Goal: Task Accomplishment & Management: Use online tool/utility

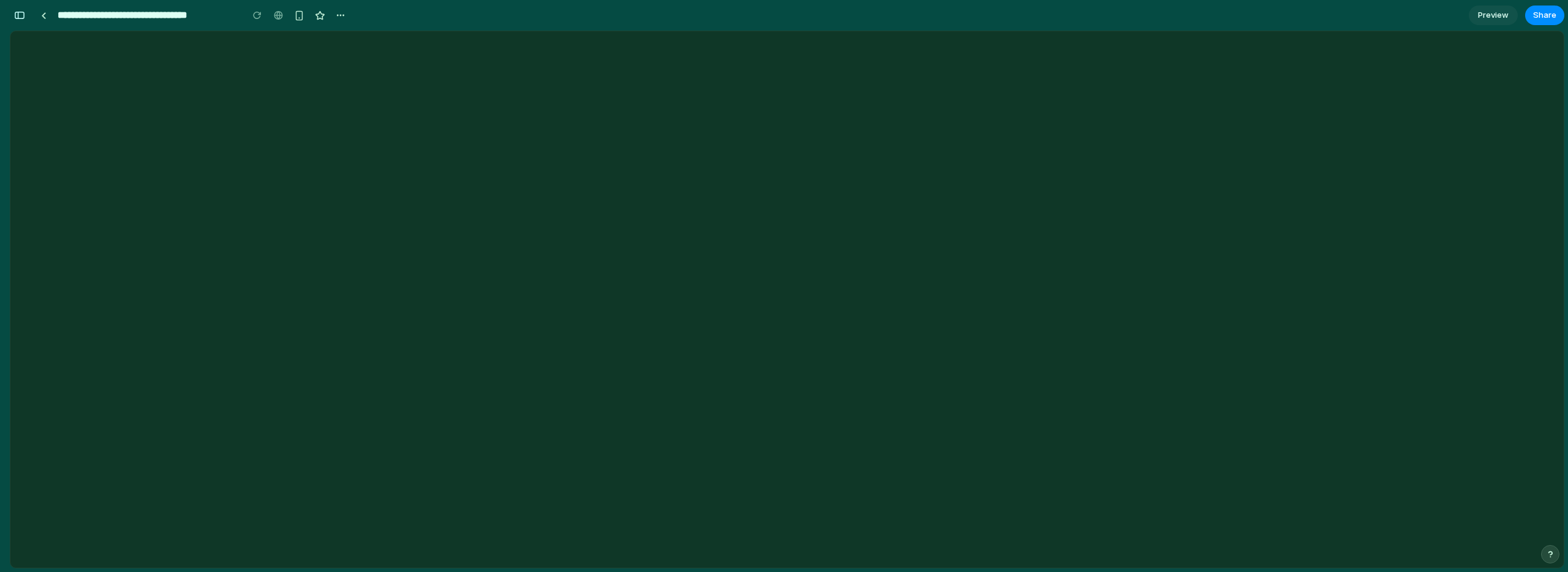
scroll to position [0, 11]
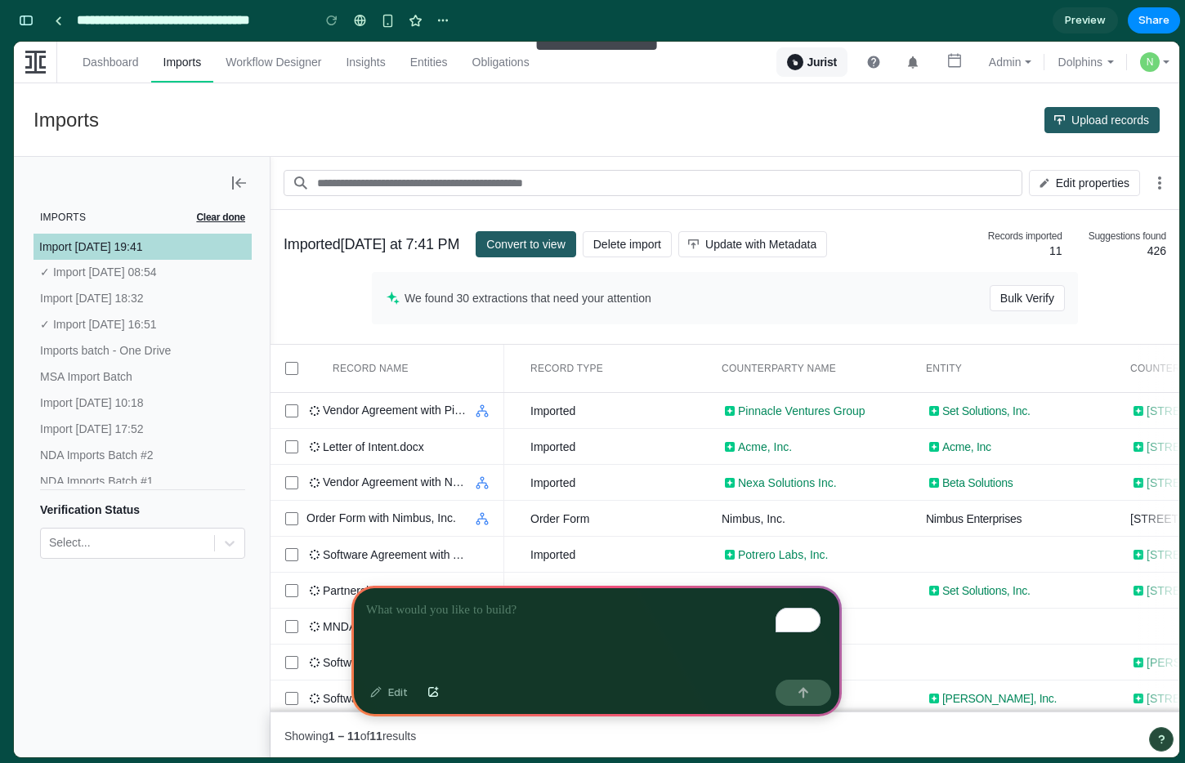
click at [449, 615] on div "To enrich screen reader interactions, please activate Accessibility in Grammarl…" at bounding box center [596, 629] width 490 height 87
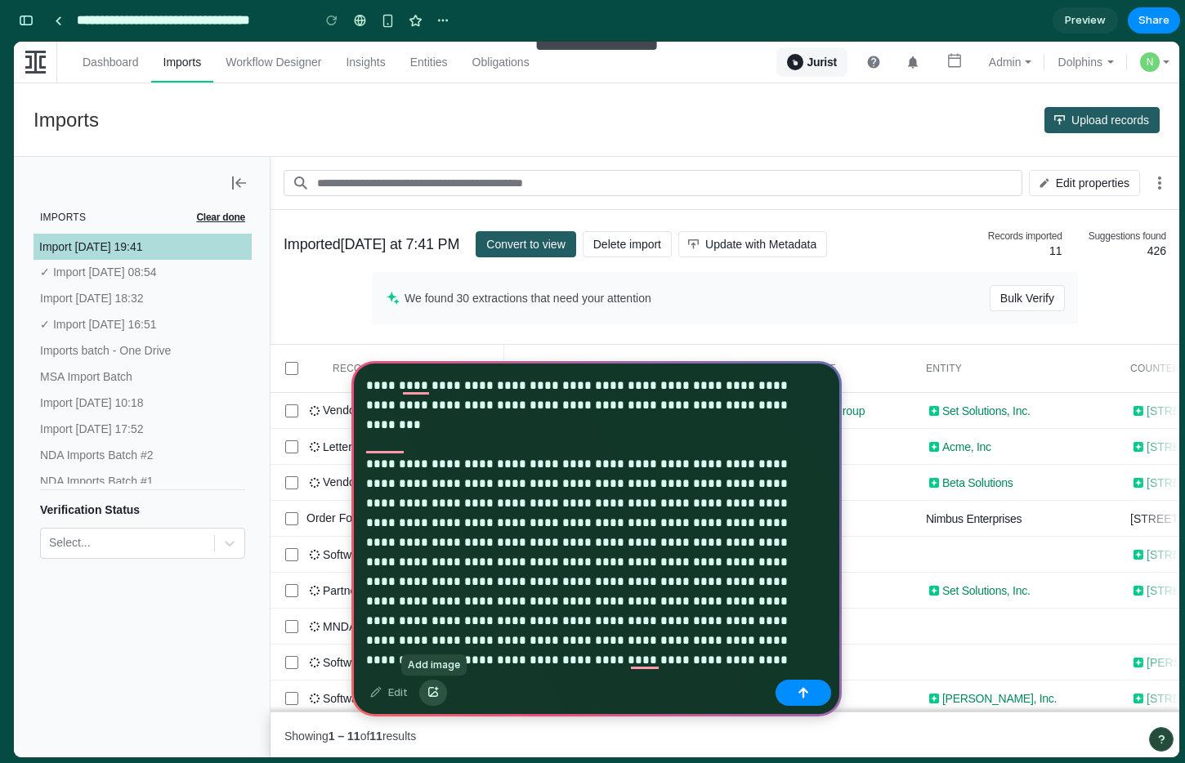
click at [435, 689] on div "button" at bounding box center [432, 693] width 11 height 10
click at [432, 691] on div "button" at bounding box center [432, 693] width 11 height 10
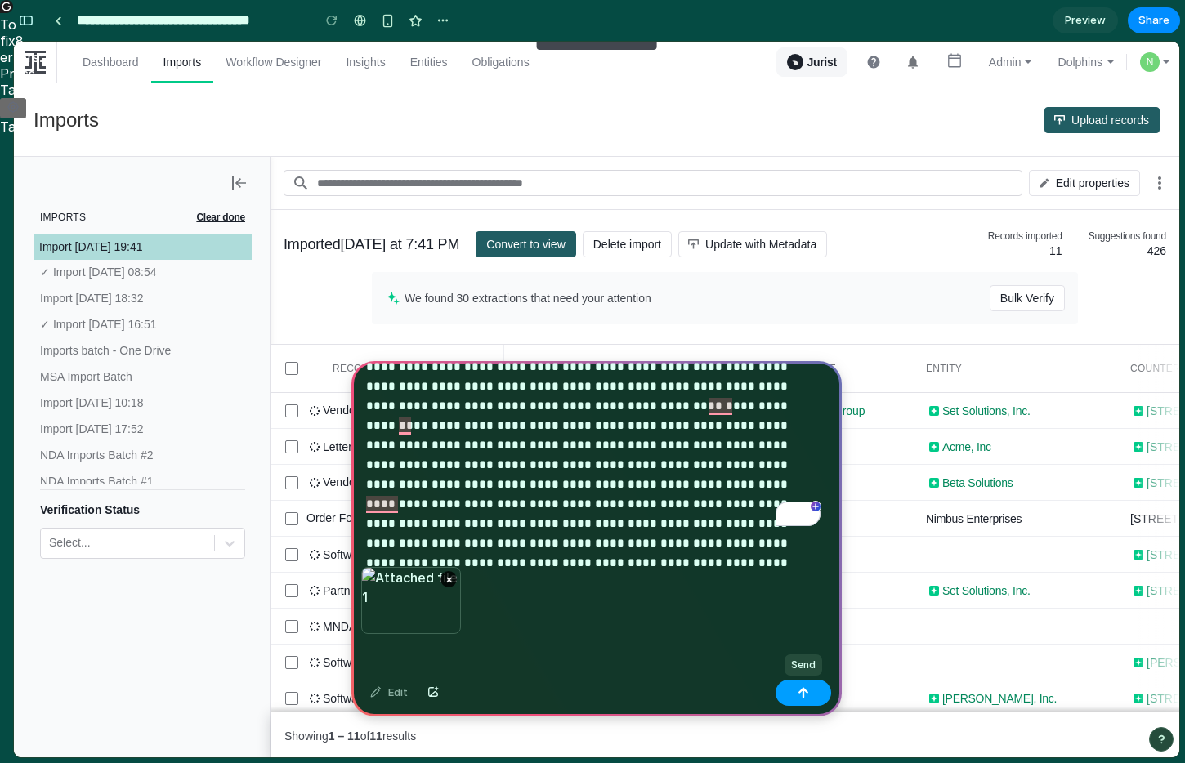
click at [796, 694] on button "button" at bounding box center [803, 693] width 56 height 26
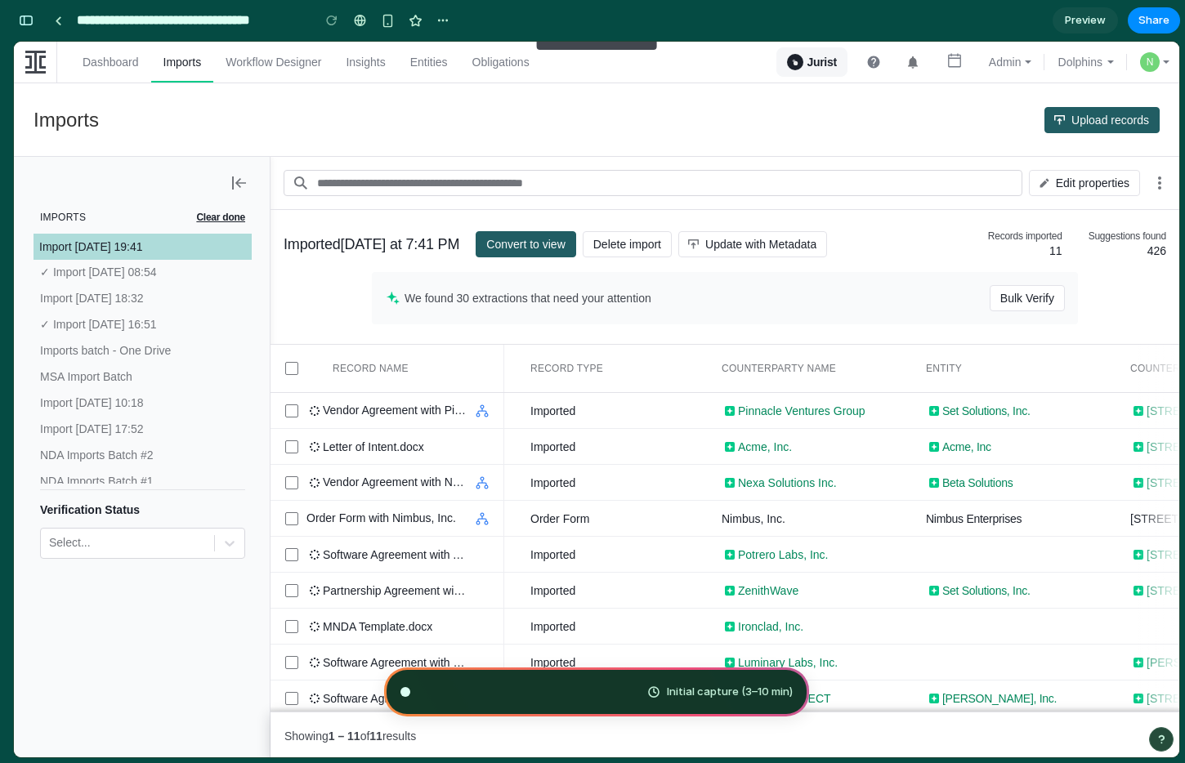
scroll to position [2687, 0]
type input "**********"
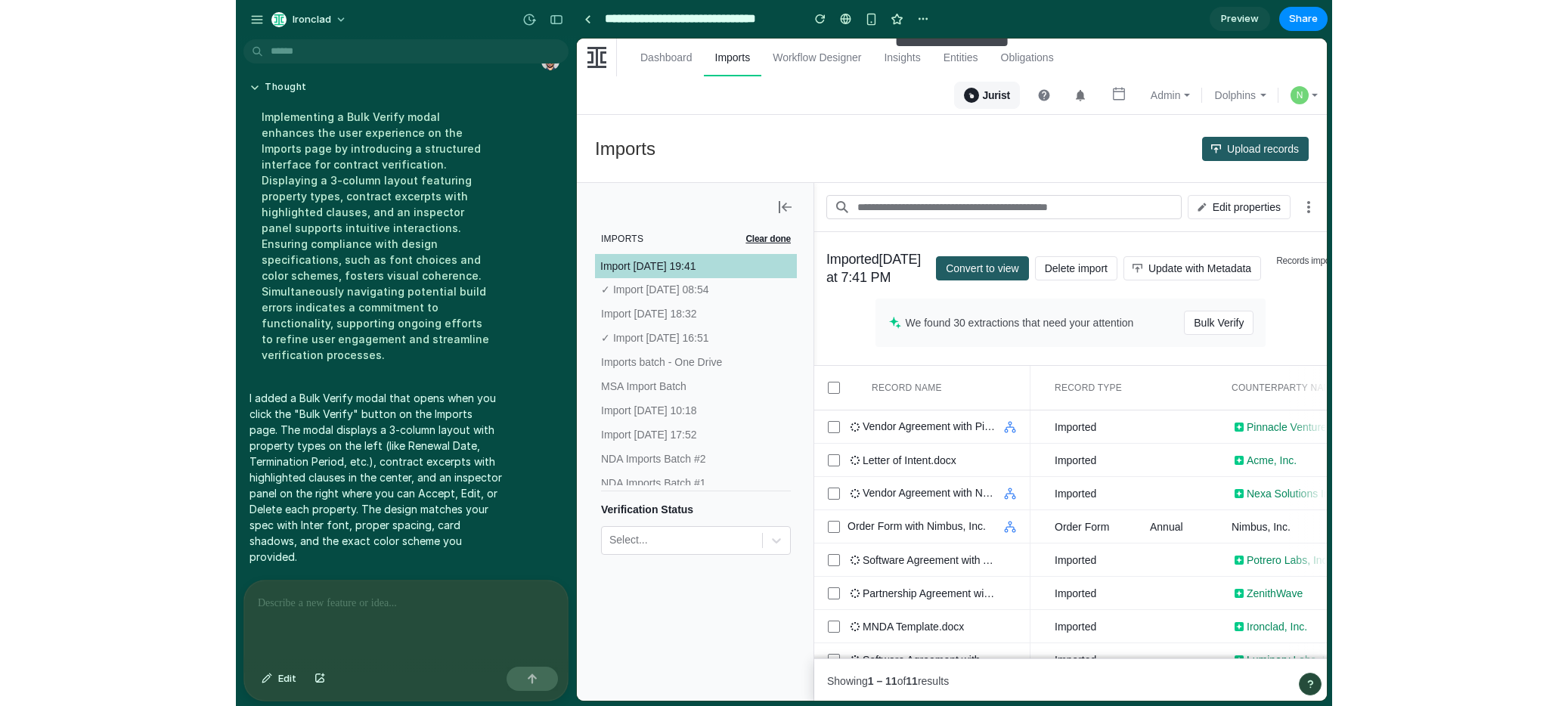
scroll to position [0, 0]
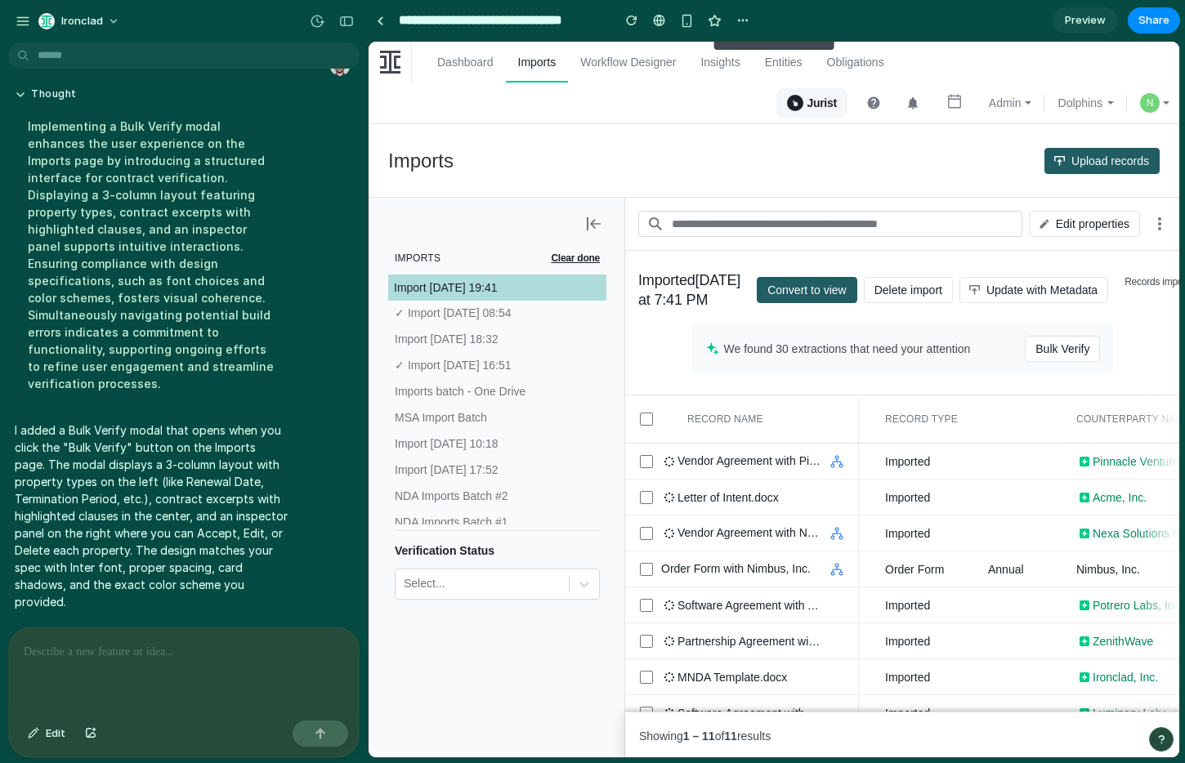
click at [959, 255] on div "Imported Monday at 7:41 PM Convert to view Delete import Update with Metadata R…" at bounding box center [902, 323] width 554 height 144
click at [1051, 362] on span "Bulk Verify" at bounding box center [1062, 349] width 54 height 26
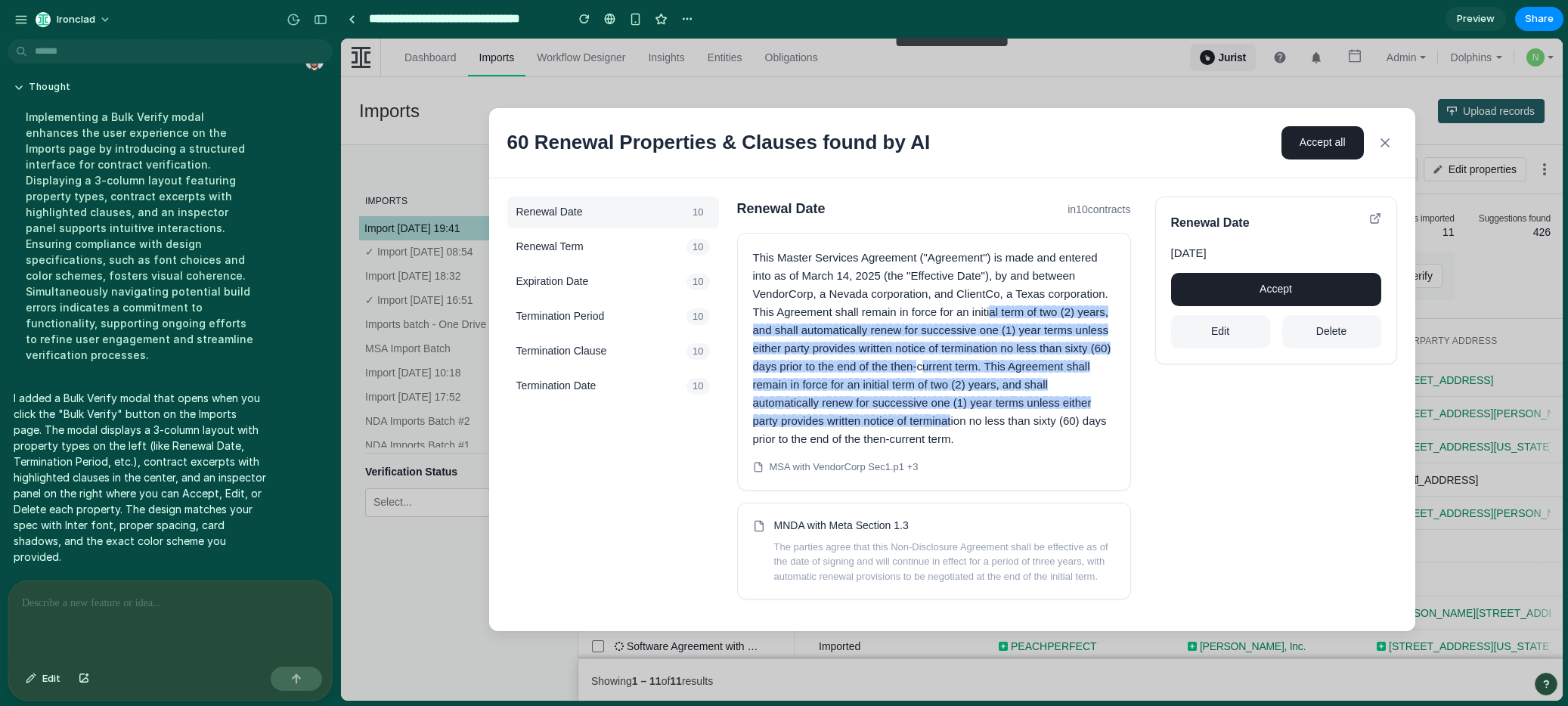
click at [1096, 288] on span "Accept" at bounding box center [1276, 289] width 32 height 12
click at [902, 382] on p "T h i s M a s t e r S e r v i c e s A g r e e m e n t ( " A g r e e m e n t " )…" at bounding box center [934, 349] width 362 height 200
click at [955, 373] on span "t" at bounding box center [956, 366] width 3 height 13
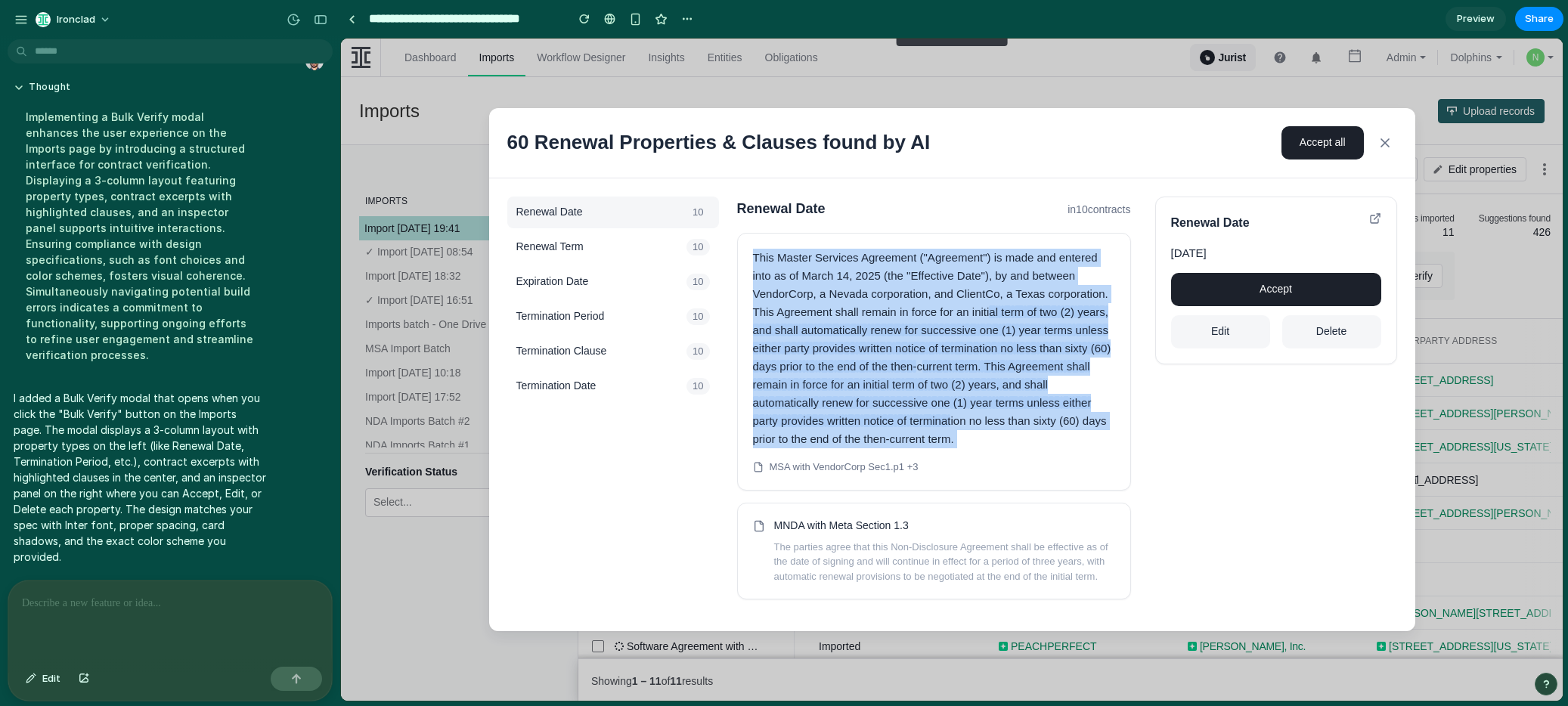
click at [955, 373] on span "t" at bounding box center [956, 366] width 3 height 13
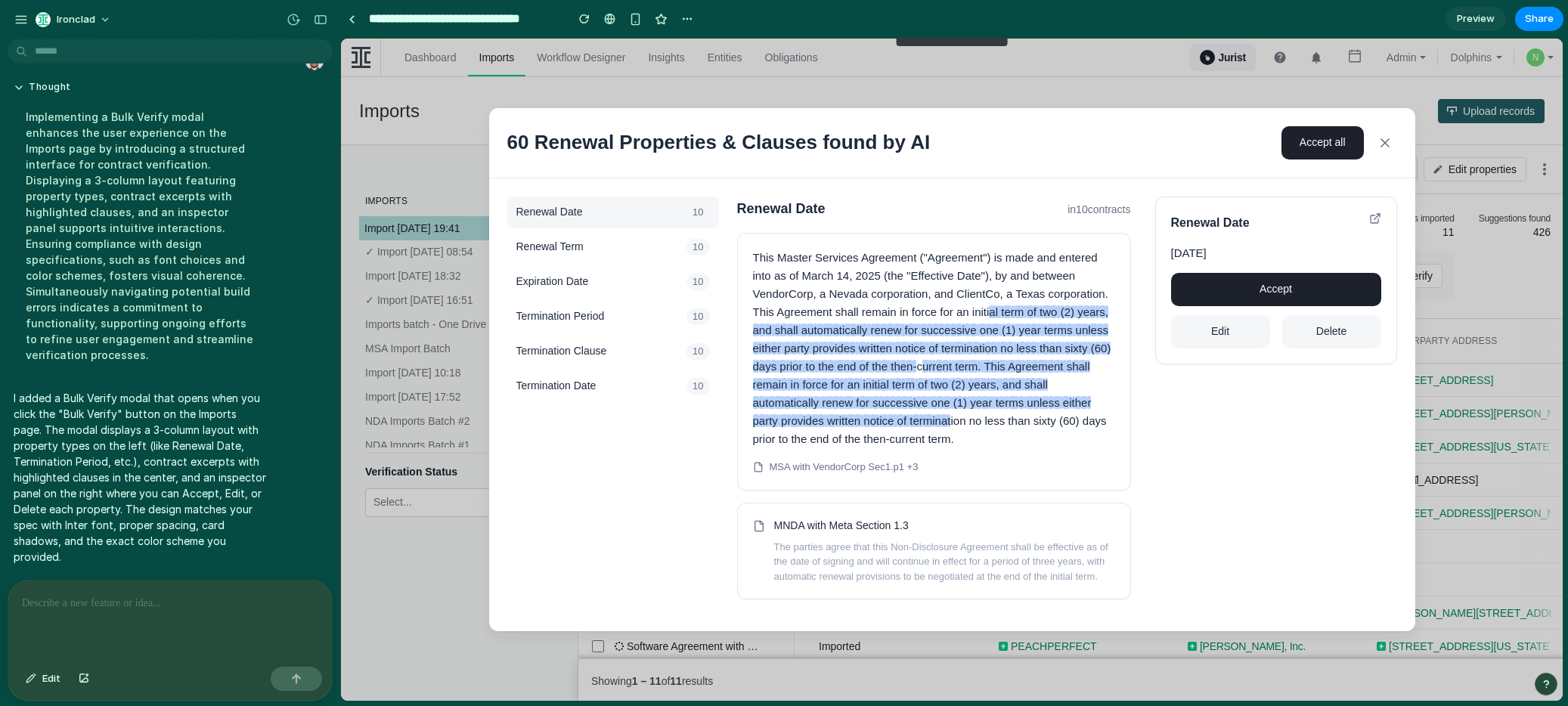
click at [595, 316] on span "Termination Period" at bounding box center [561, 316] width 89 height 15
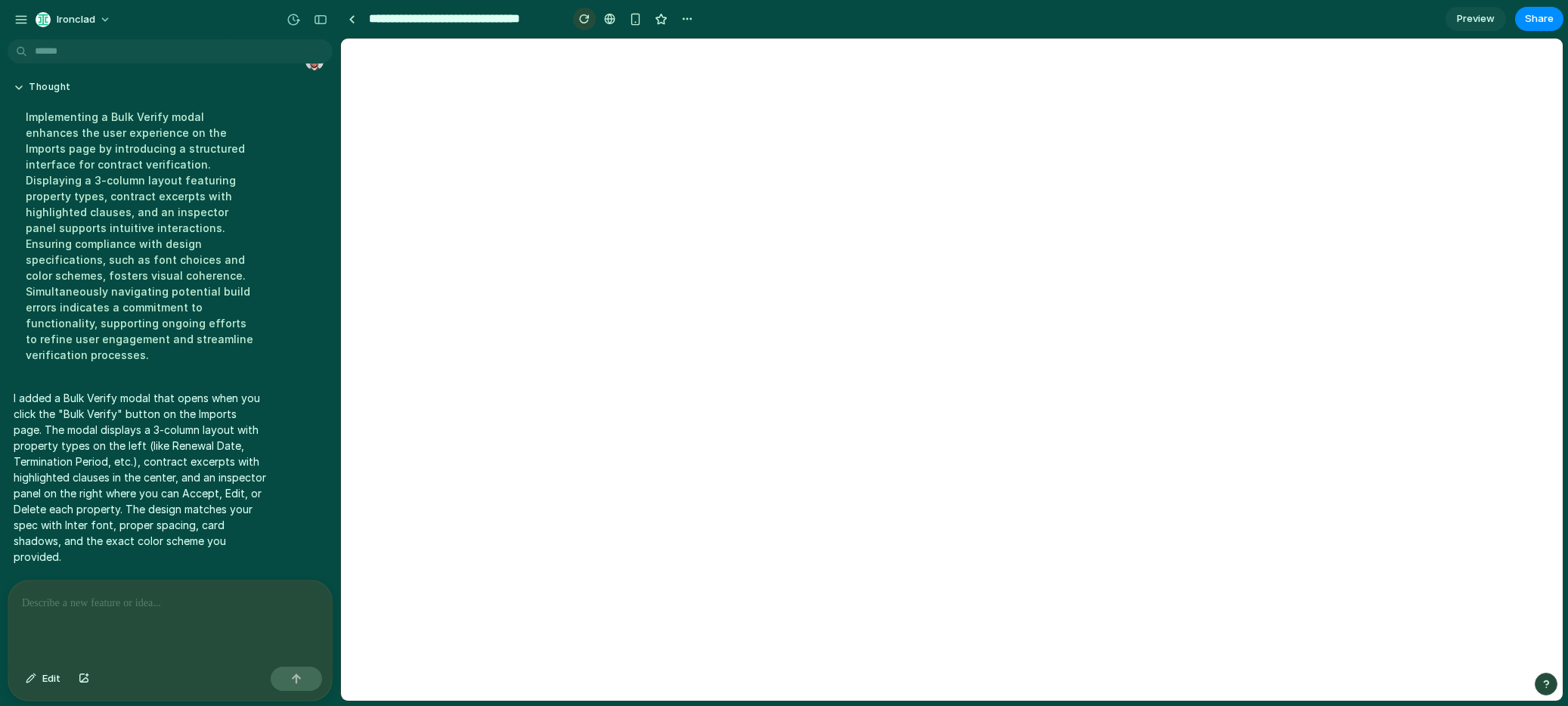
click at [588, 20] on div "button" at bounding box center [584, 19] width 10 height 10
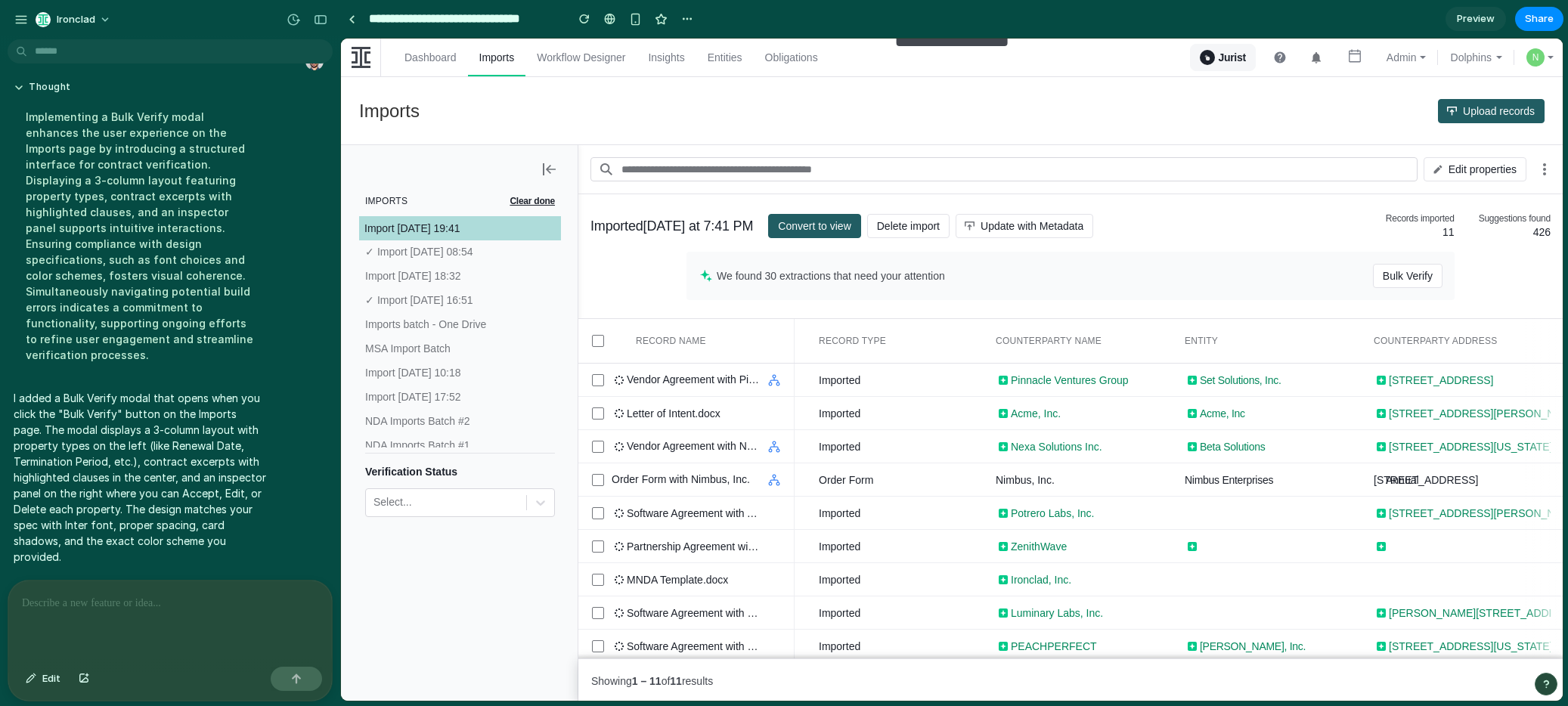
click at [1002, 97] on div "Imports Upload records" at bounding box center [952, 111] width 1222 height 68
click at [111, 600] on p at bounding box center [170, 603] width 296 height 19
click at [106, 601] on p "To enrich screen reader interactions, please activate Accessibility in Grammarl…" at bounding box center [170, 603] width 296 height 19
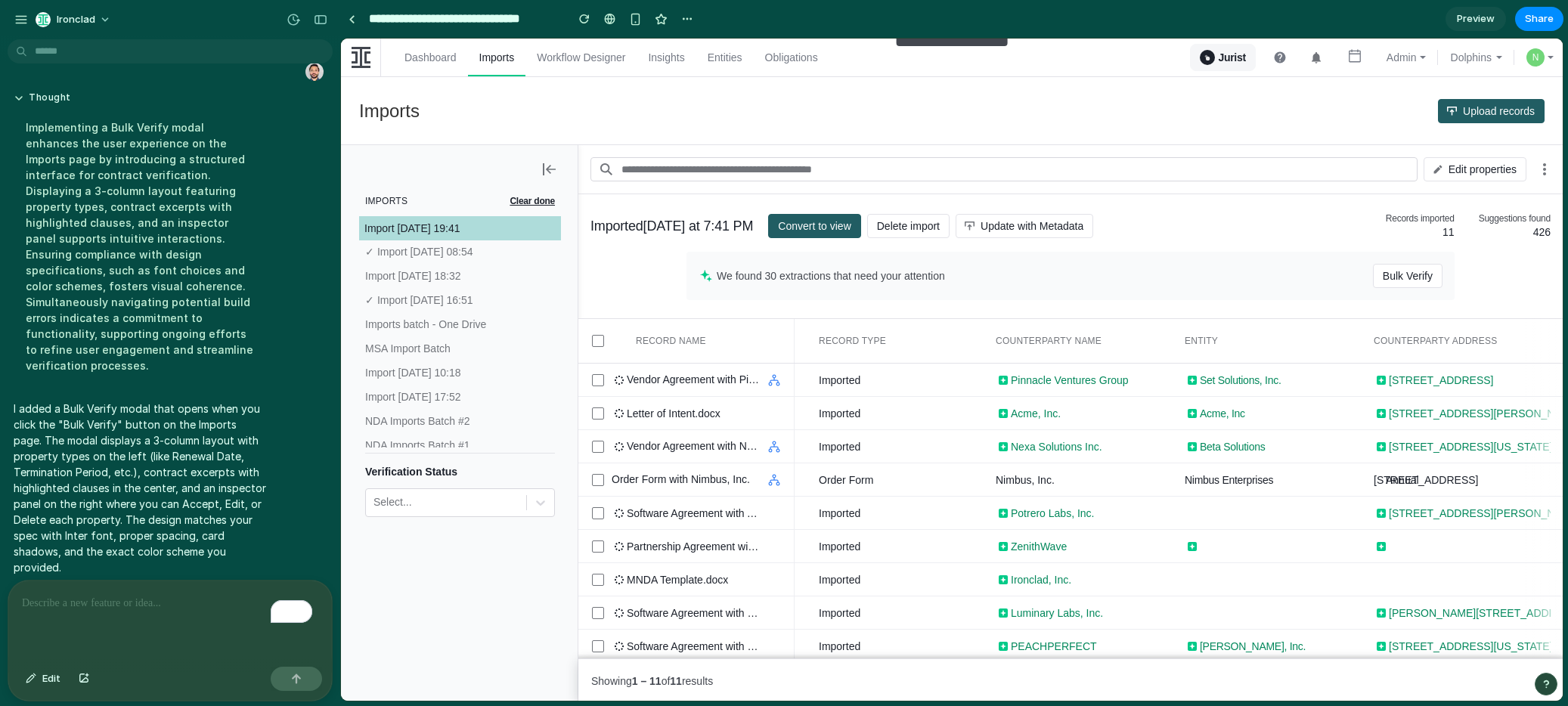
scroll to position [1229, 0]
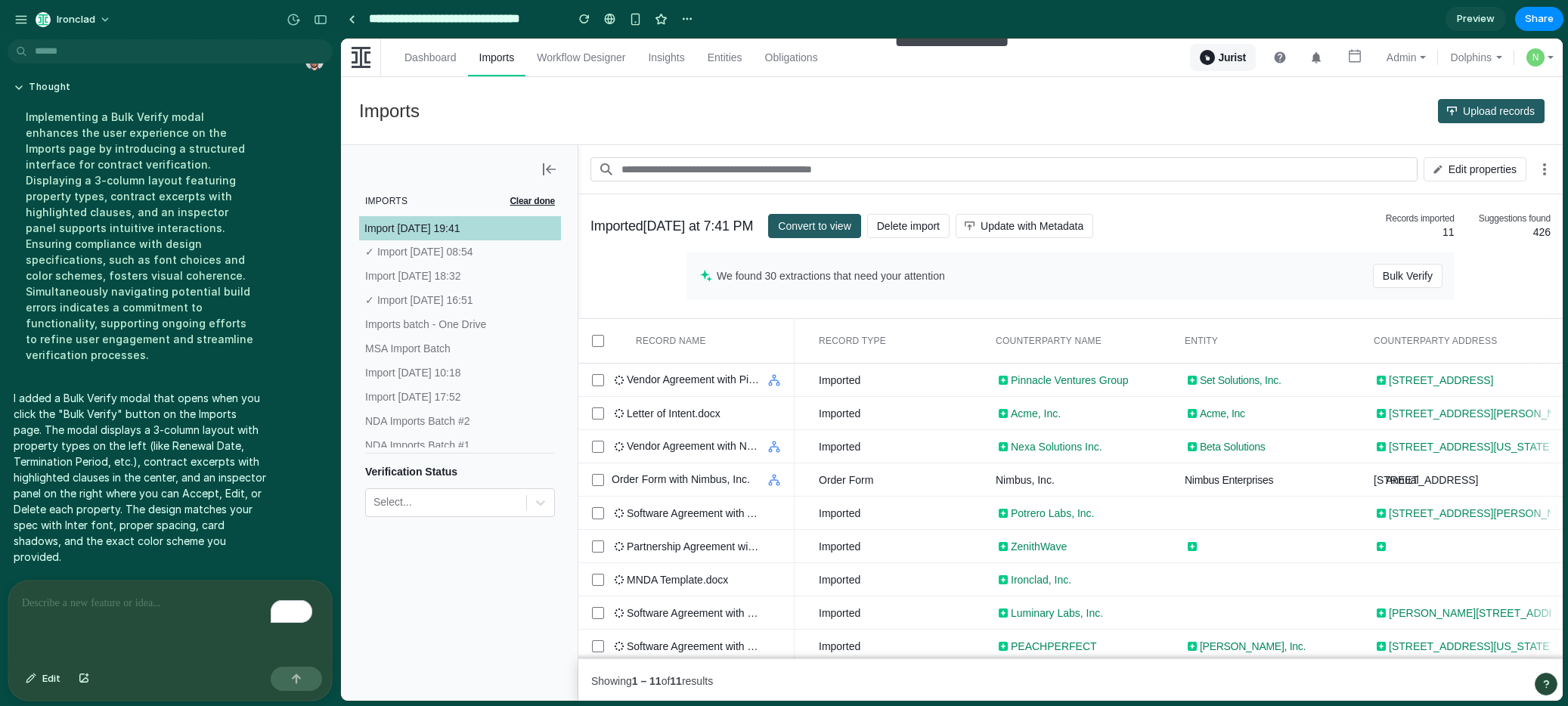
click at [98, 601] on p "To enrich screen reader interactions, please activate Accessibility in Grammarl…" at bounding box center [170, 603] width 296 height 19
click at [36, 679] on button "Edit" at bounding box center [44, 679] width 50 height 24
click at [1096, 271] on span "Bulk Verify" at bounding box center [1408, 276] width 50 height 24
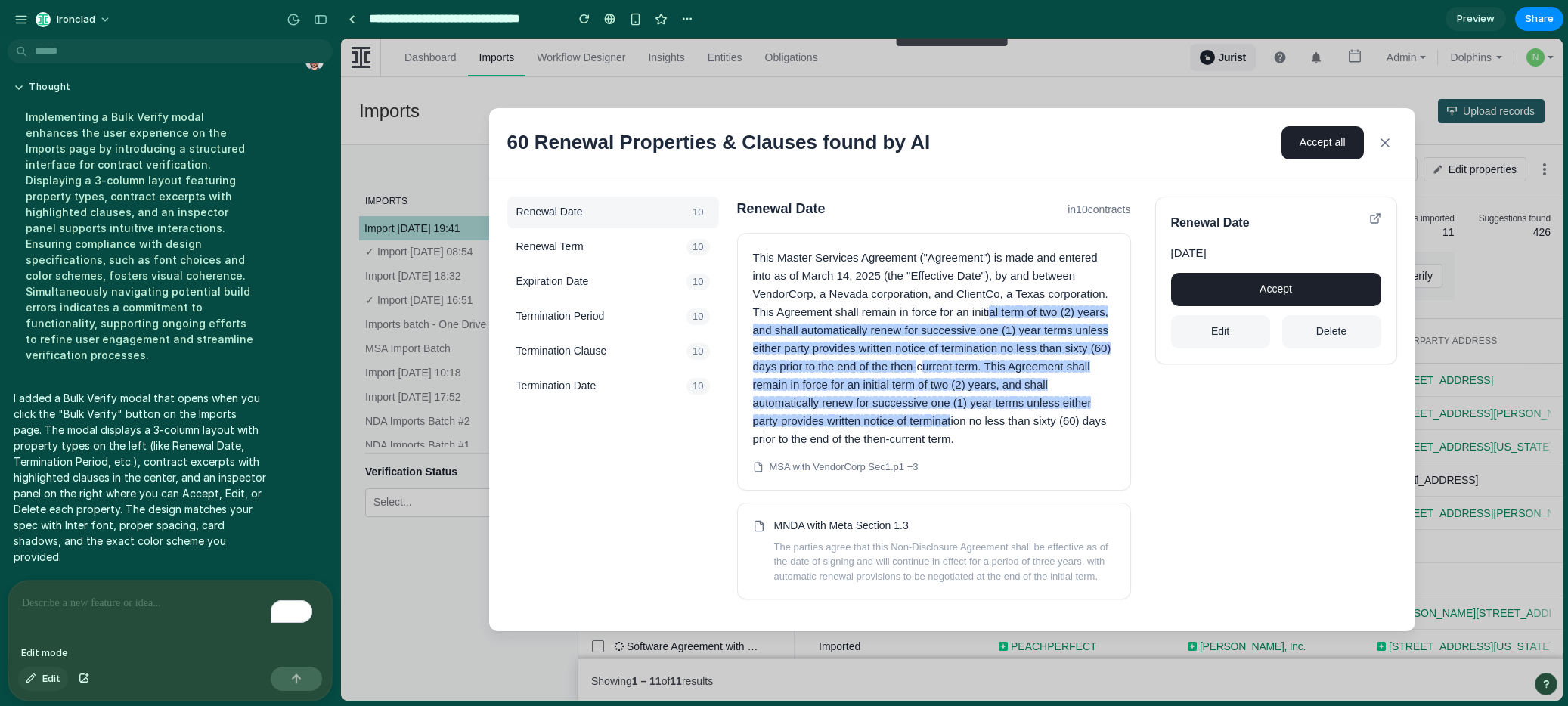
click at [47, 675] on span "Edit" at bounding box center [52, 678] width 19 height 15
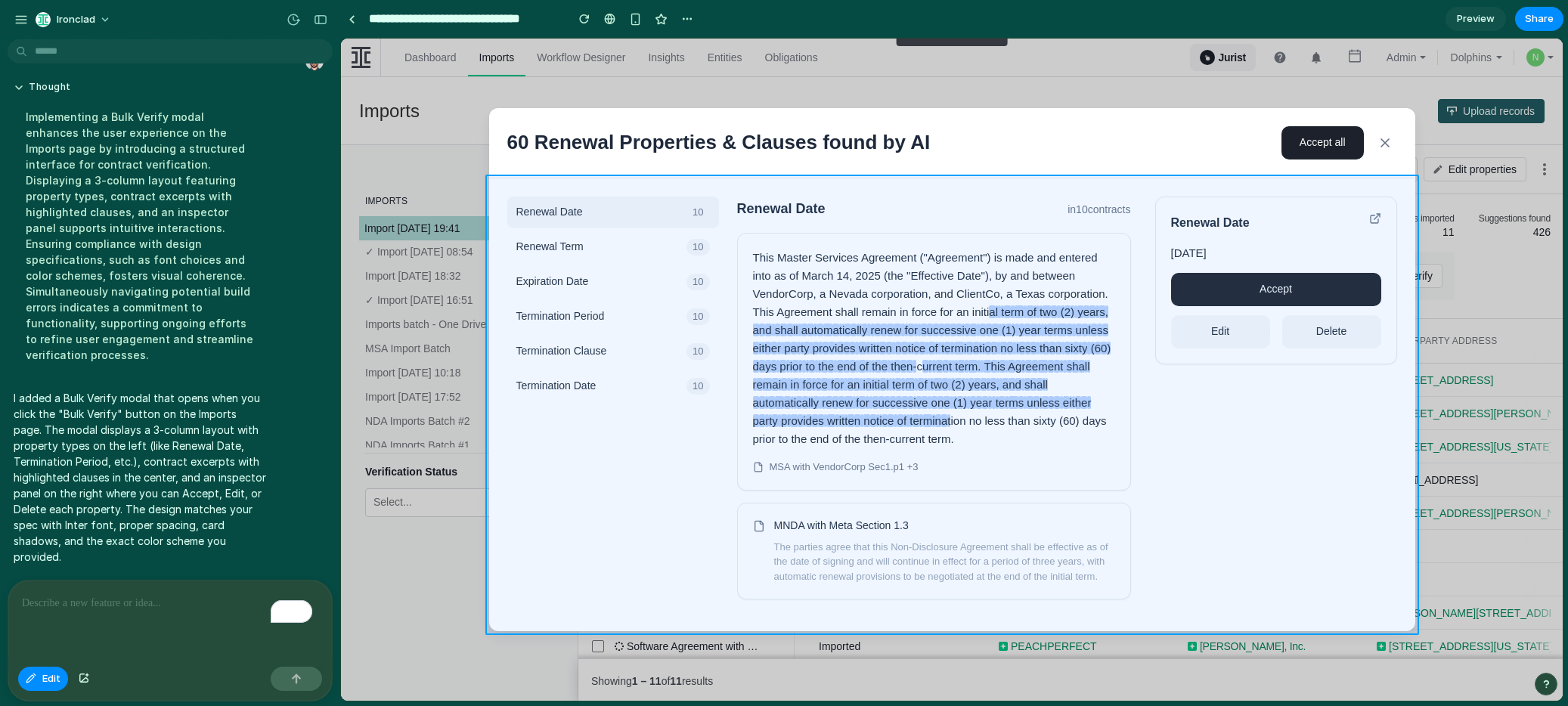
click at [493, 181] on div at bounding box center [952, 370] width 1222 height 663
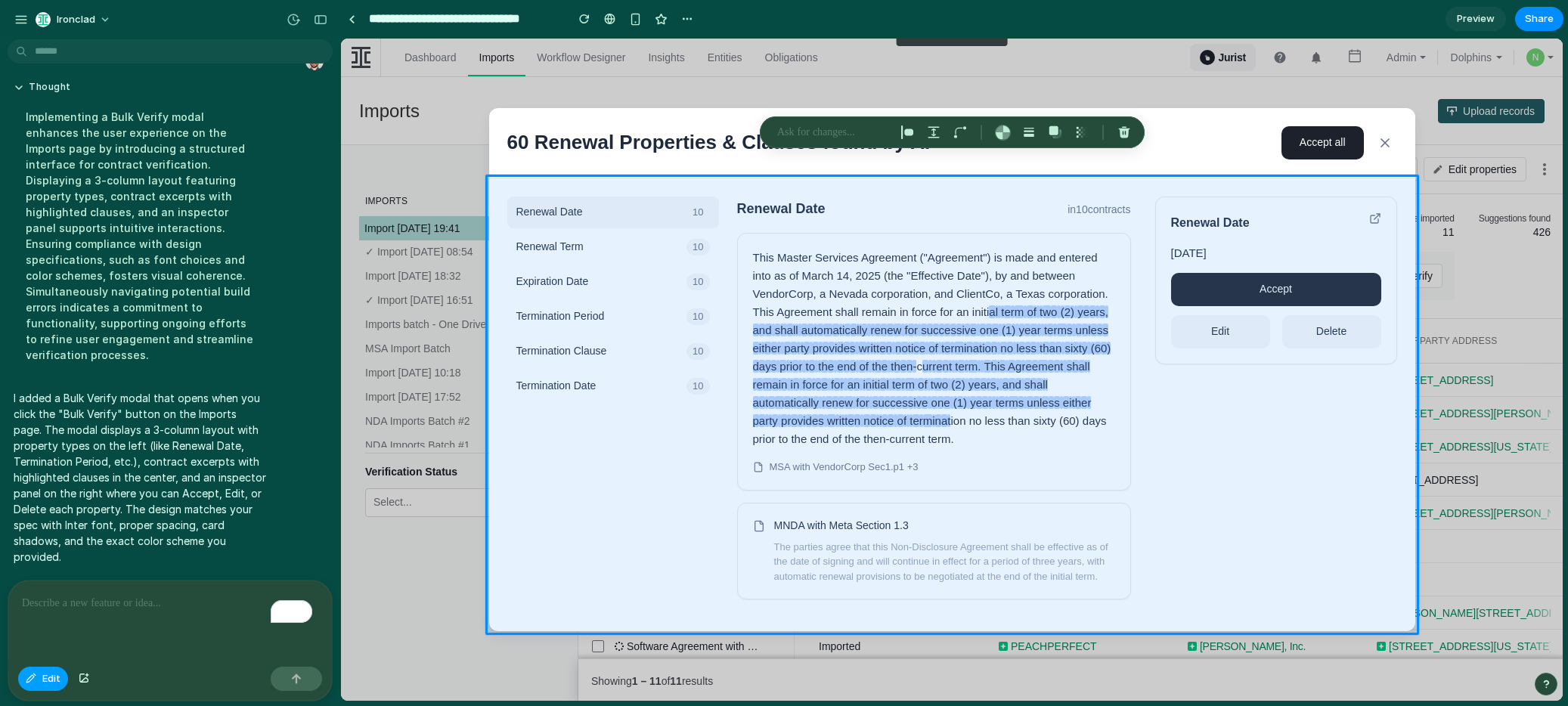
click at [36, 675] on button "Edit" at bounding box center [44, 679] width 50 height 24
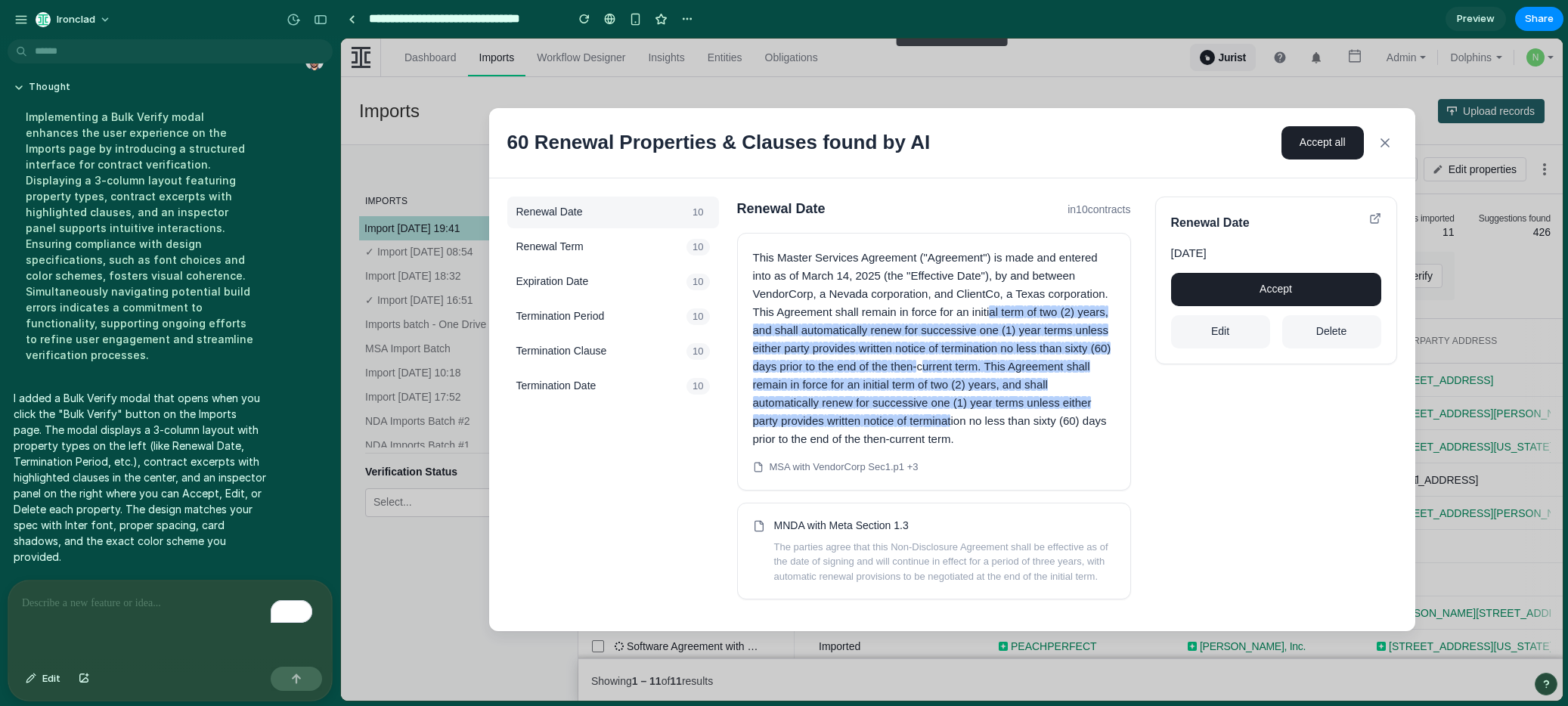
click at [64, 597] on p "To enrich screen reader interactions, please activate Accessibility in Grammarl…" at bounding box center [170, 603] width 296 height 19
click at [93, 595] on p "To enrich screen reader interactions, please activate Accessibility in Grammarl…" at bounding box center [168, 603] width 291 height 19
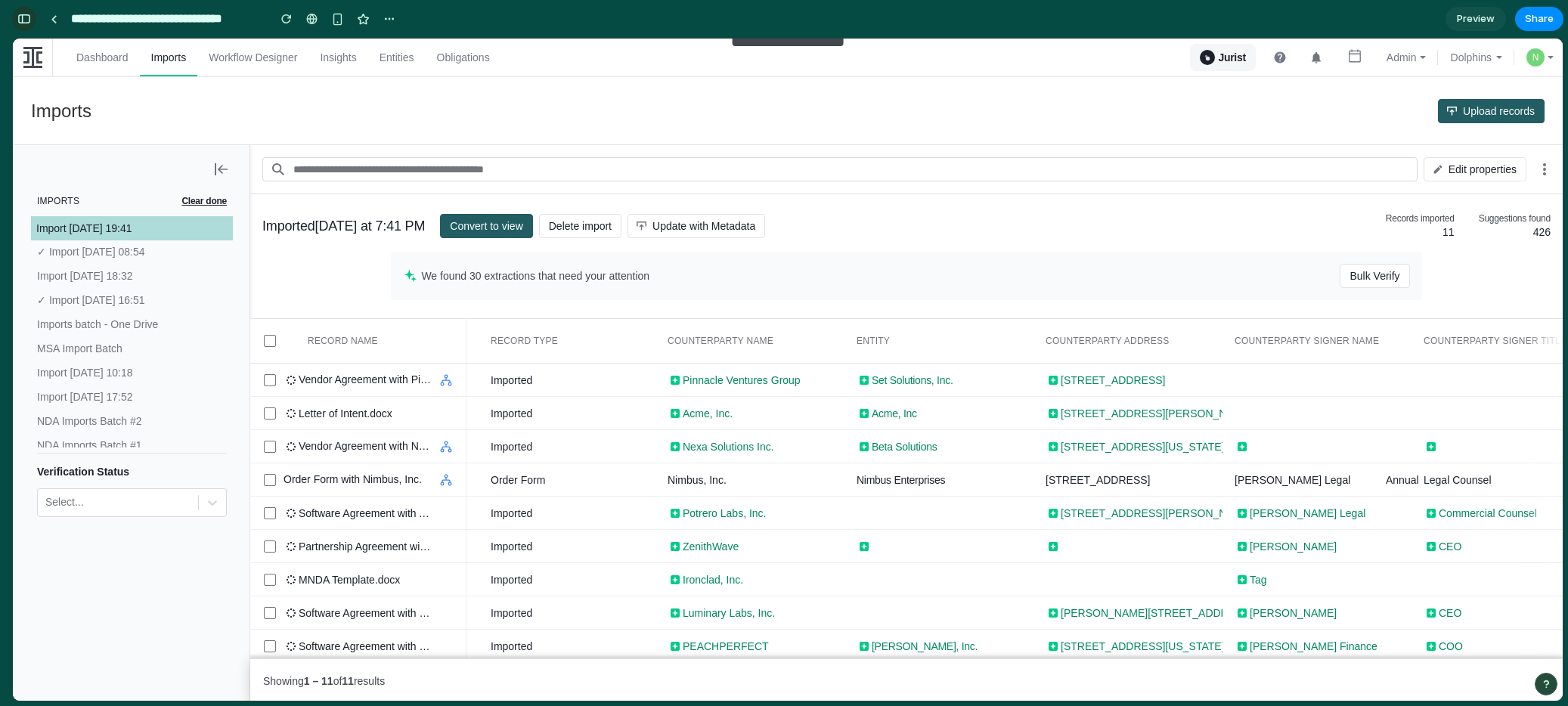
click at [31, 16] on div "button" at bounding box center [24, 19] width 14 height 10
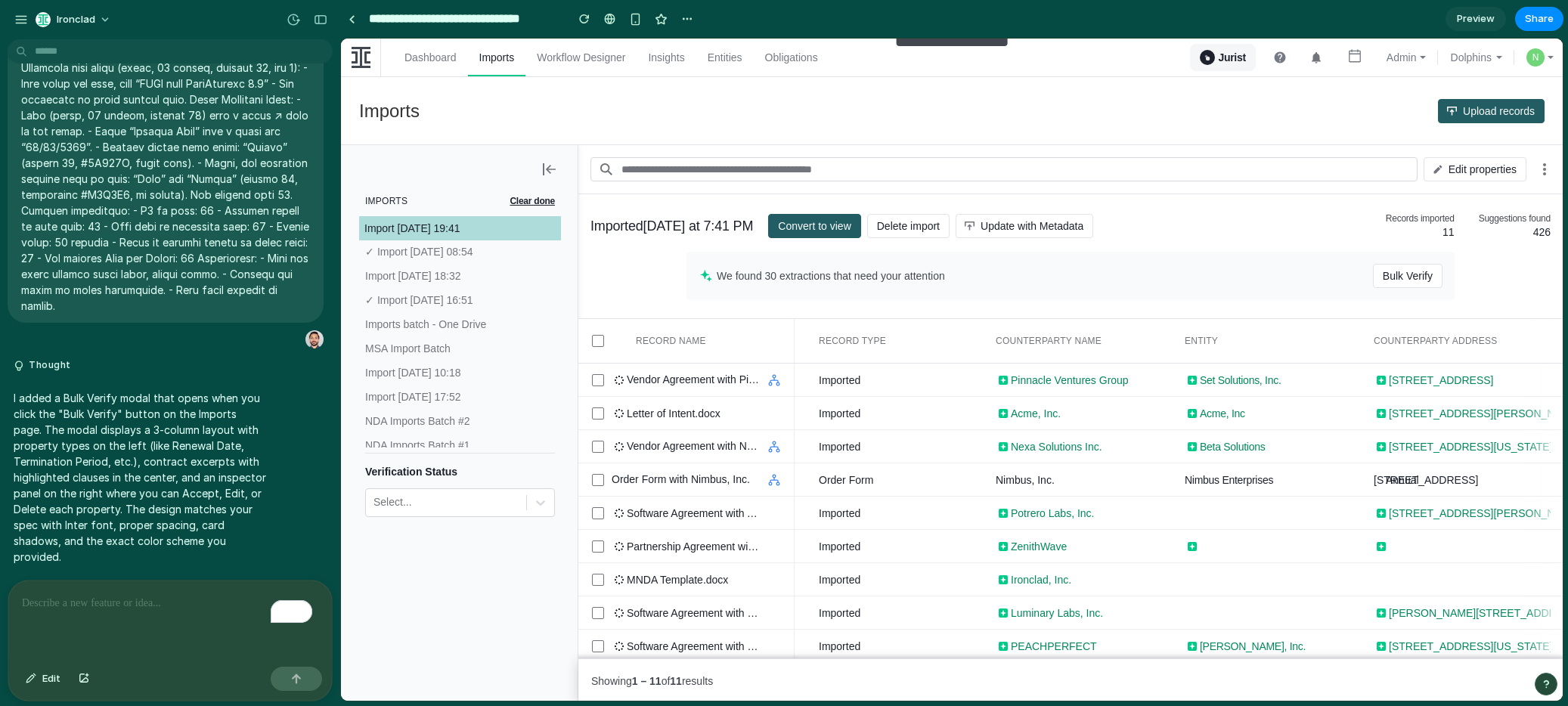
scroll to position [1170, 0]
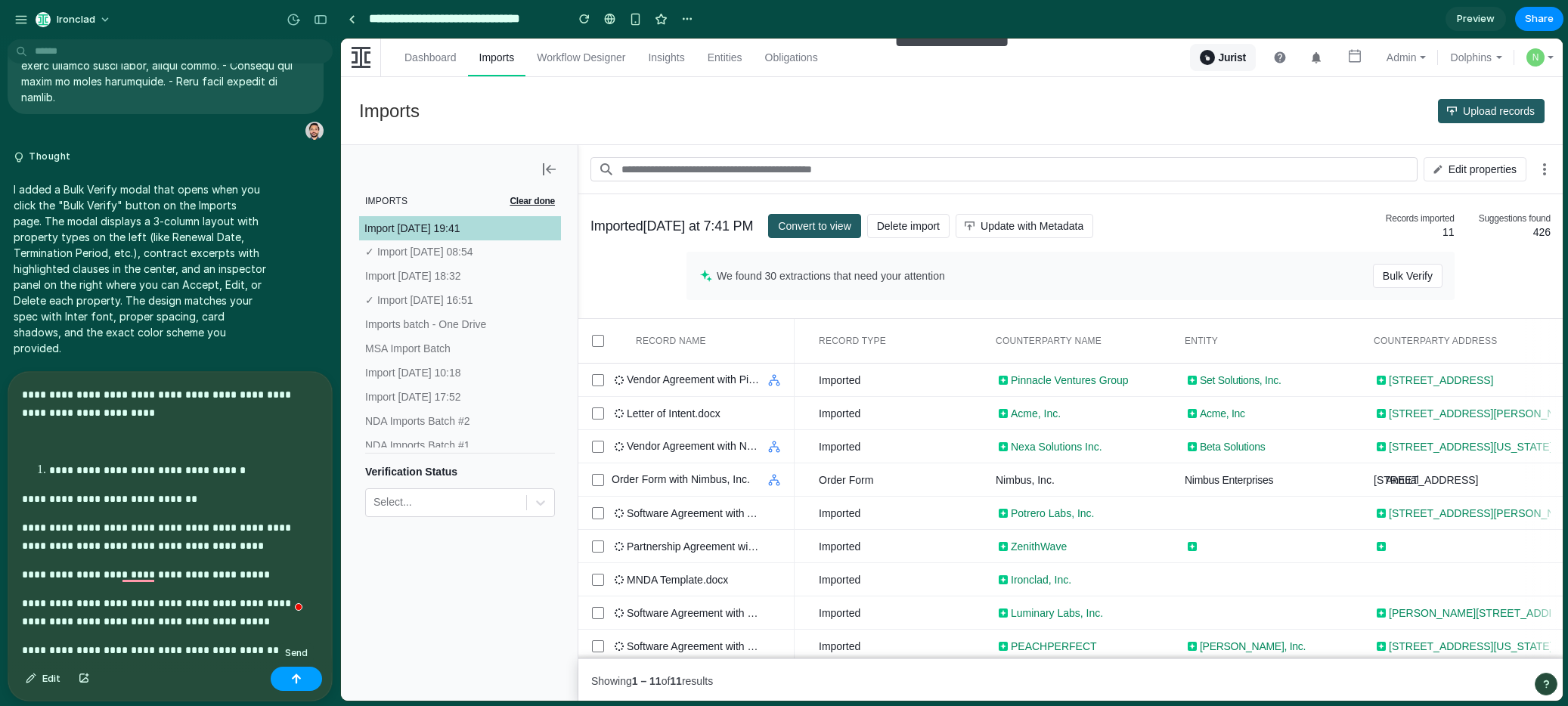
click at [294, 681] on div "button" at bounding box center [296, 678] width 10 height 10
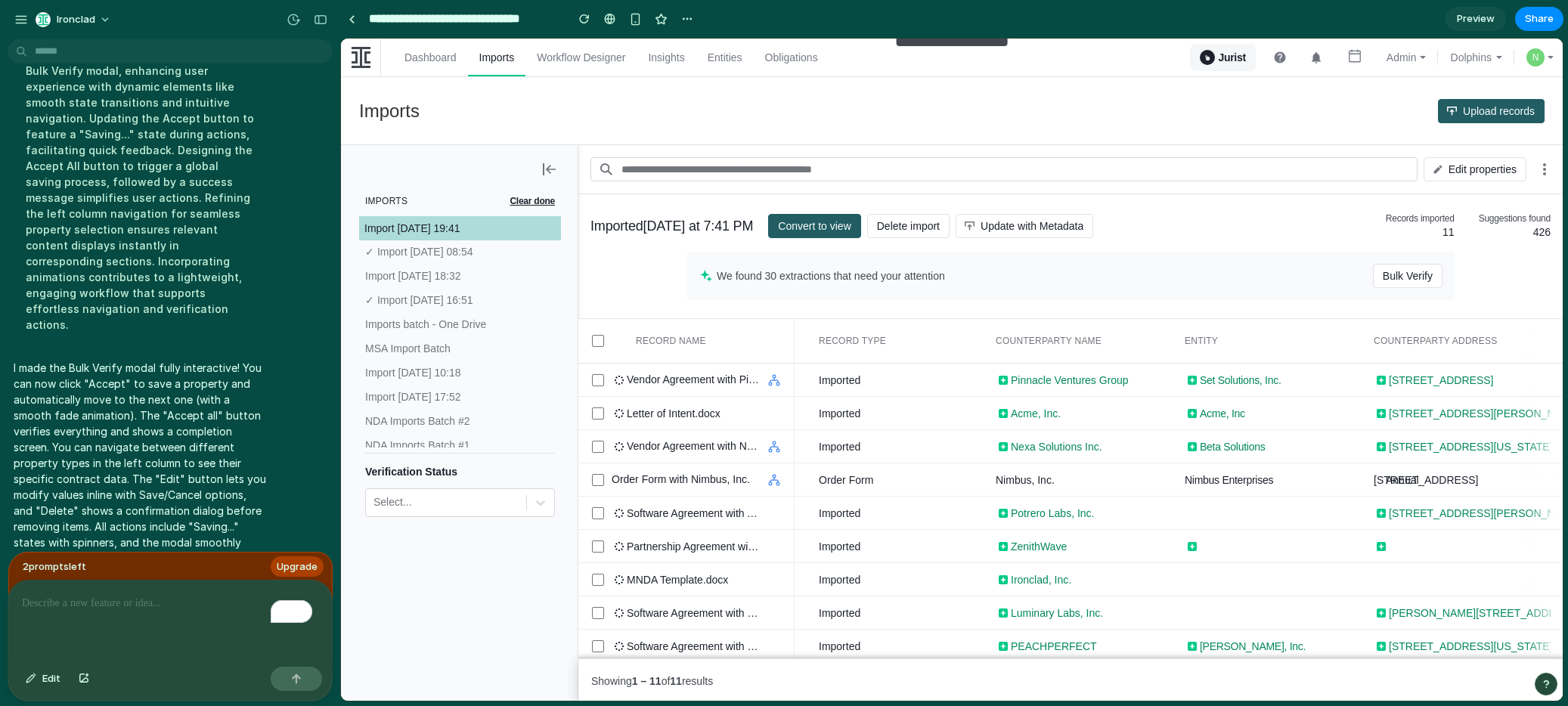
scroll to position [2574, 0]
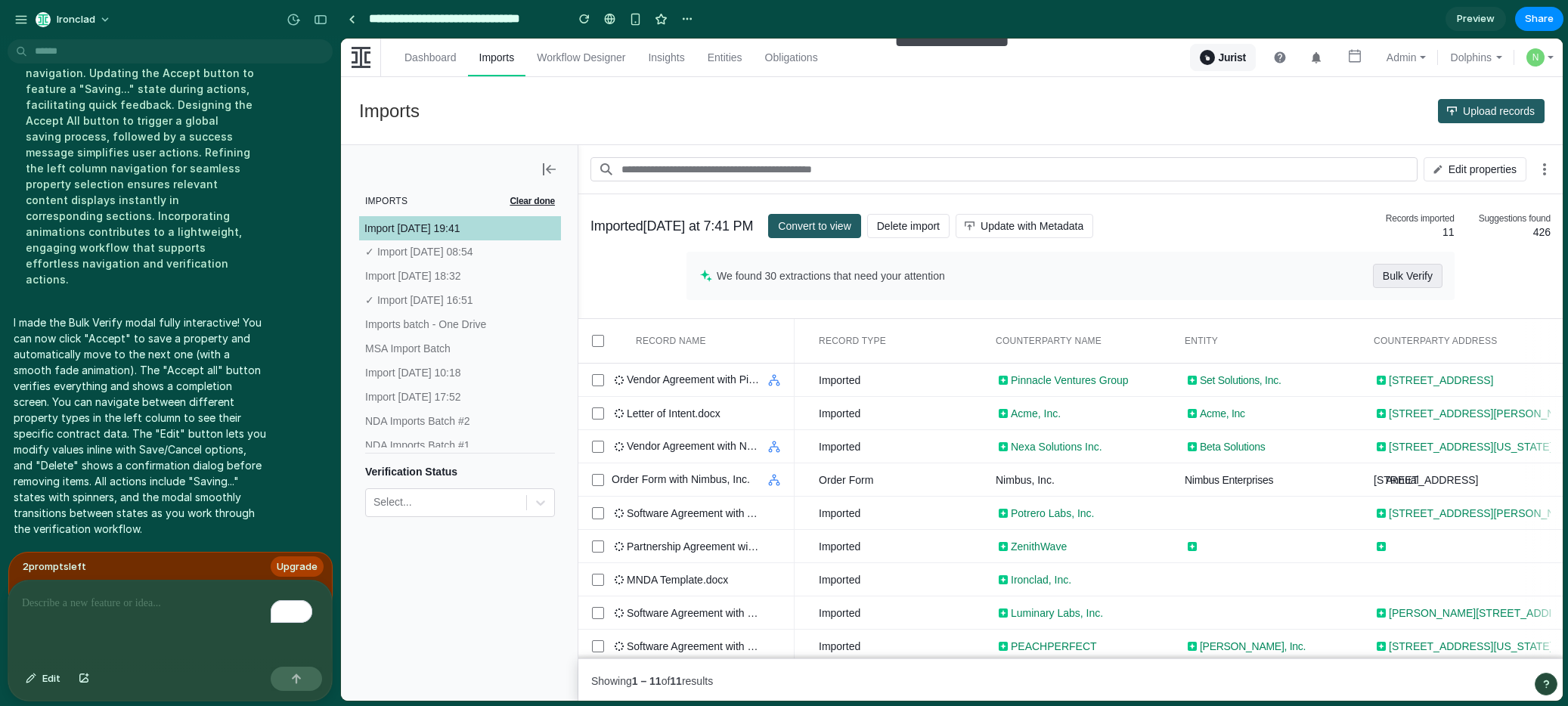
click at [1413, 276] on span "Bulk Verify" at bounding box center [1408, 276] width 50 height 24
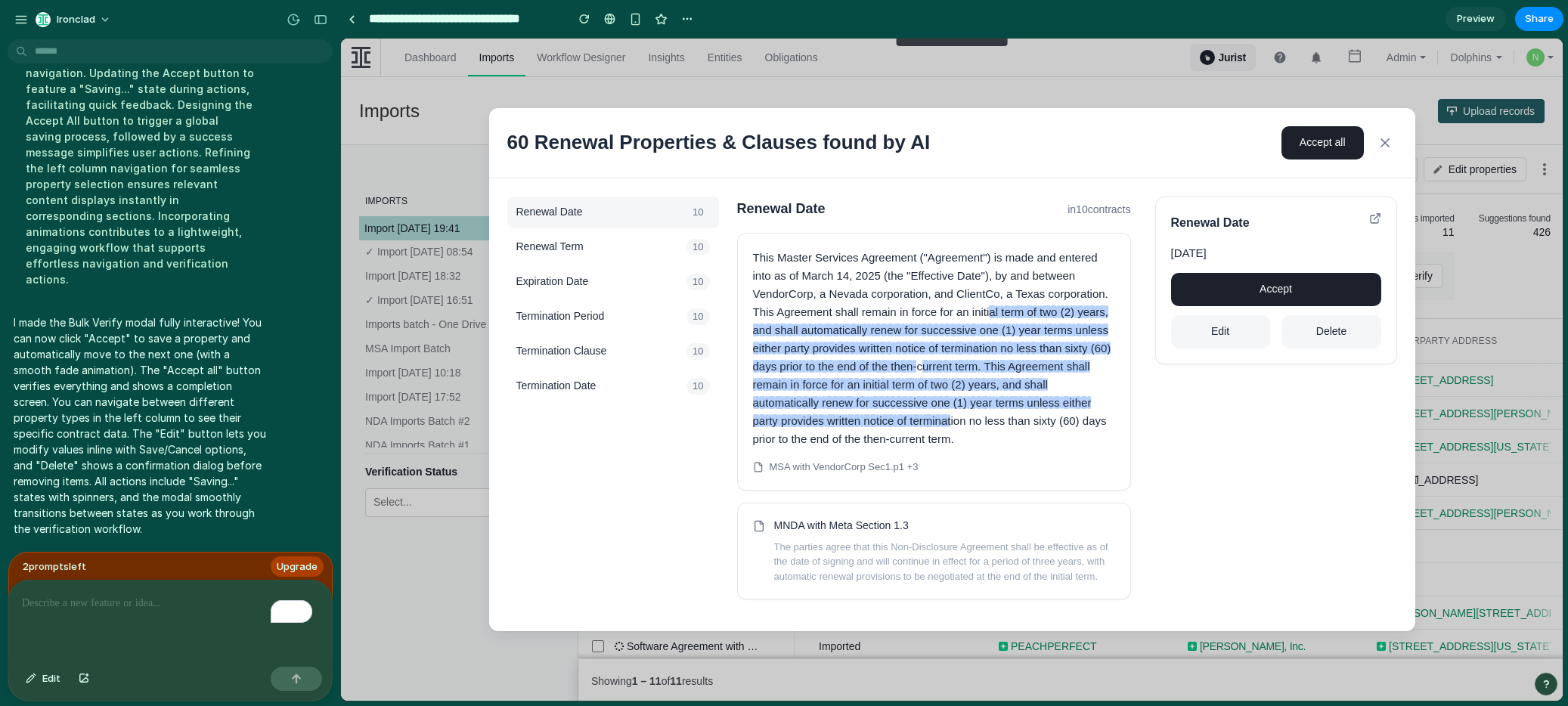
click at [1280, 286] on button "Accept" at bounding box center [1276, 290] width 210 height 33
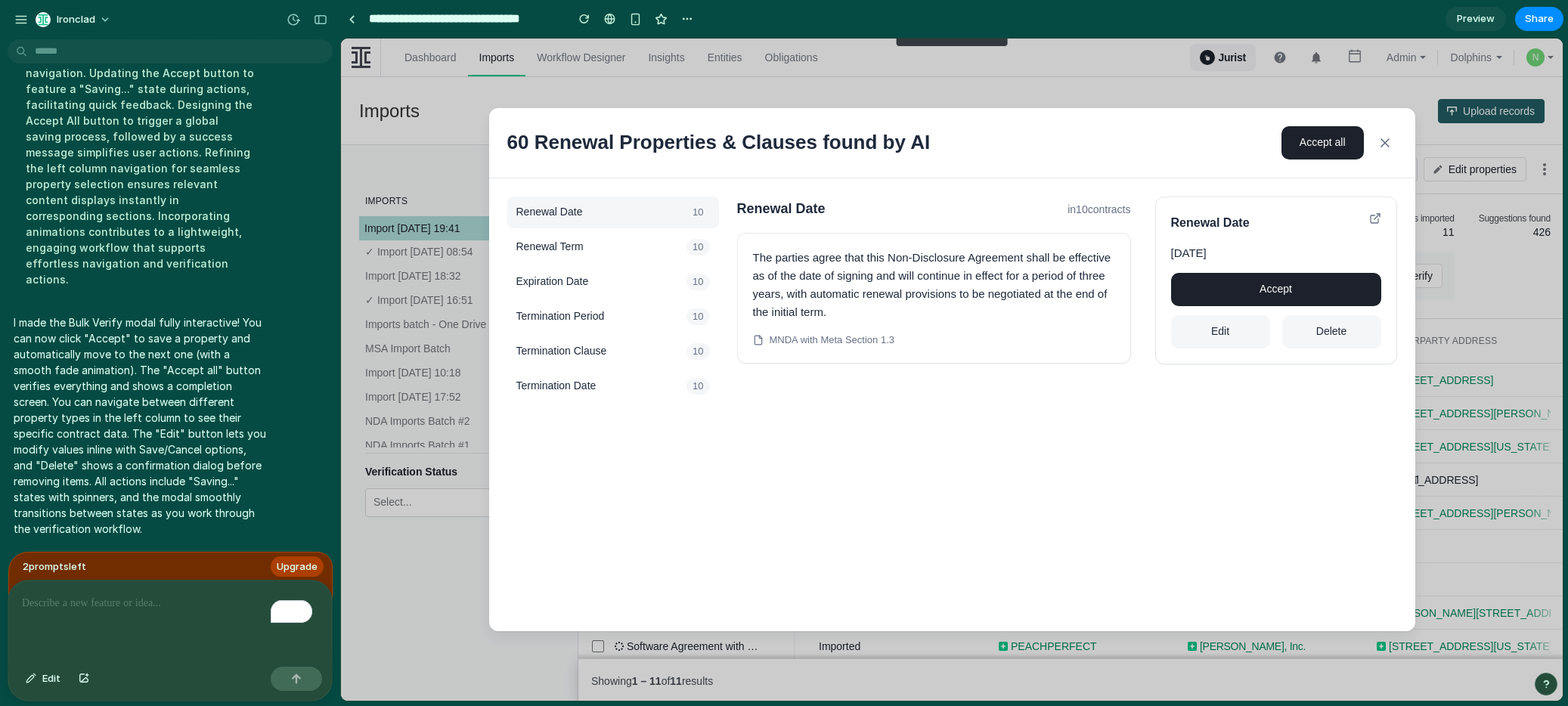
click at [1388, 141] on icon at bounding box center [1386, 142] width 7 height 7
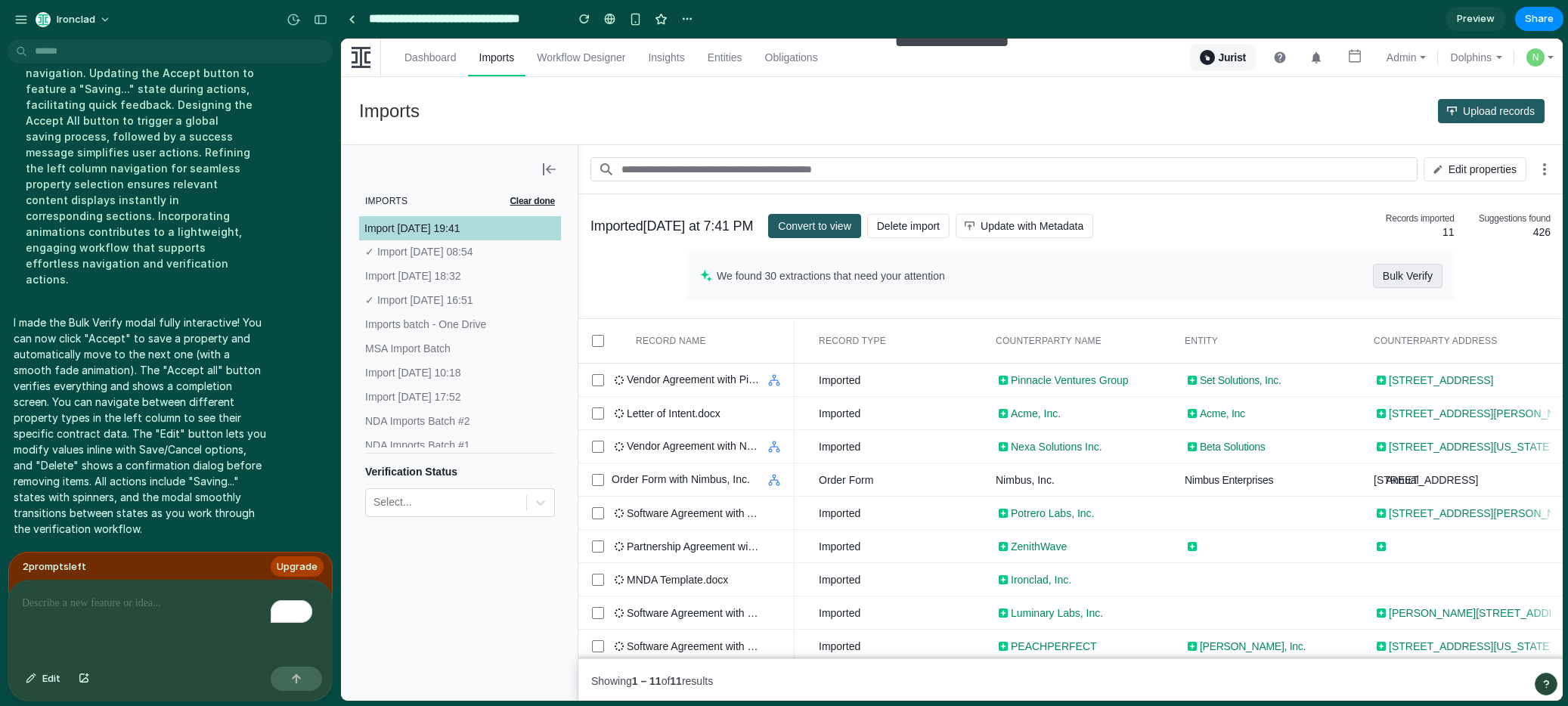
click at [1414, 269] on span "Bulk Verify" at bounding box center [1408, 276] width 50 height 24
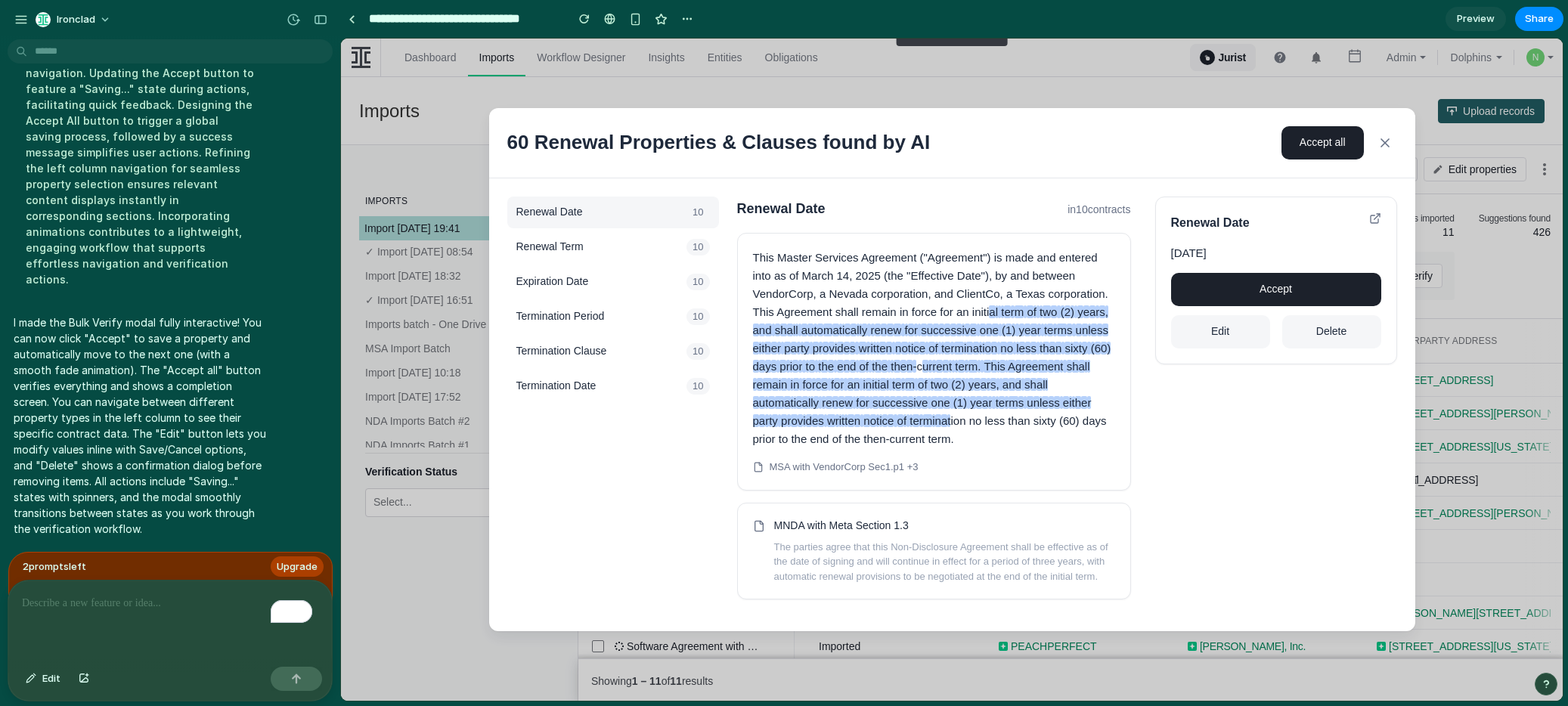
click at [1279, 275] on button "Accept" at bounding box center [1276, 290] width 210 height 33
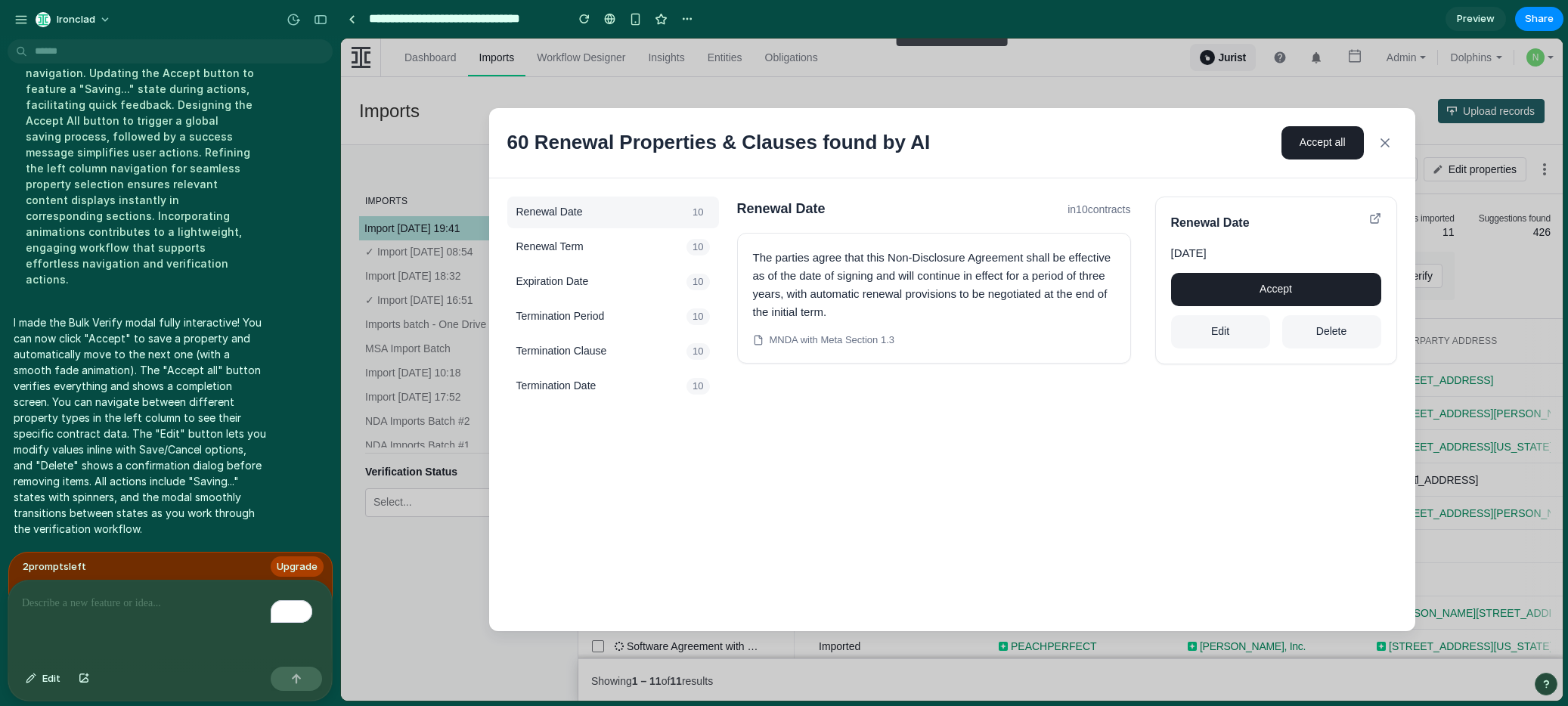
click at [1324, 293] on button "Accept" at bounding box center [1276, 290] width 210 height 33
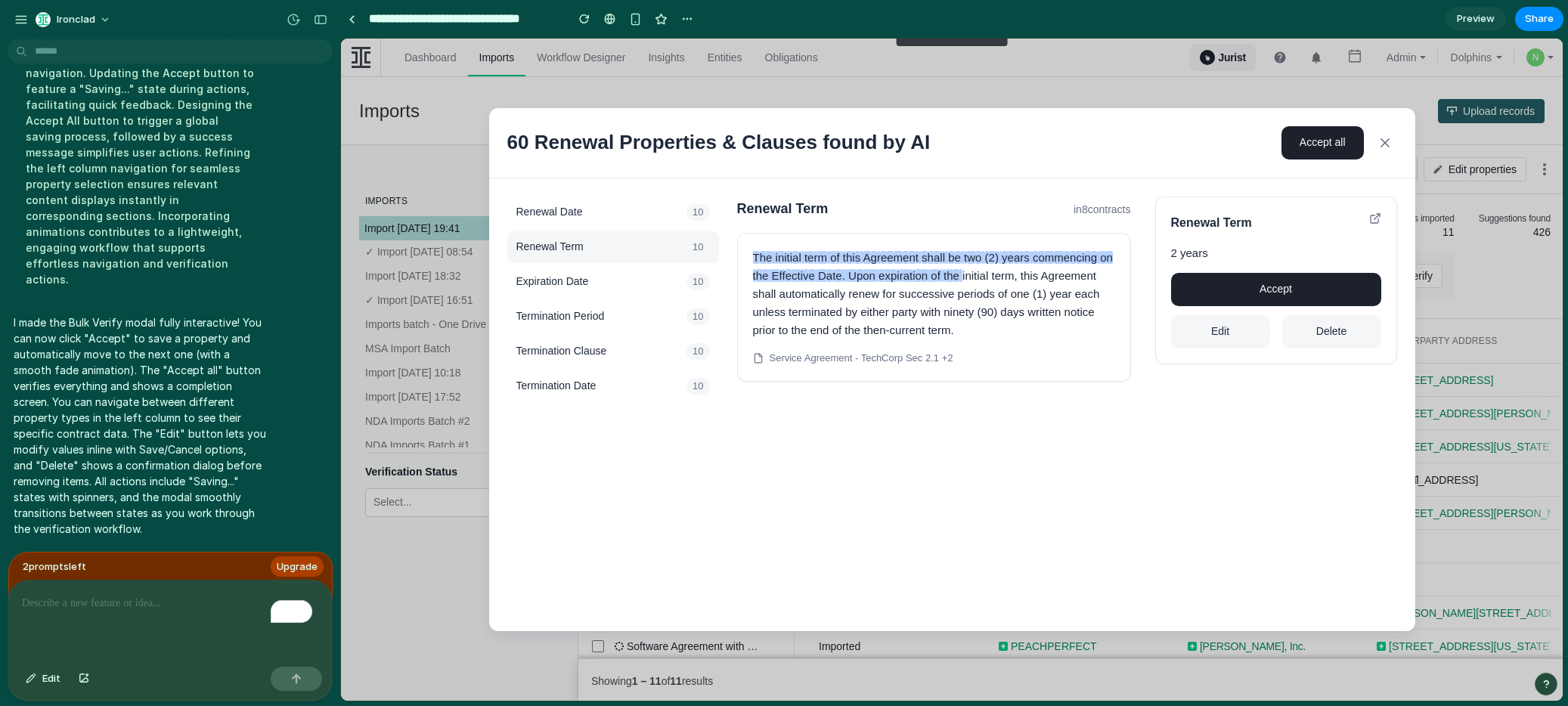
click at [186, 612] on div "To enrich screen reader interactions, please activate Accessibility in Grammarl…" at bounding box center [170, 620] width 324 height 81
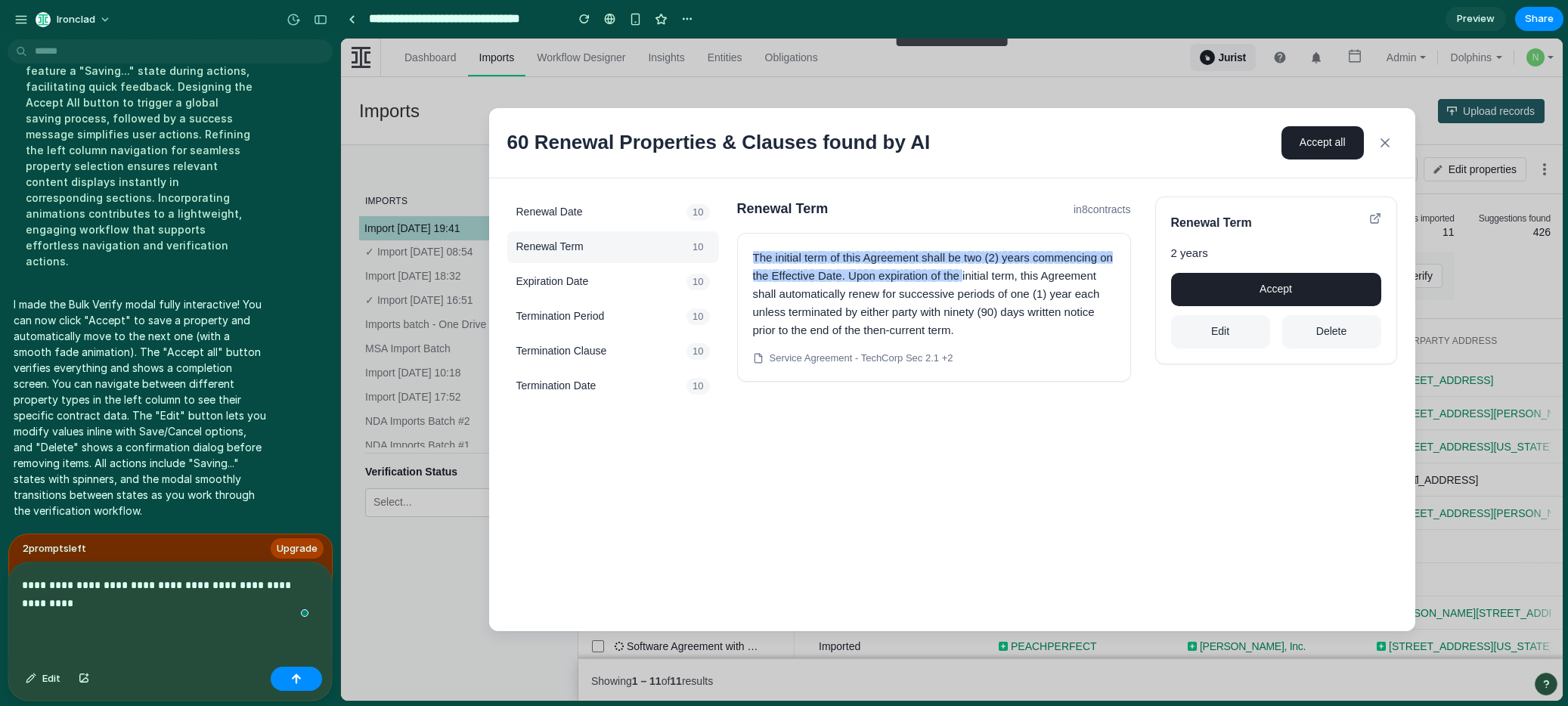
scroll to position [2593, 0]
click at [27, 600] on p "**********" at bounding box center [168, 594] width 291 height 36
click at [53, 579] on p "**********" at bounding box center [168, 594] width 291 height 36
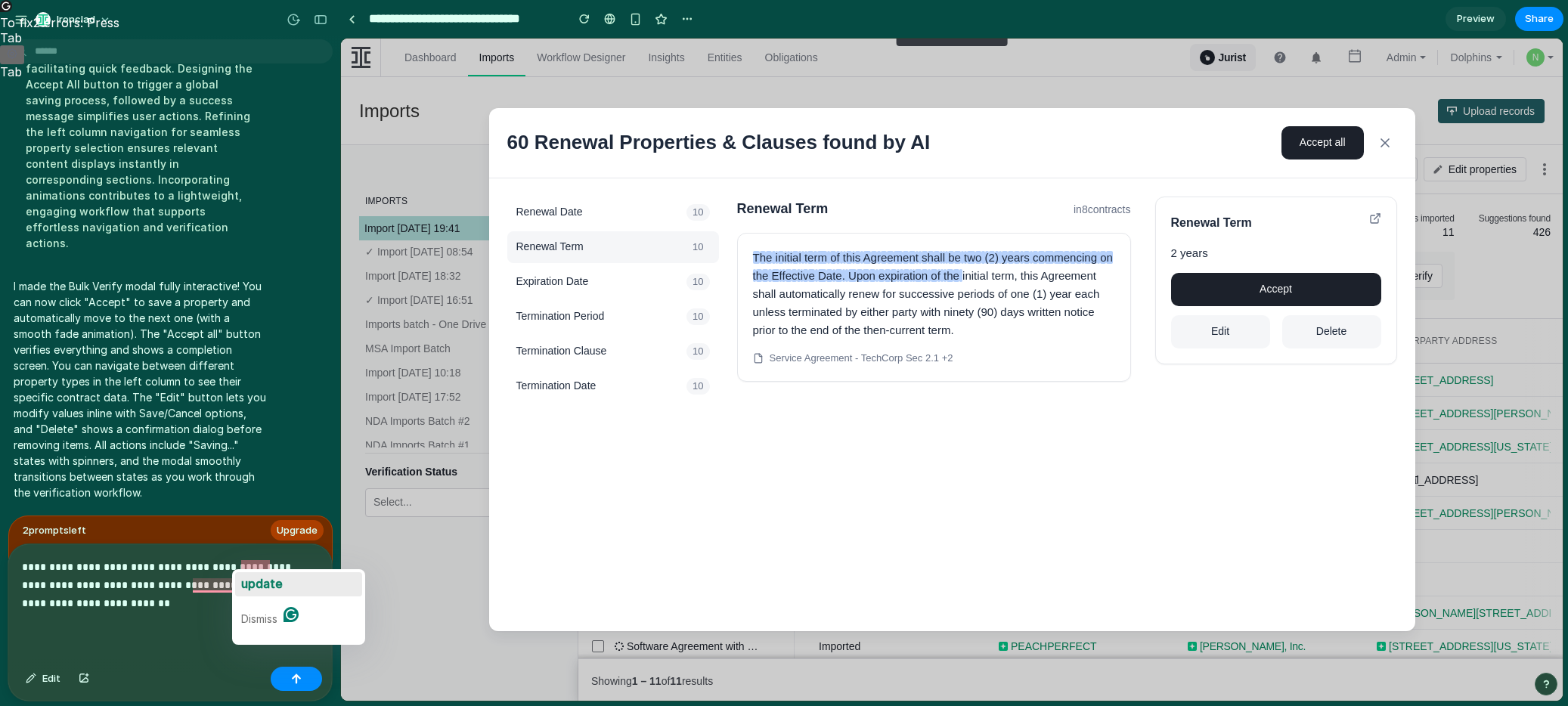
click at [263, 585] on span "update" at bounding box center [262, 584] width 42 height 15
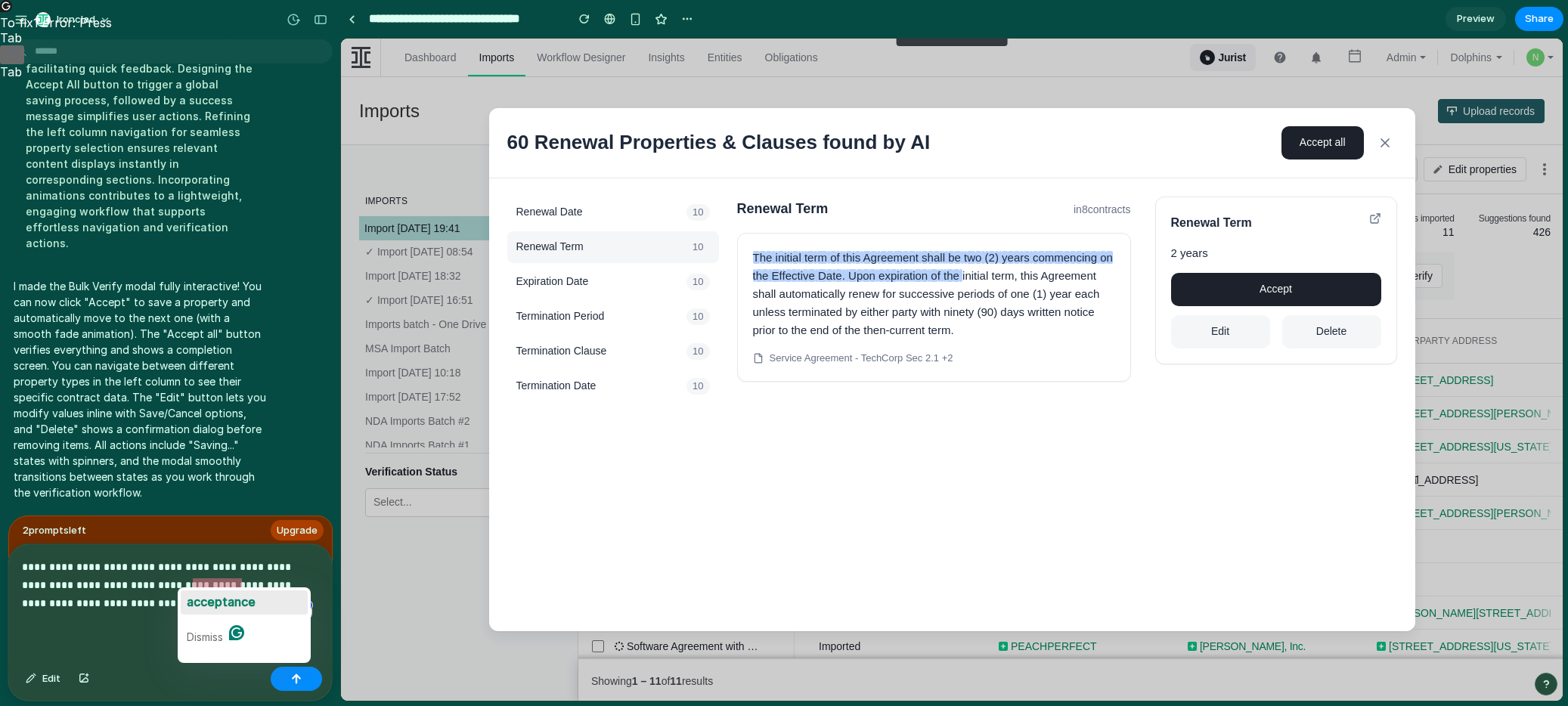
click at [220, 595] on span "acceptance" at bounding box center [221, 601] width 68 height 15
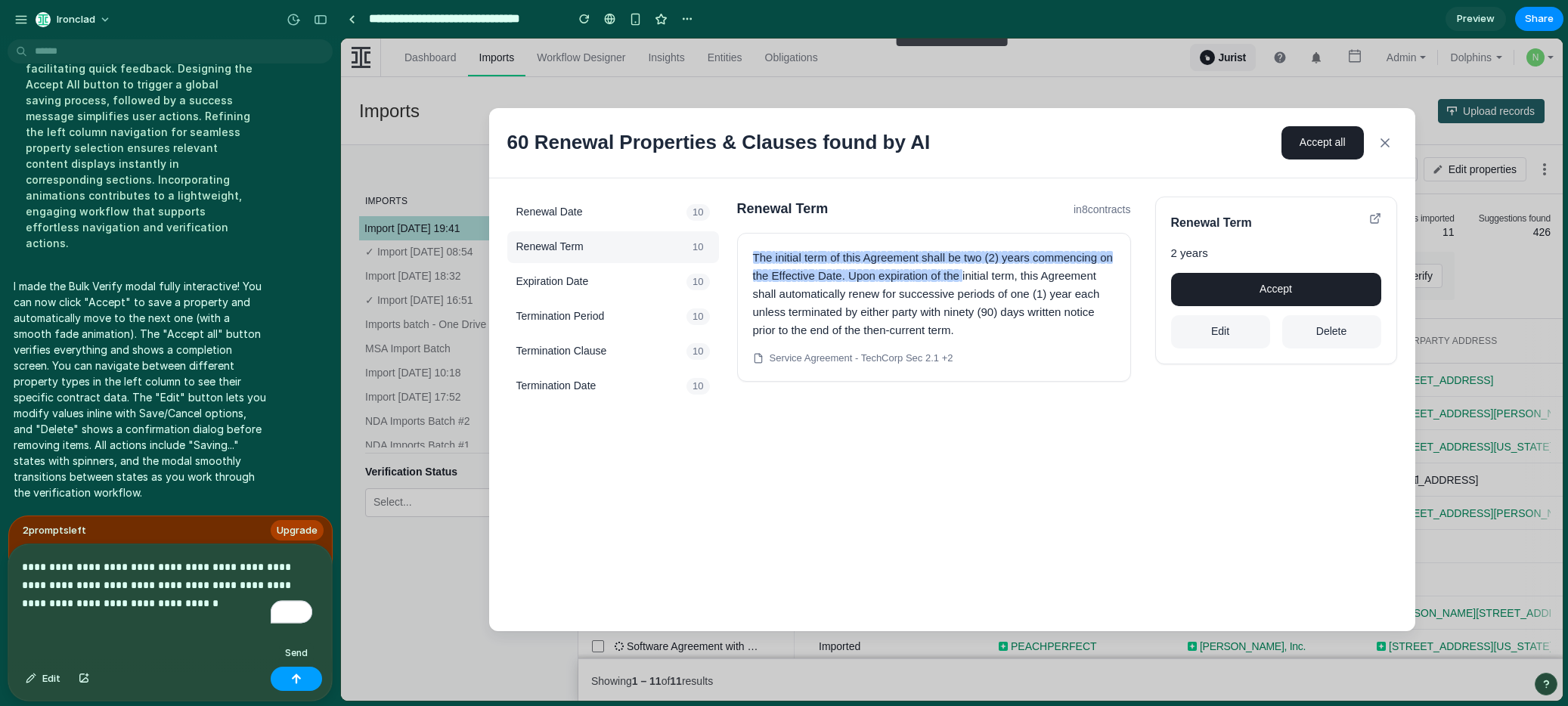
click at [297, 682] on div "button" at bounding box center [296, 678] width 10 height 10
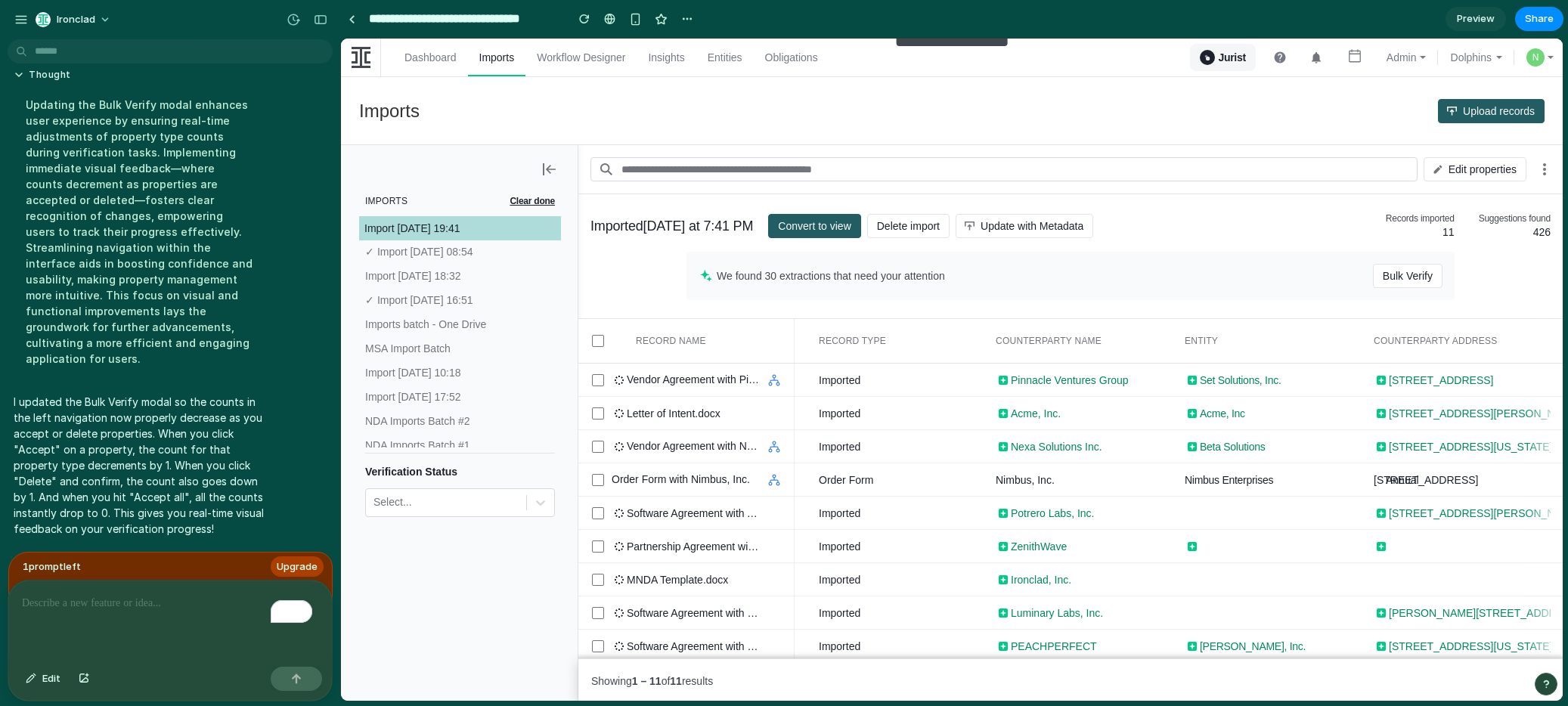
scroll to position [2855, 0]
click at [207, 430] on p "I updated the Bulk Verify modal so the counts in the left navigation now proper…" at bounding box center [140, 465] width 253 height 142
click at [1408, 279] on span "Bulk Verify" at bounding box center [1408, 276] width 50 height 24
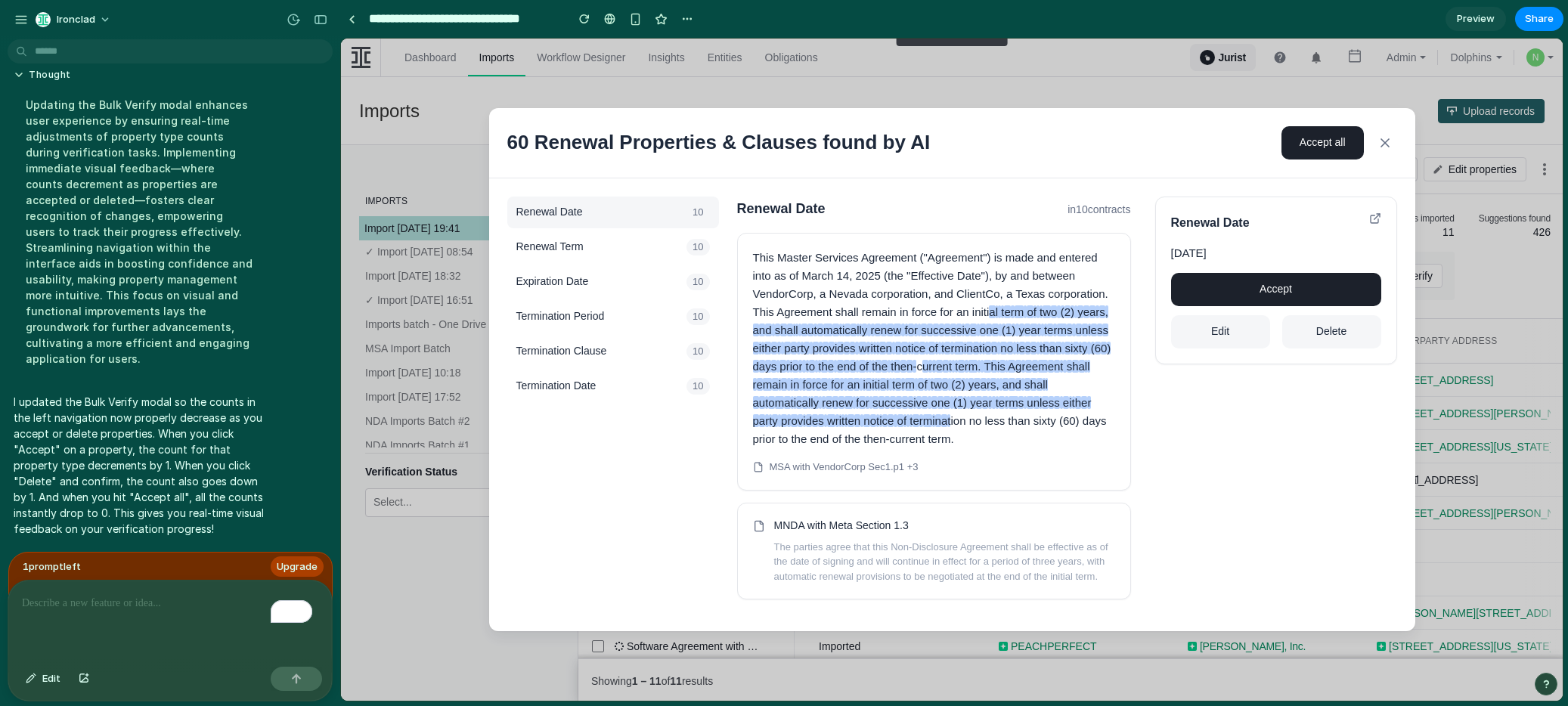
click at [1211, 288] on button "Accept" at bounding box center [1276, 290] width 210 height 33
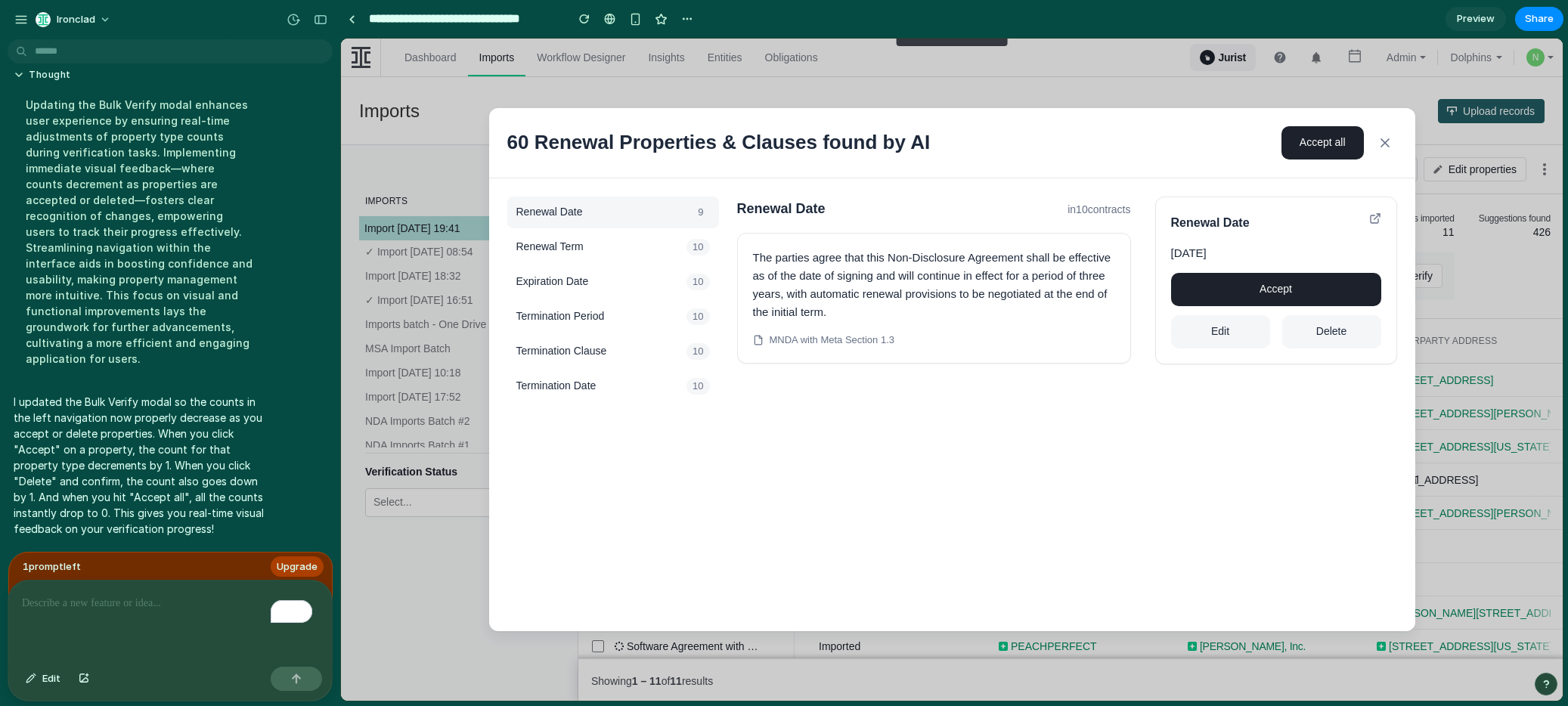
click at [1236, 287] on button "Accept" at bounding box center [1276, 290] width 210 height 33
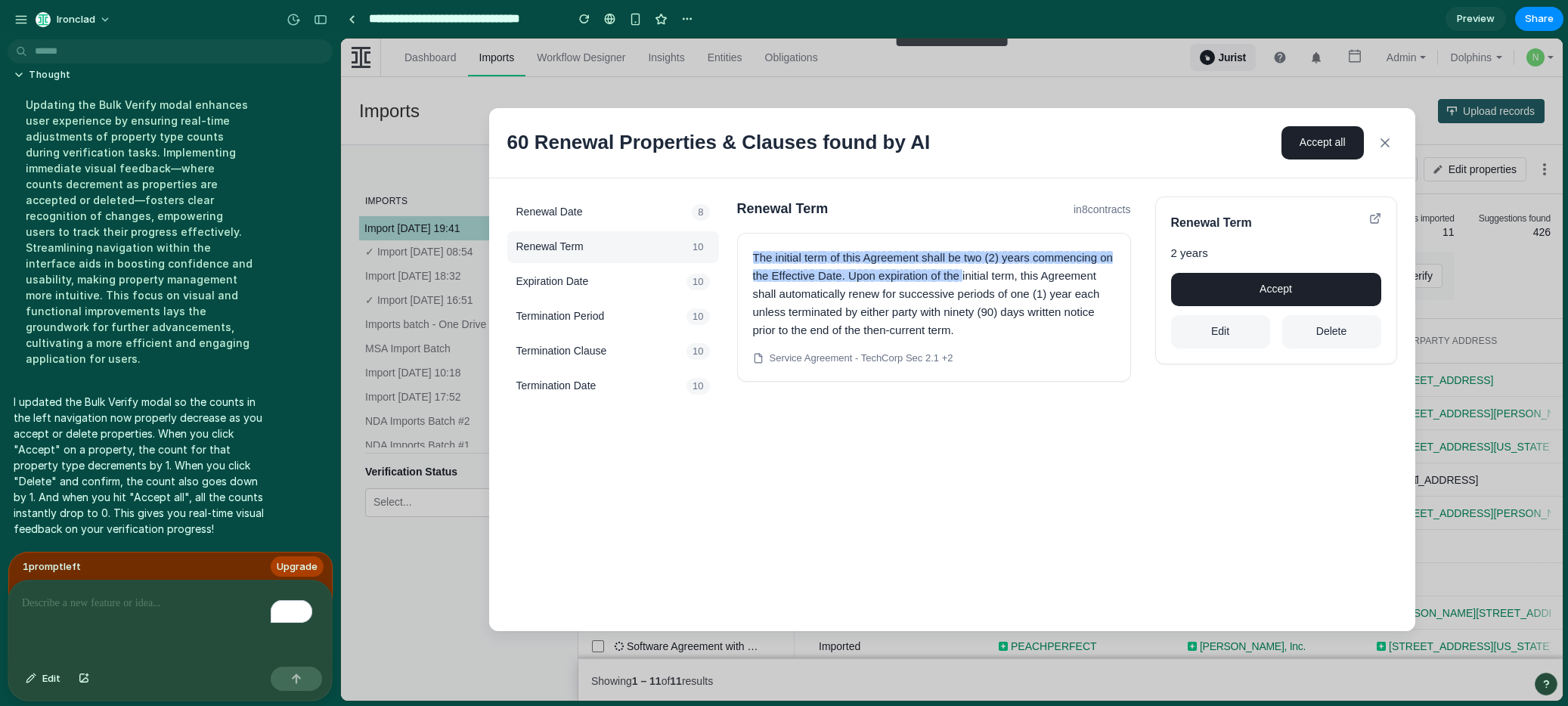
click at [1236, 287] on button "Accept" at bounding box center [1276, 290] width 210 height 33
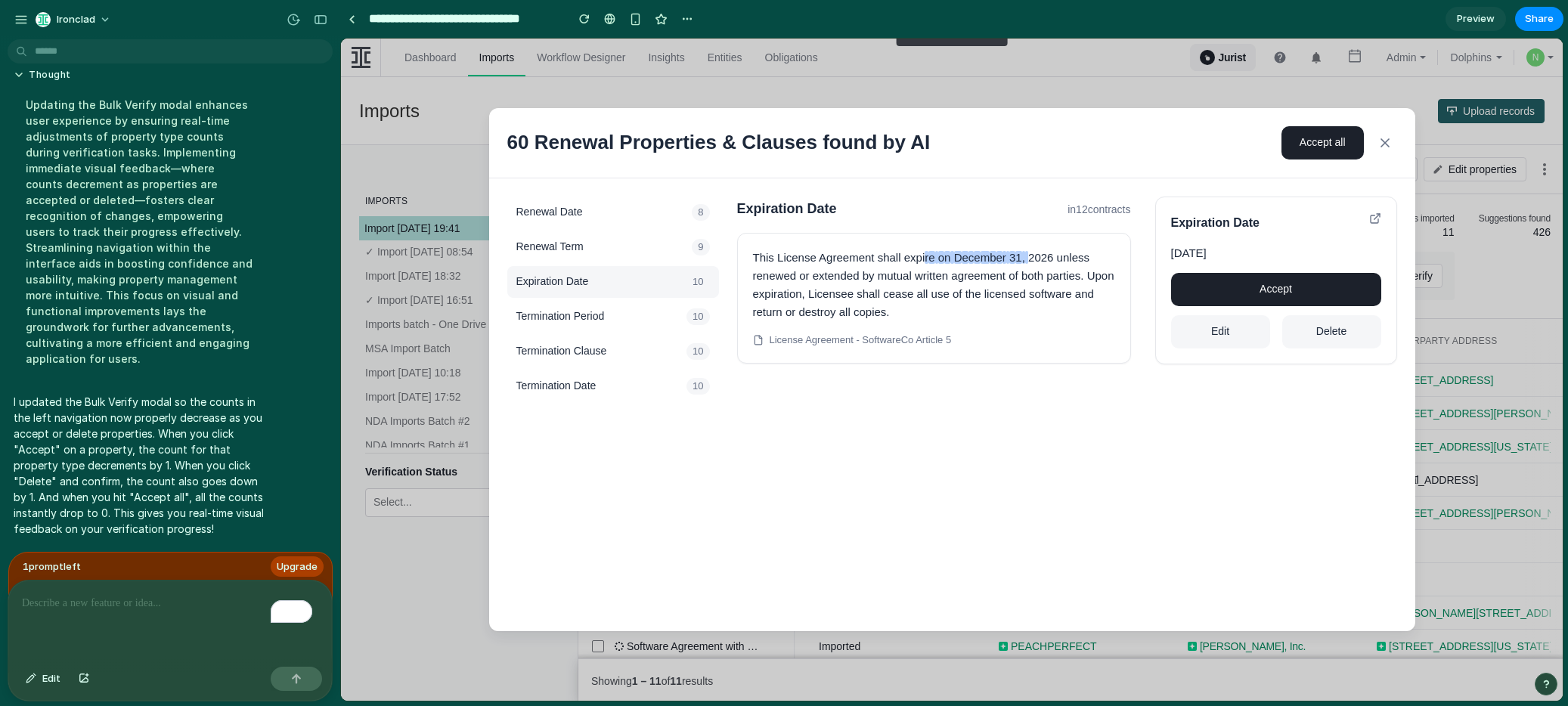
click at [118, 606] on div "To enrich screen reader interactions, please activate Accessibility in Grammarl…" at bounding box center [170, 620] width 324 height 81
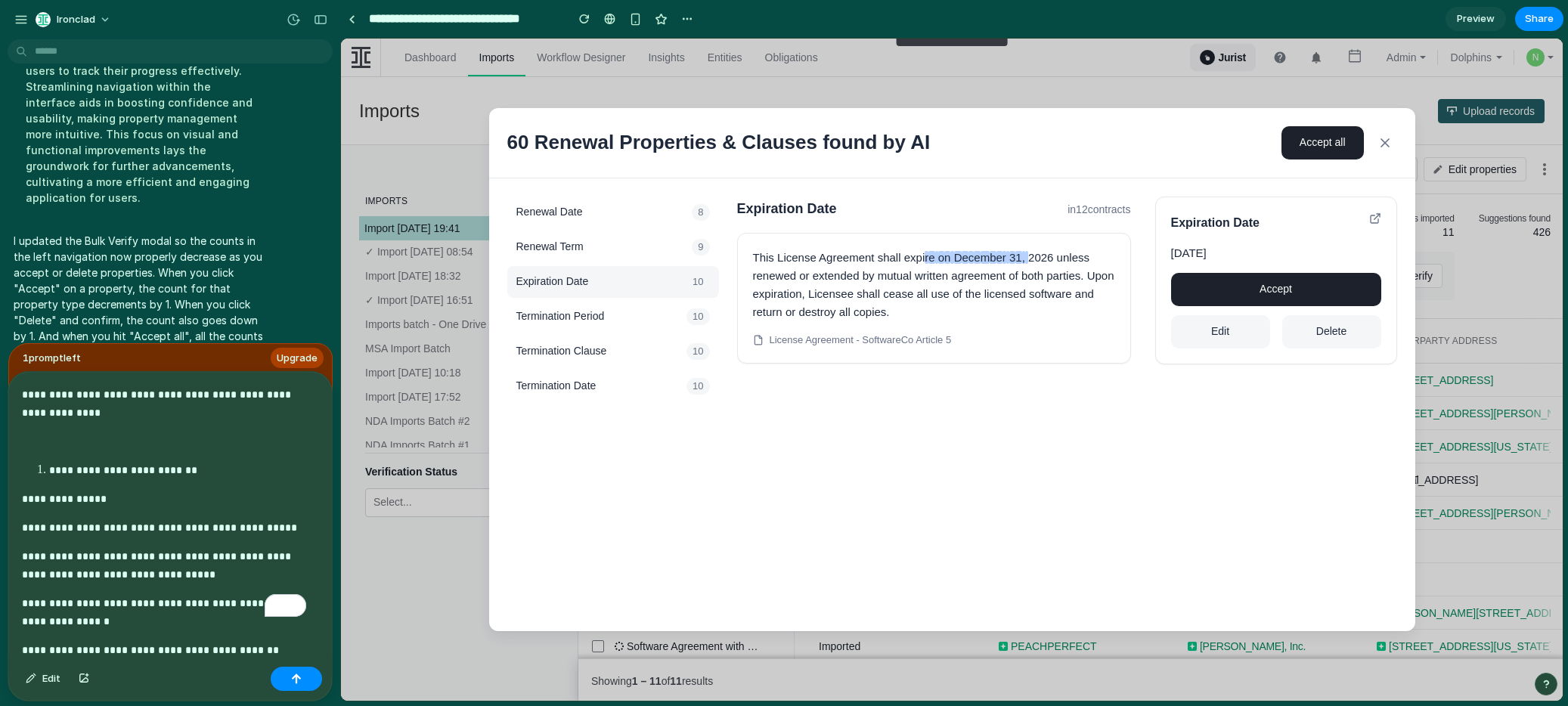
scroll to position [2934, 0]
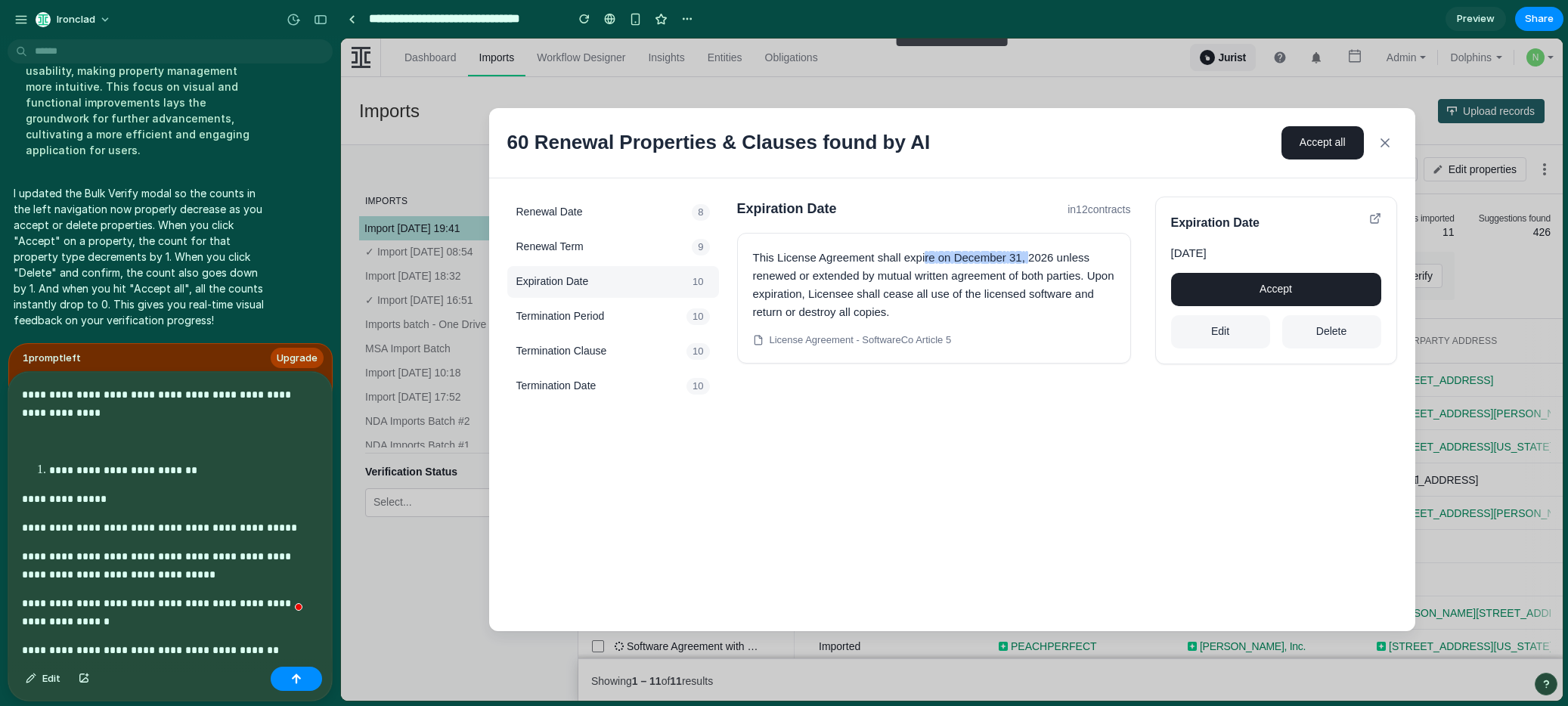
click at [64, 391] on p "**********" at bounding box center [164, 403] width 284 height 36
click at [254, 533] on p "**********" at bounding box center [164, 527] width 284 height 19
click at [210, 570] on p "**********" at bounding box center [164, 564] width 284 height 36
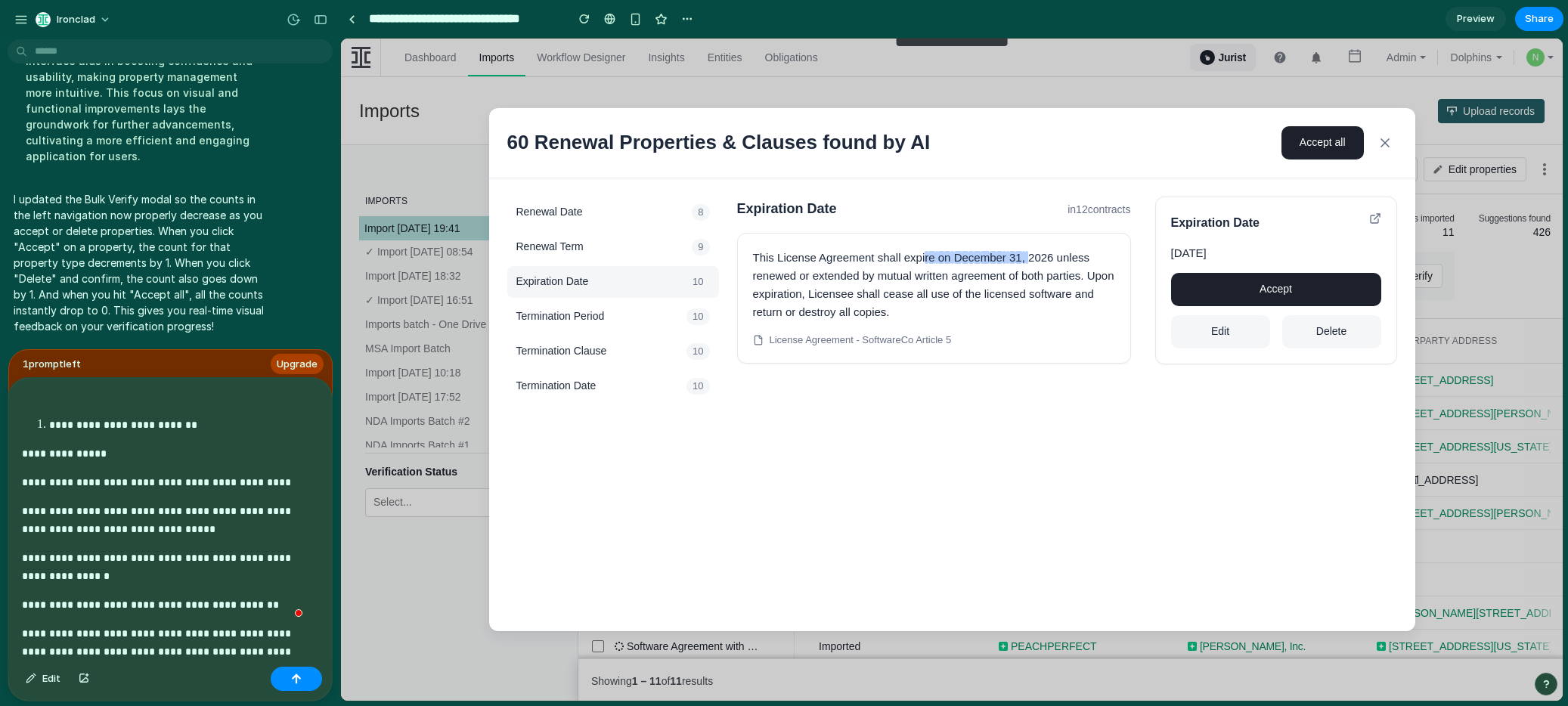
scroll to position [72, 0]
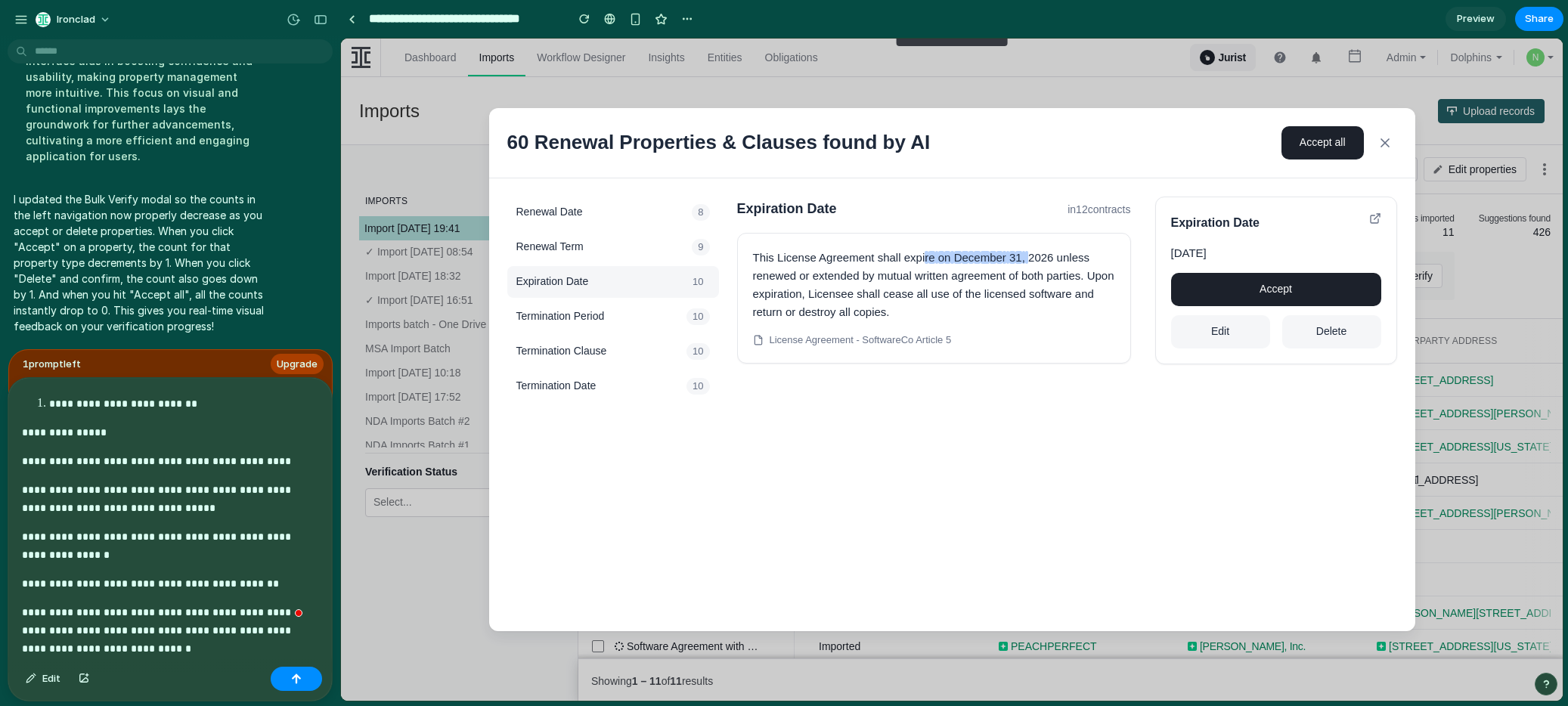
click at [205, 547] on p "**********" at bounding box center [164, 545] width 284 height 36
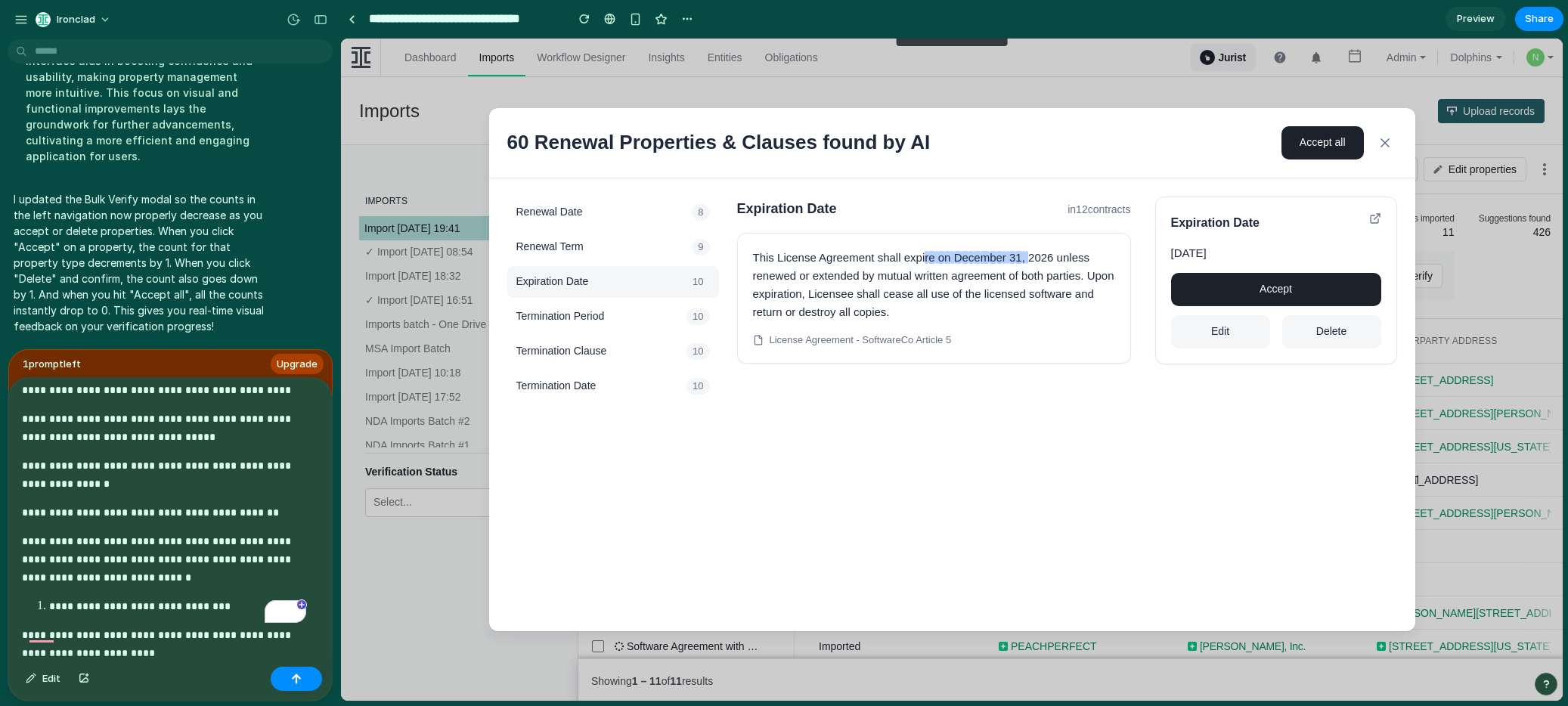
scroll to position [146, 0]
click at [168, 575] on p "**********" at bounding box center [164, 556] width 284 height 55
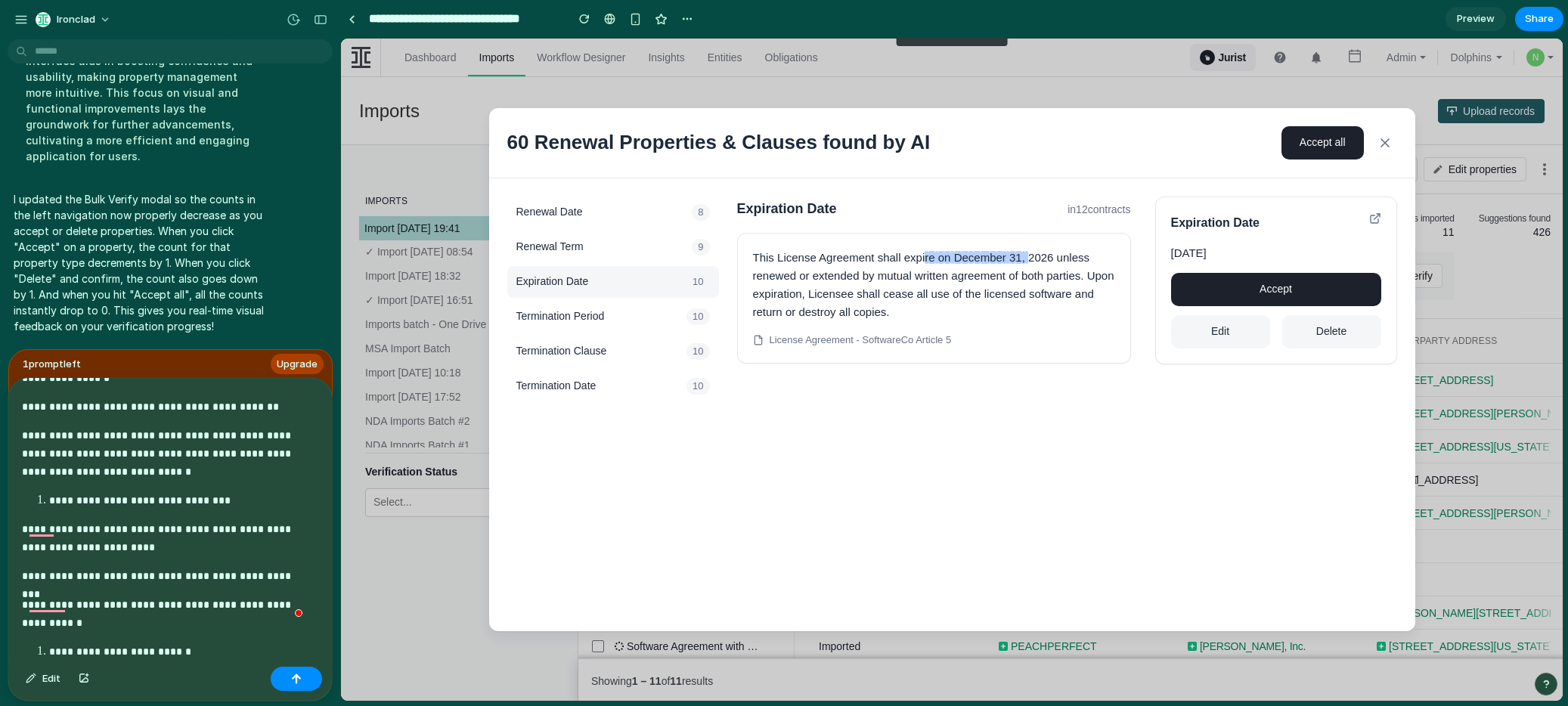
scroll to position [0, 0]
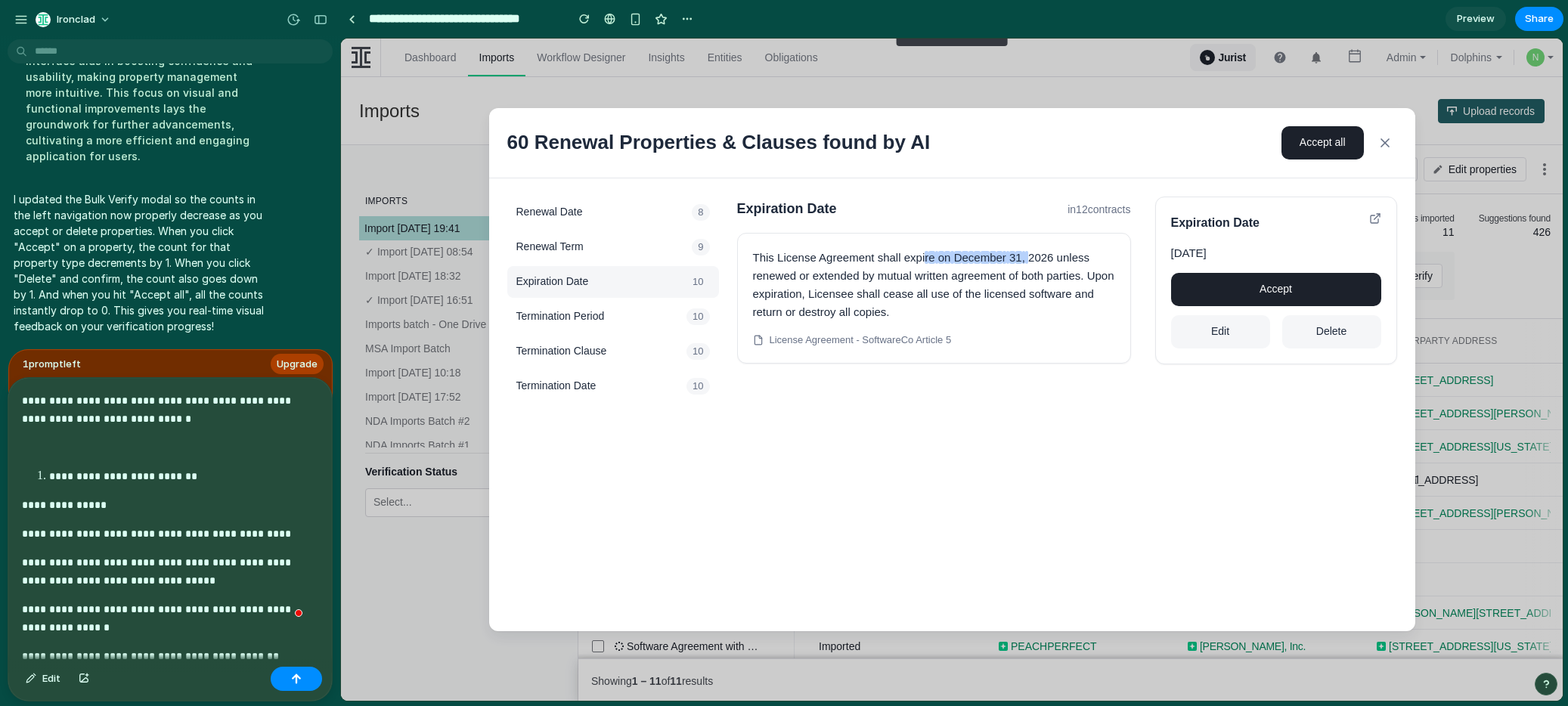
click at [127, 440] on p "To enrich screen reader interactions, please activate Accessibility in Grammarl…" at bounding box center [164, 448] width 284 height 19
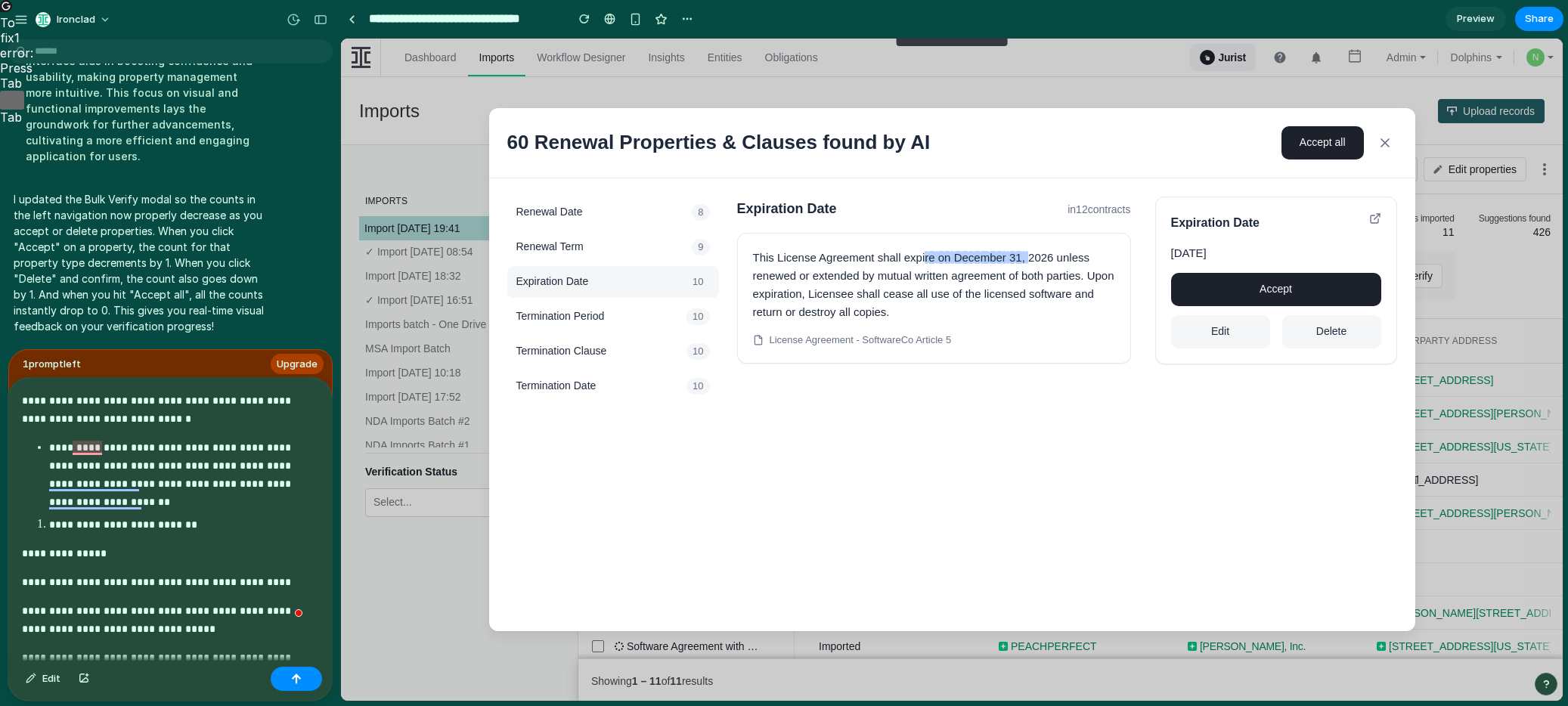
click at [25, 395] on p "**********" at bounding box center [164, 409] width 284 height 36
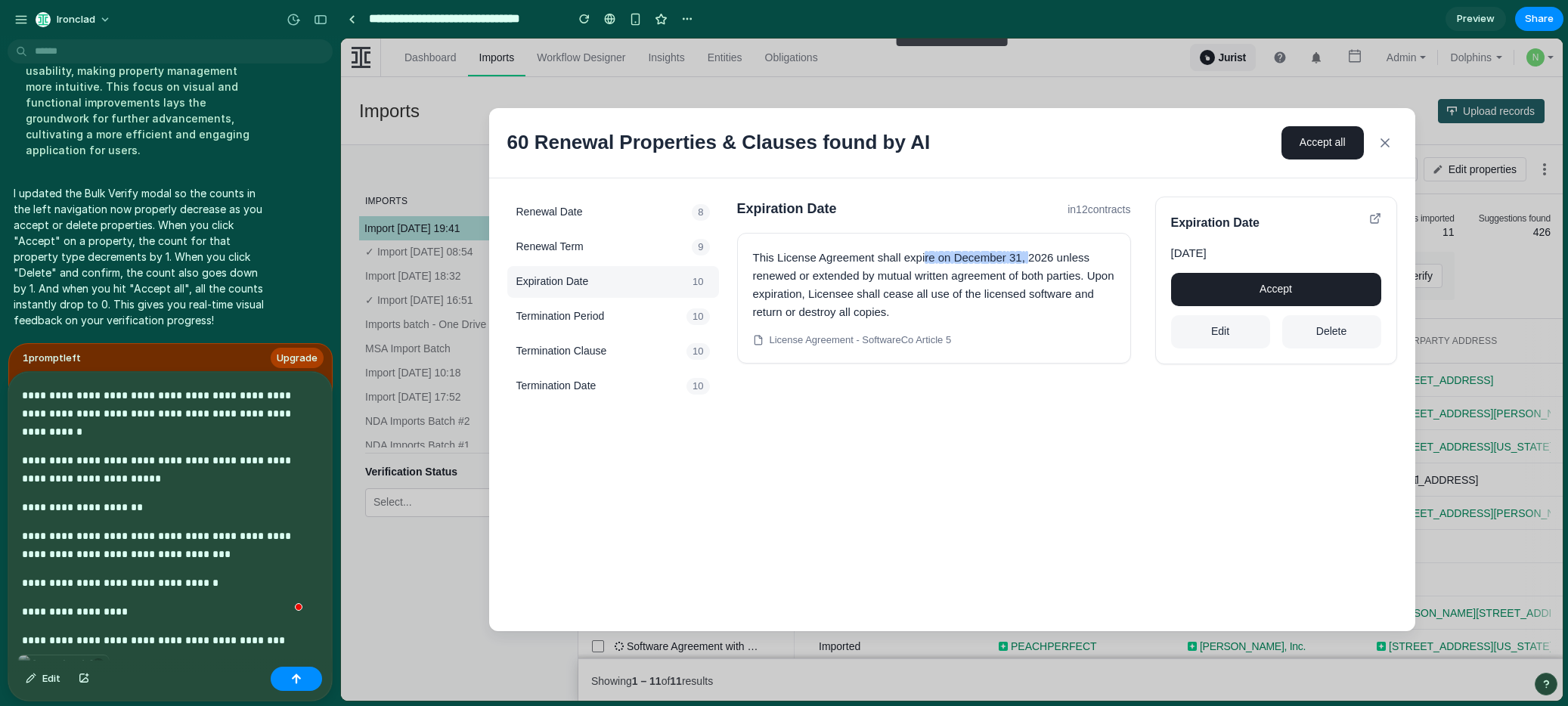
scroll to position [1278, 0]
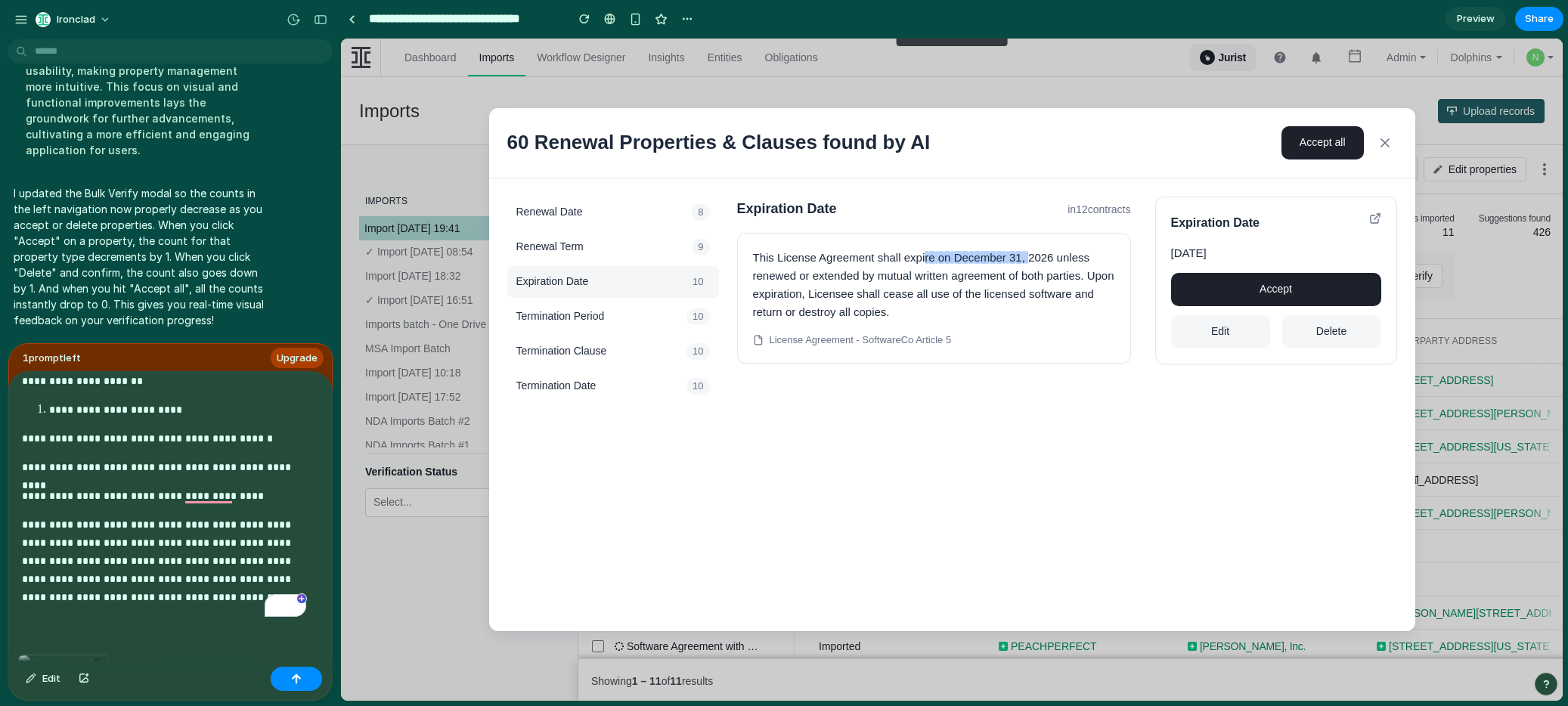
click at [165, 638] on div "**********" at bounding box center [167, 514] width 317 height 283
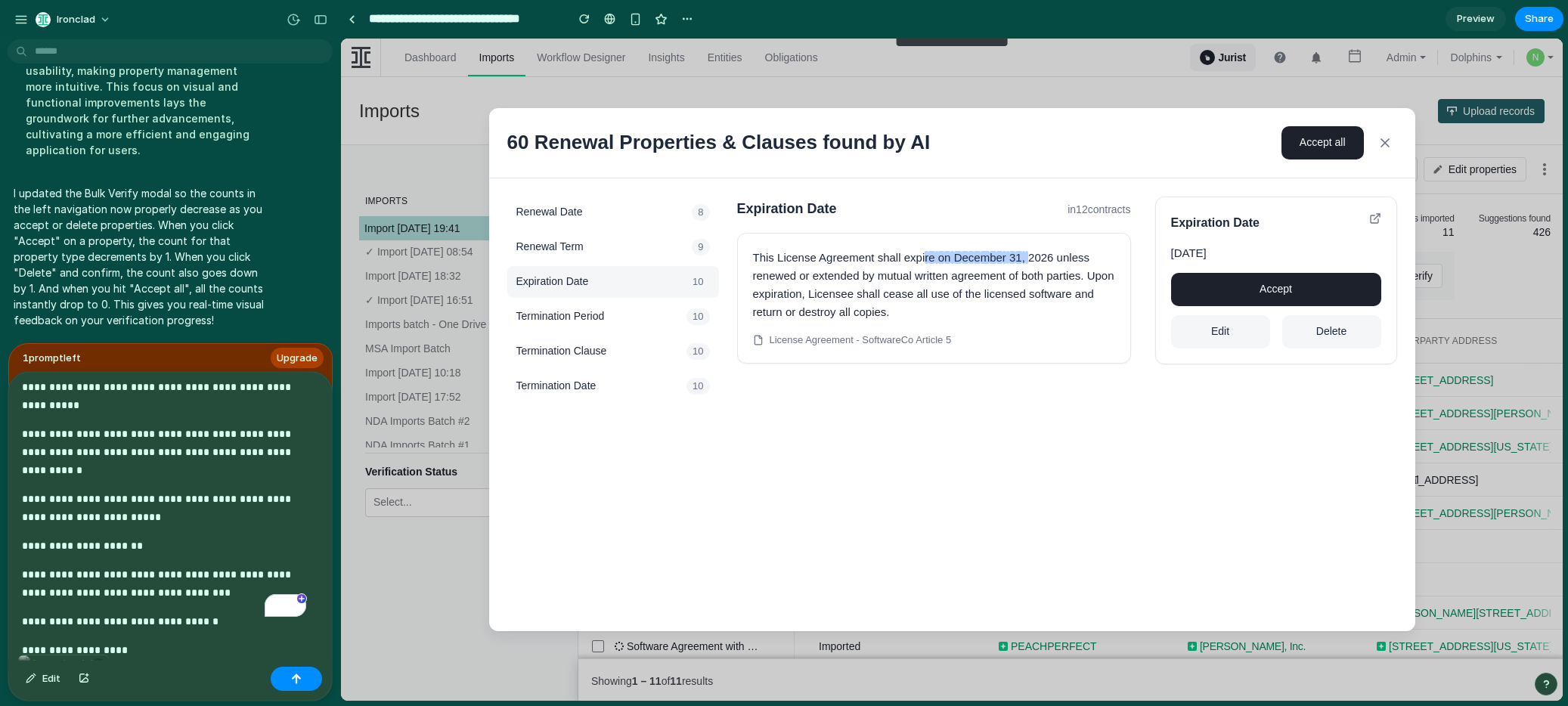
scroll to position [676, 0]
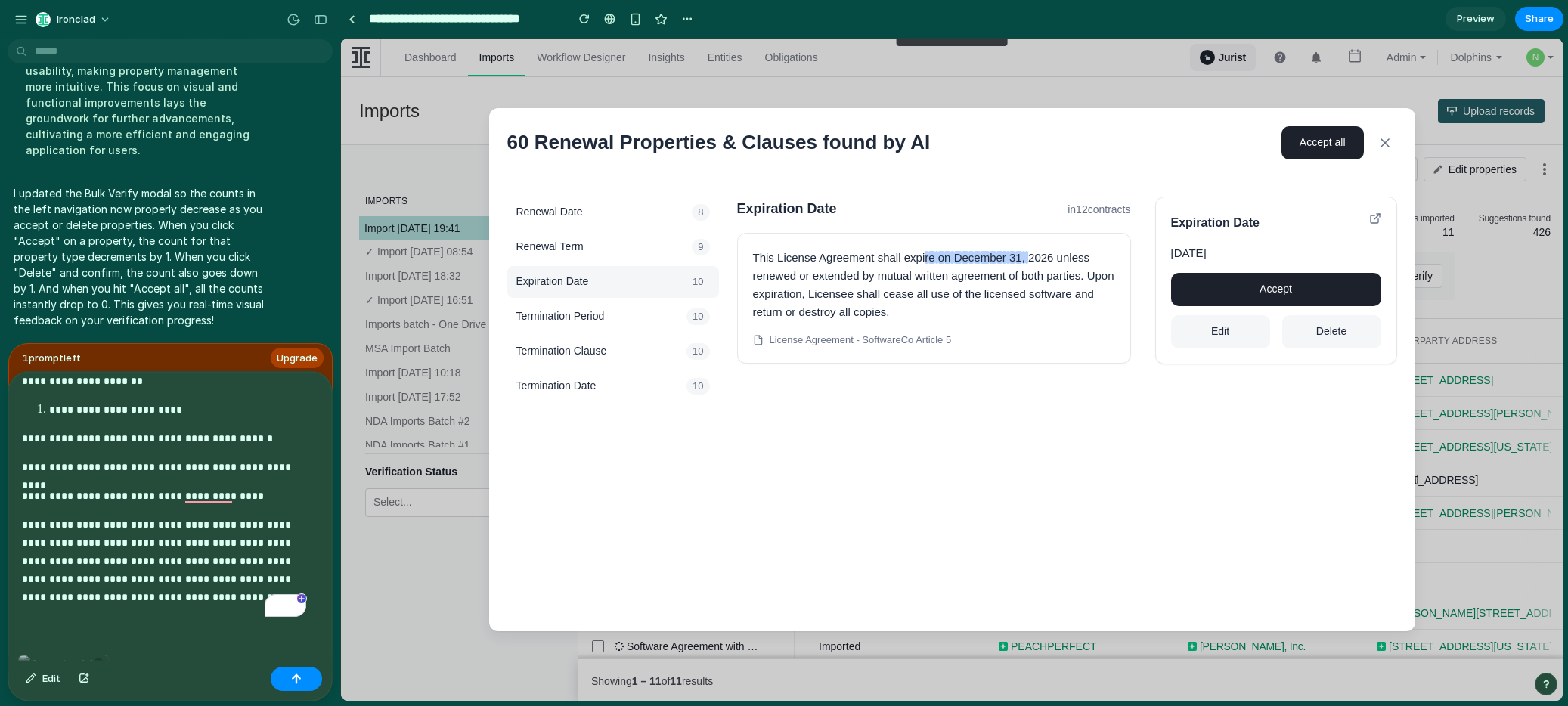
click at [196, 630] on div "**********" at bounding box center [167, 514] width 317 height 283
click at [84, 675] on div "button" at bounding box center [83, 679] width 10 height 9
click at [176, 618] on div "**********" at bounding box center [167, 514] width 317 height 283
click at [81, 680] on div "button" at bounding box center [83, 679] width 10 height 9
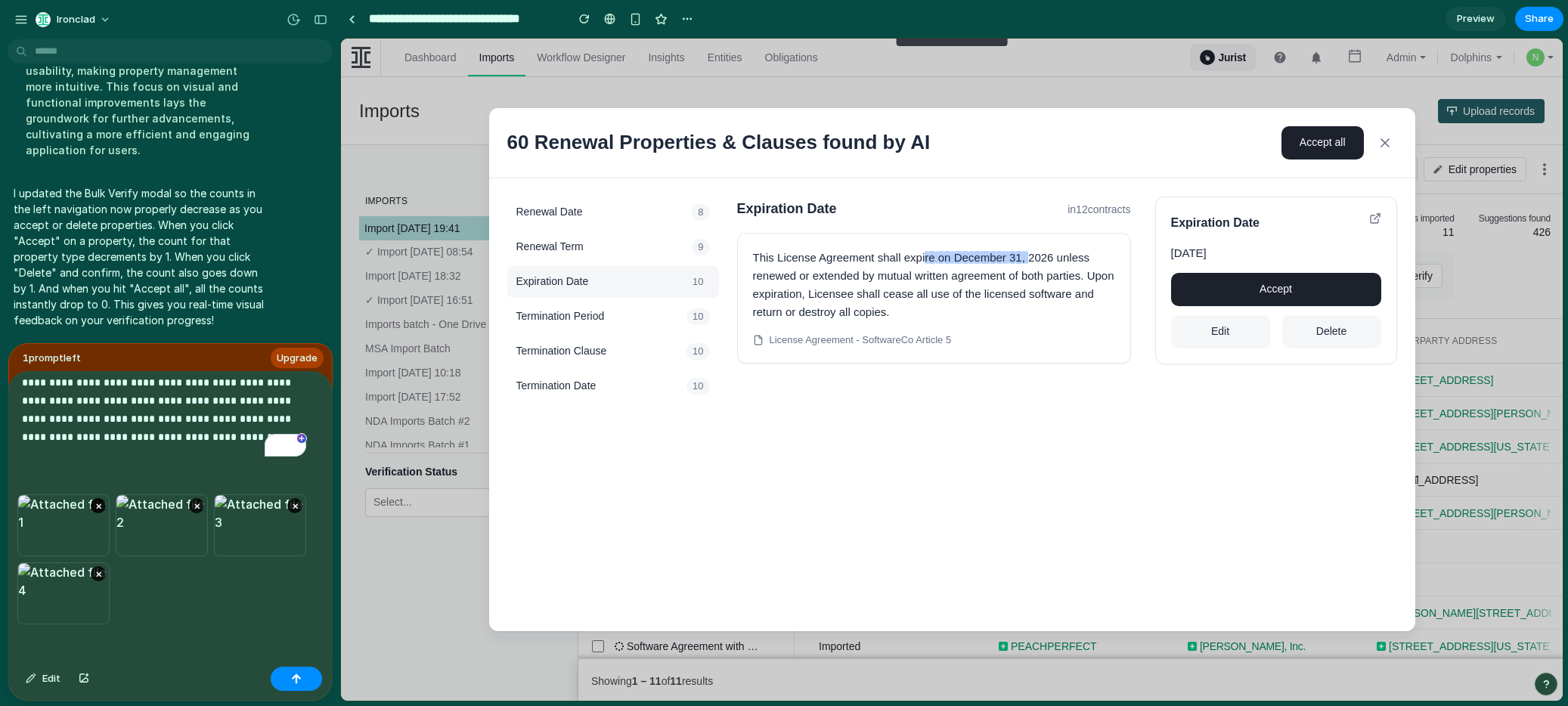
click at [98, 502] on button "×" at bounding box center [98, 505] width 15 height 15
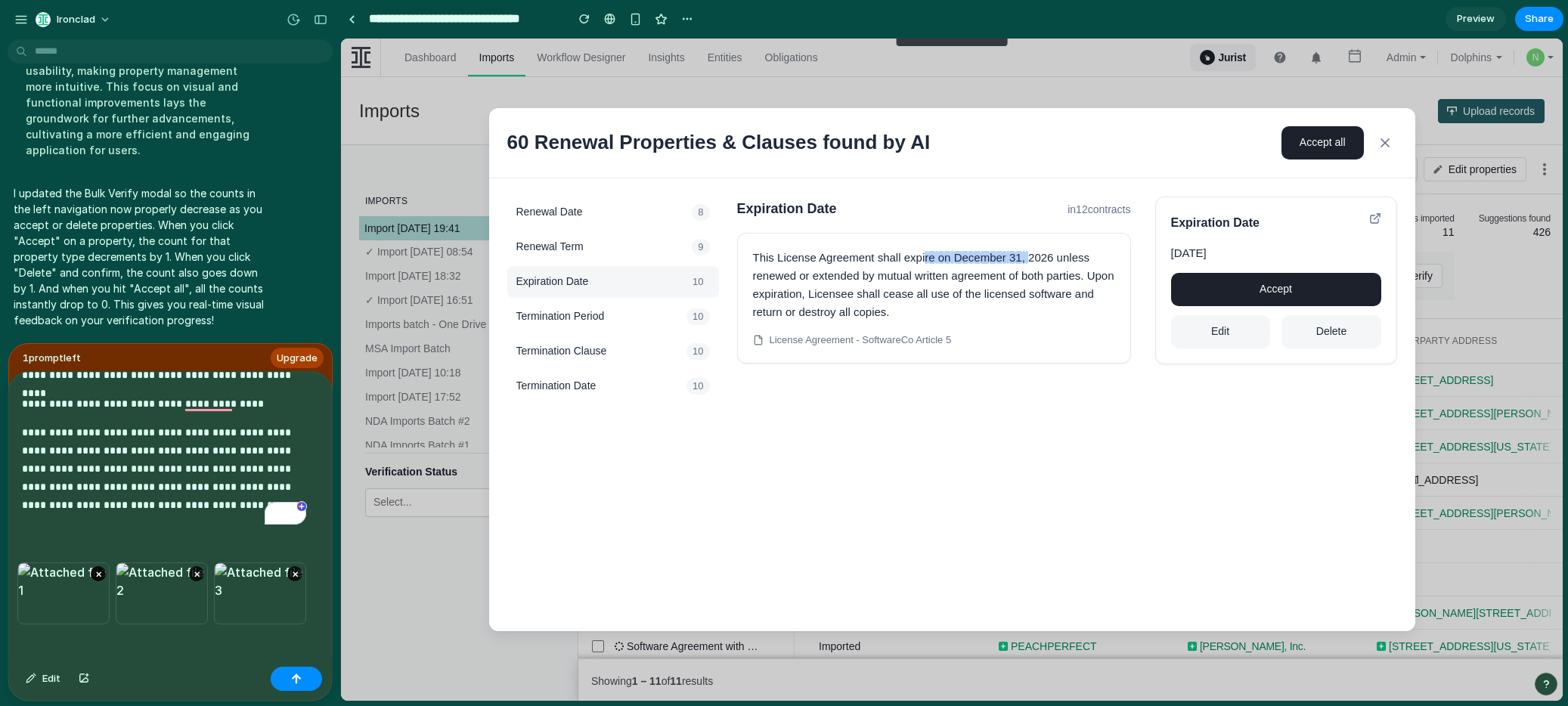
click at [98, 571] on button "×" at bounding box center [98, 574] width 15 height 15
click at [300, 678] on div "button" at bounding box center [296, 678] width 10 height 10
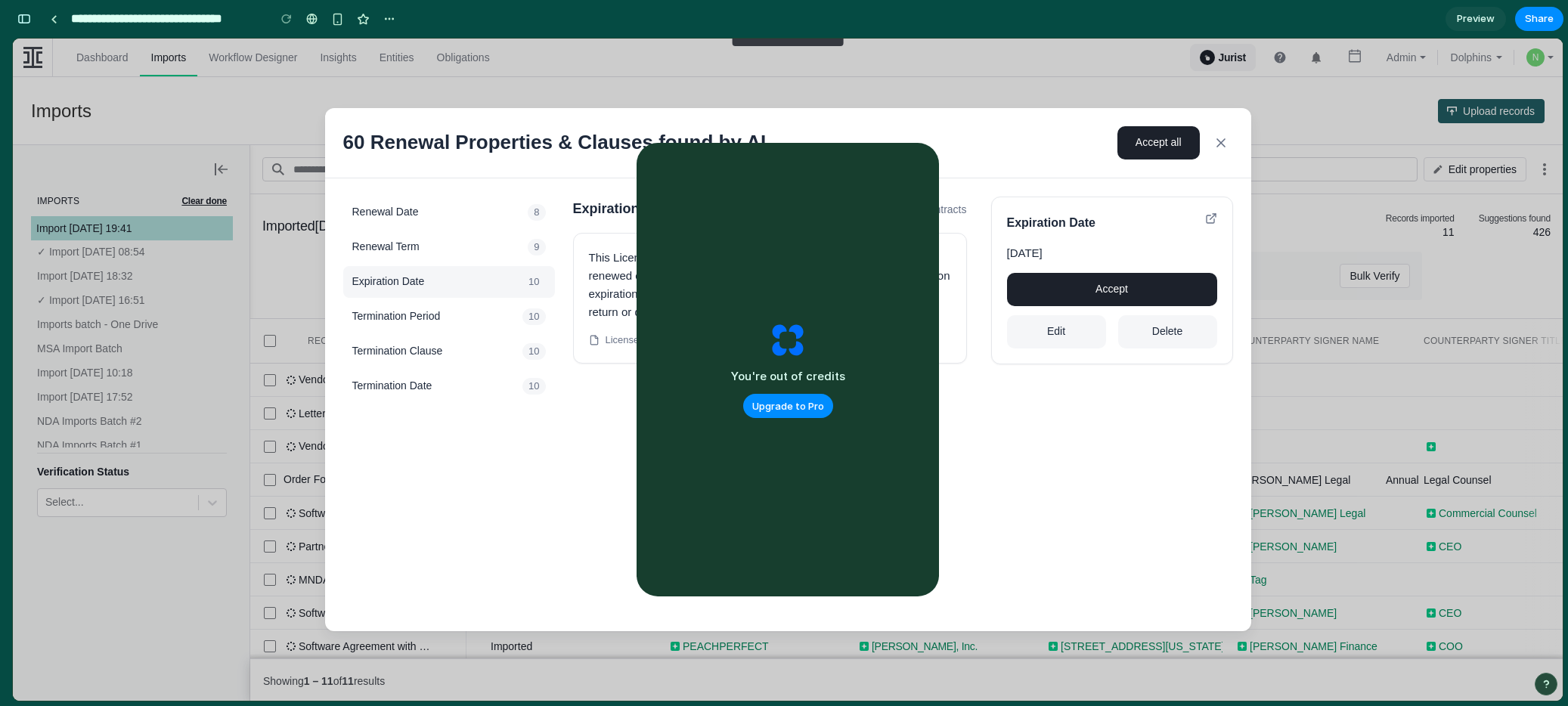
click at [997, 151] on div "60 Renewal Properties & Clauses found by AI Accept all" at bounding box center [788, 143] width 927 height 70
click at [1224, 137] on icon at bounding box center [1221, 142] width 15 height 15
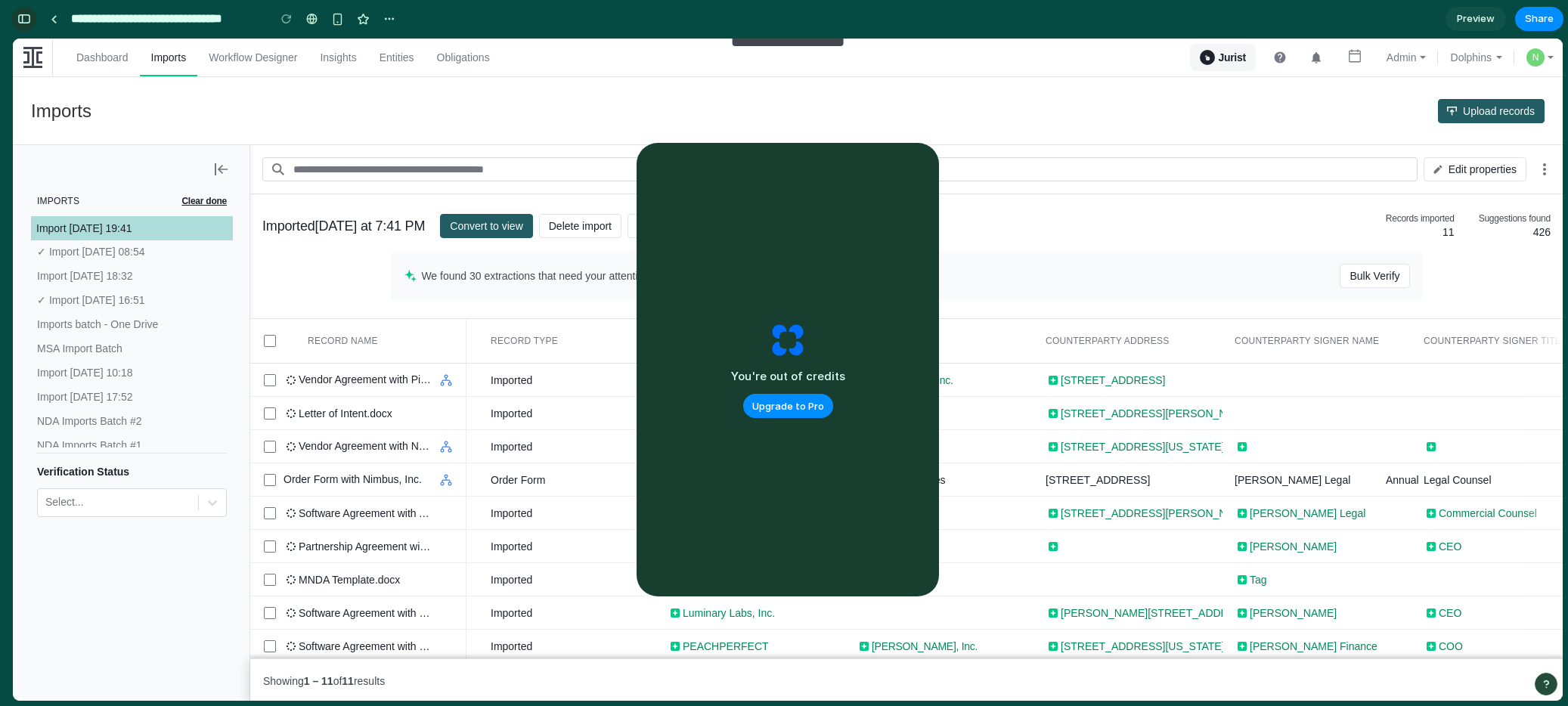
click at [20, 21] on div "button" at bounding box center [24, 19] width 14 height 10
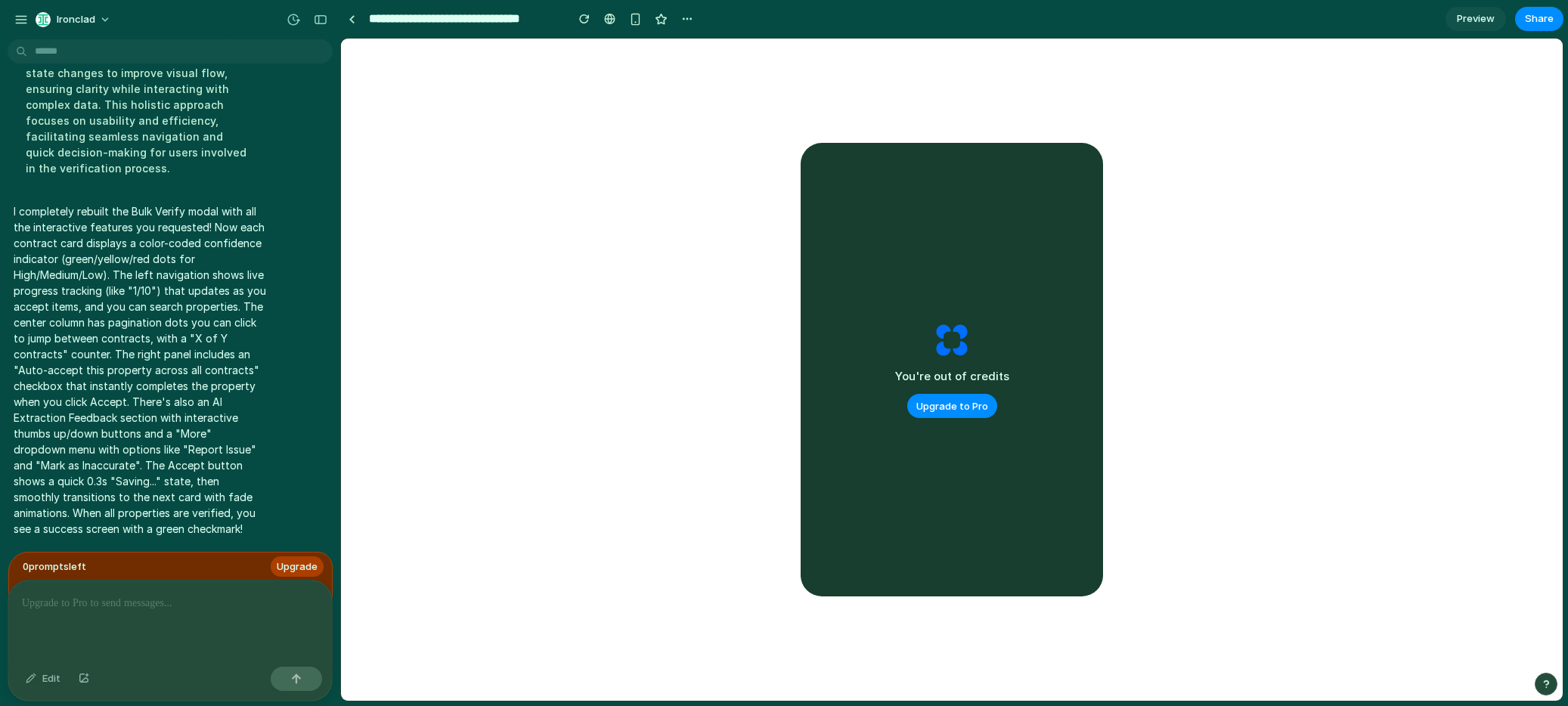
scroll to position [0, 0]
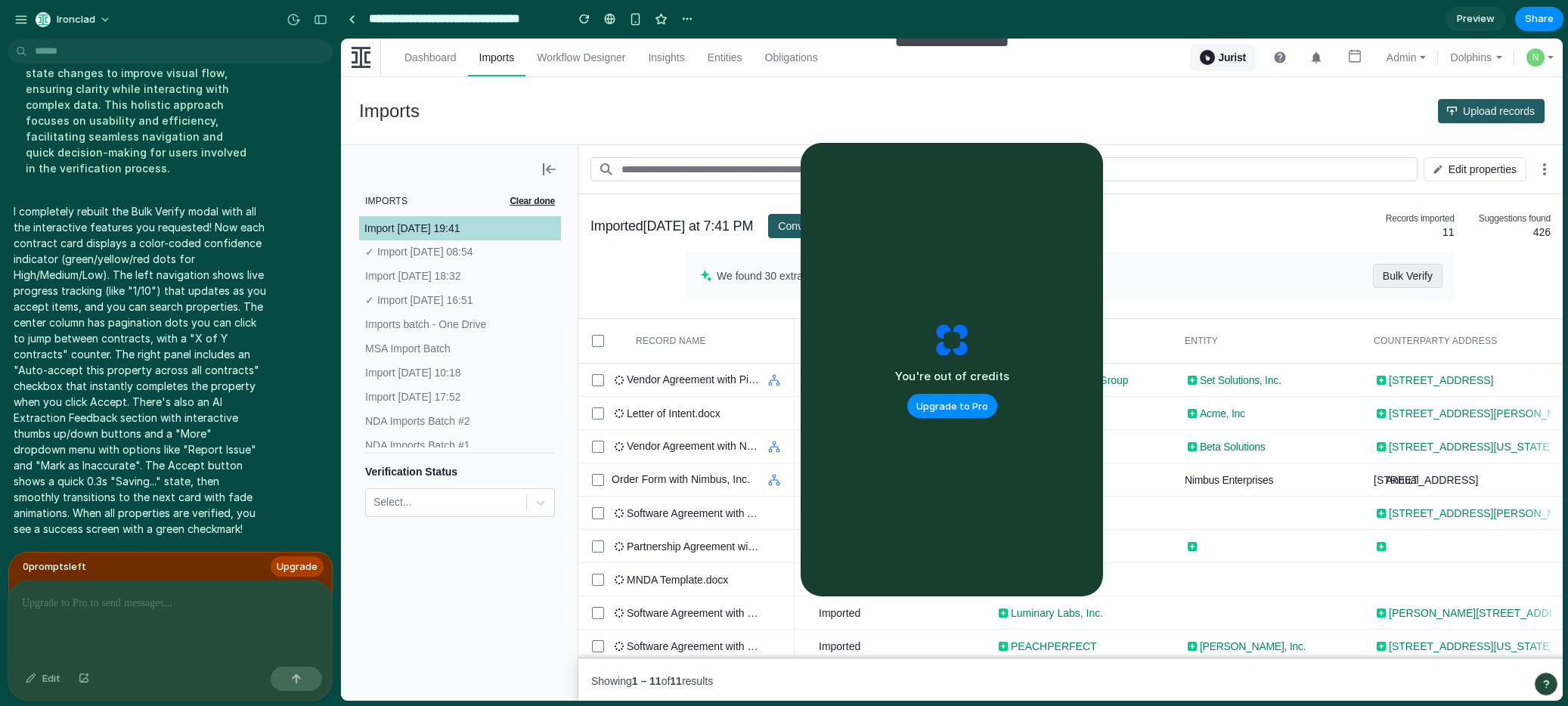
click at [1404, 279] on span "Bulk Verify" at bounding box center [1408, 276] width 50 height 24
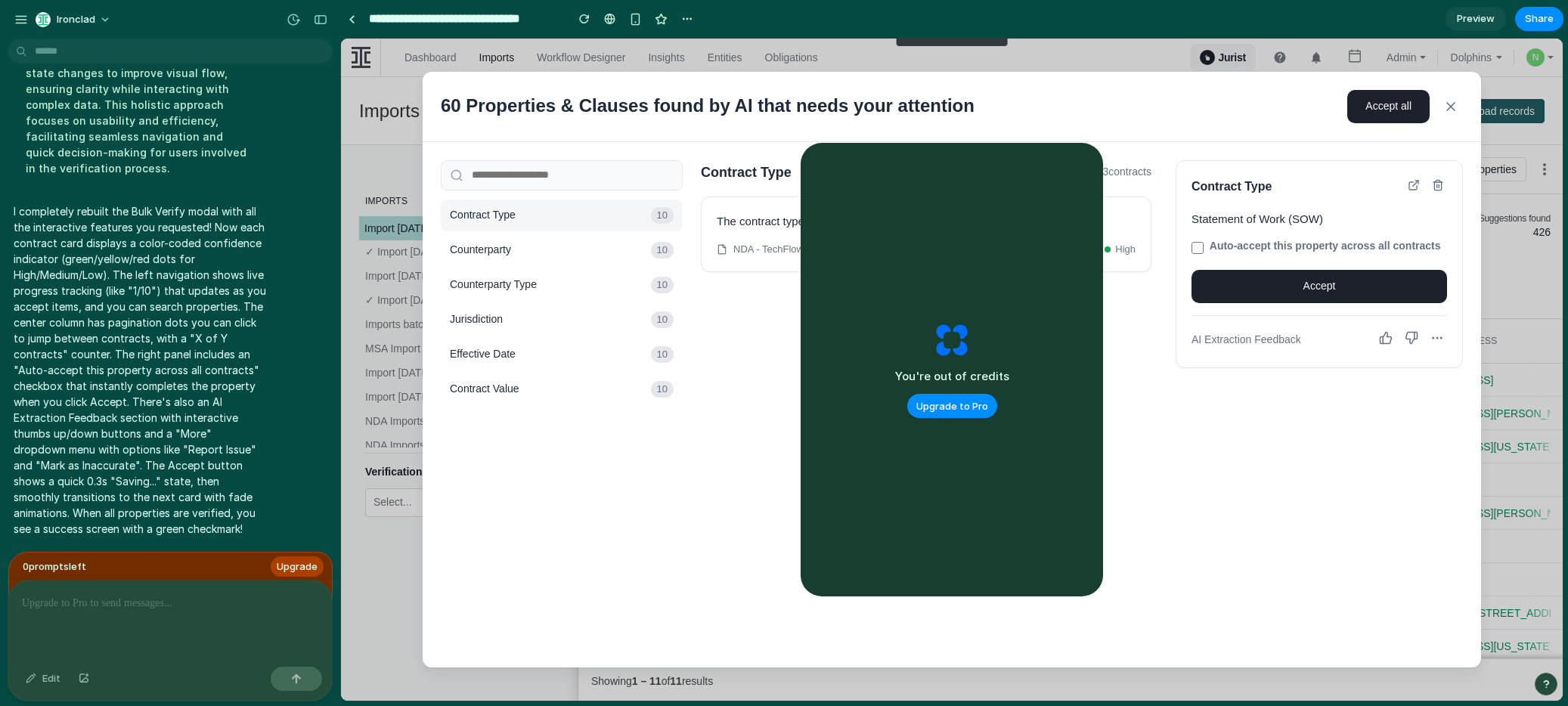
click at [1390, 345] on icon at bounding box center [1386, 338] width 14 height 14
click at [1435, 345] on icon at bounding box center [1437, 338] width 14 height 14
click at [1394, 388] on button "Report Issue" at bounding box center [1378, 374] width 134 height 31
click at [1433, 345] on icon at bounding box center [1437, 338] width 14 height 14
click at [1407, 408] on button "Mark as Inaccurate" at bounding box center [1378, 404] width 134 height 31
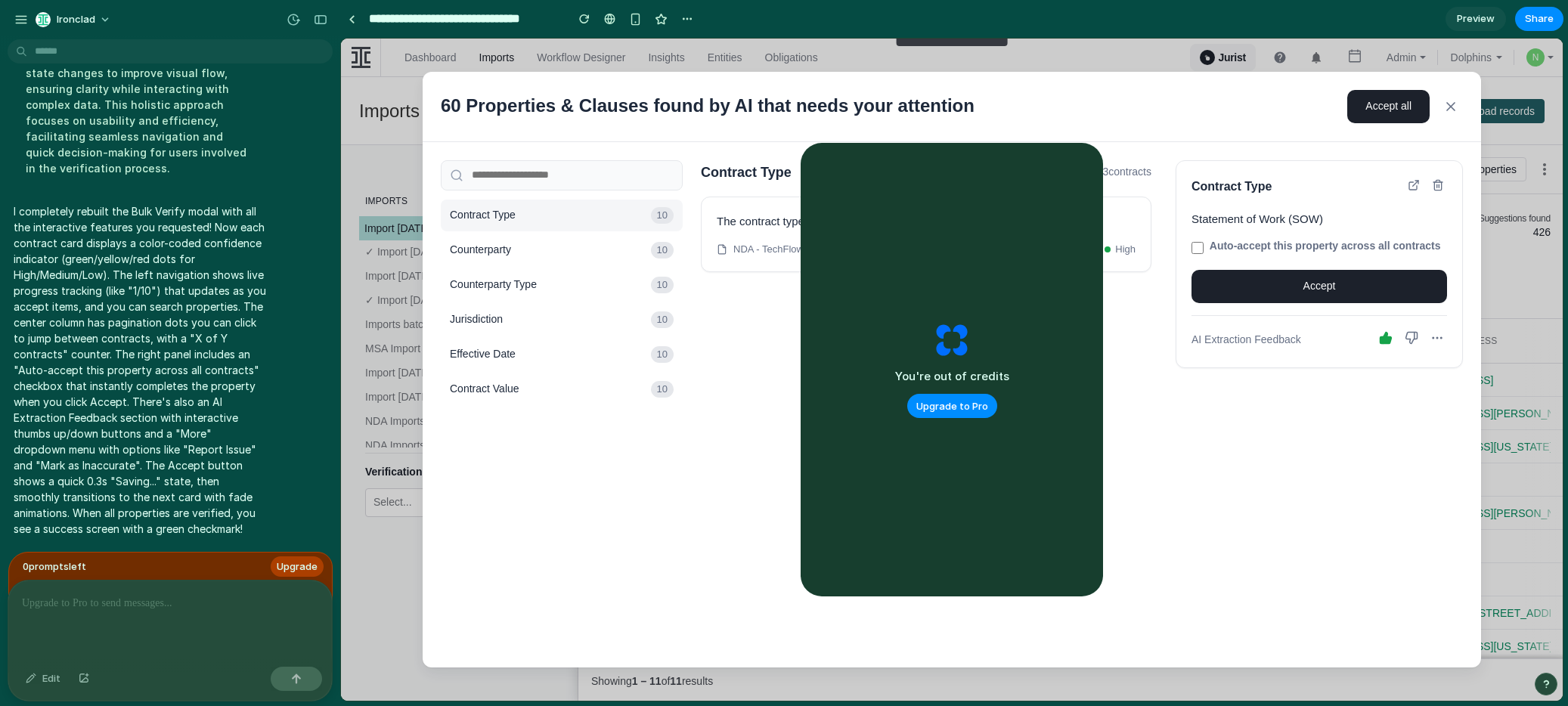
click at [1443, 188] on icon at bounding box center [1437, 185] width 12 height 12
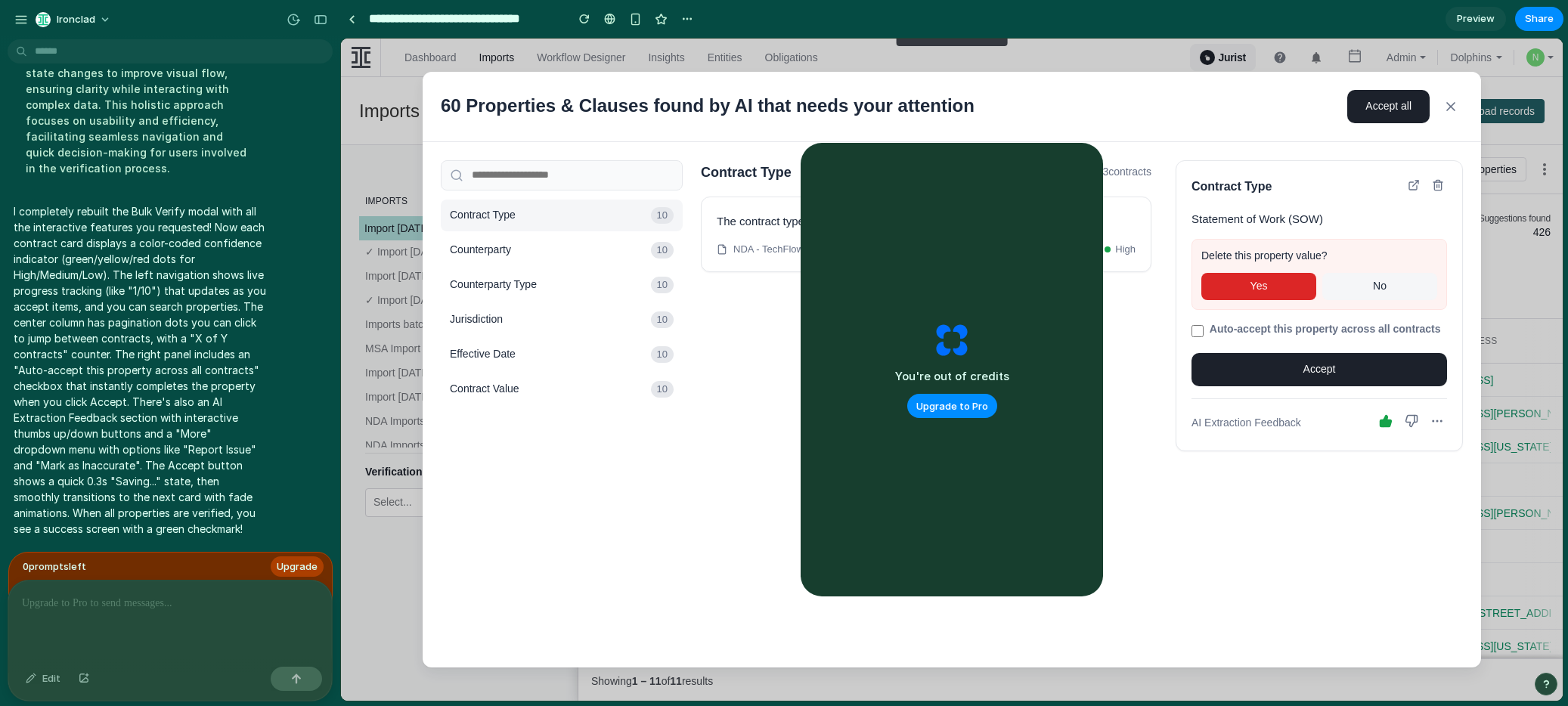
click at [1272, 281] on button "Yes" at bounding box center [1259, 286] width 115 height 27
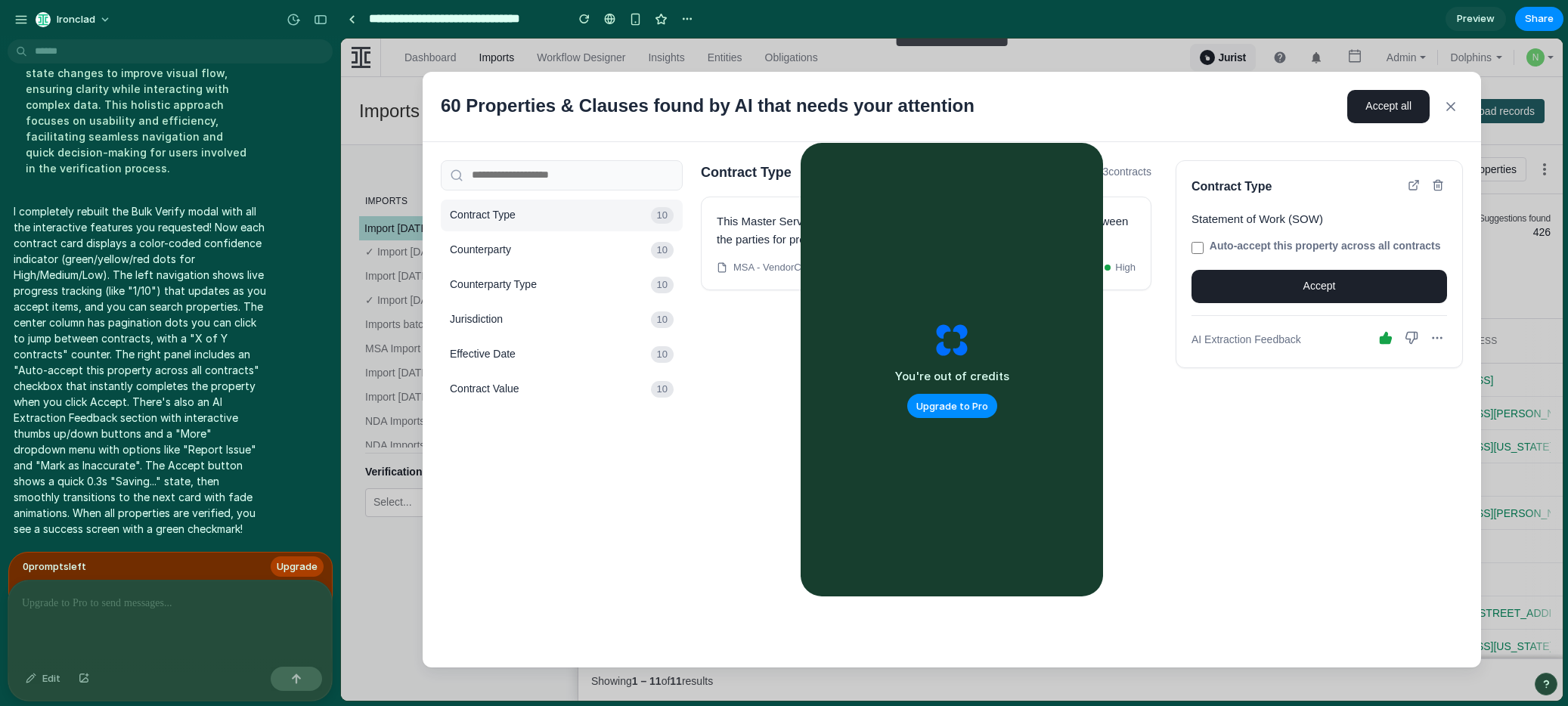
click at [1260, 213] on div "Statement of Work (SOW)" at bounding box center [1319, 218] width 255 height 16
click at [1260, 222] on div "Statement of Work (SOW)" at bounding box center [1319, 218] width 255 height 16
click at [1292, 254] on label "Auto-accept this property across all contracts" at bounding box center [1319, 246] width 255 height 15
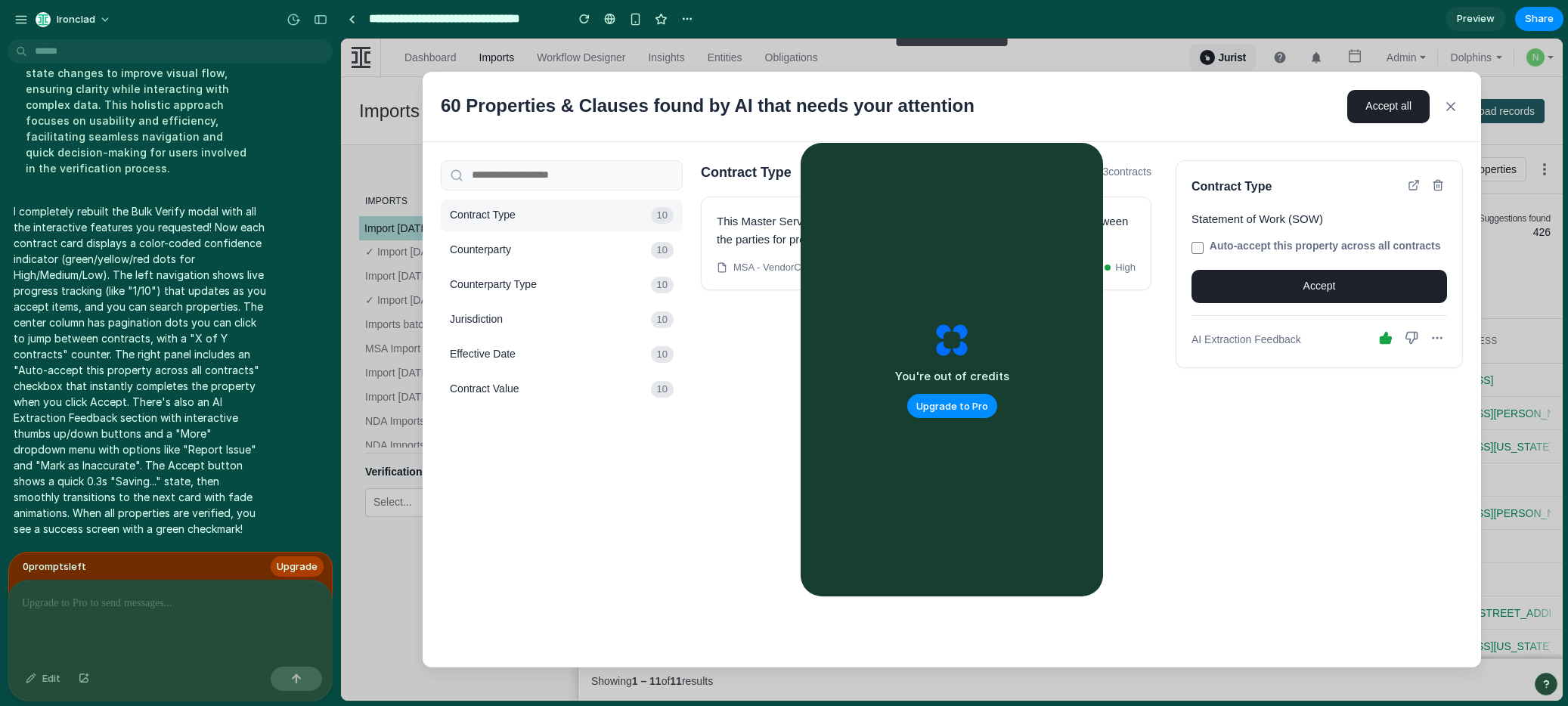
click at [1279, 254] on label "Auto-accept this property across all contracts" at bounding box center [1319, 246] width 255 height 15
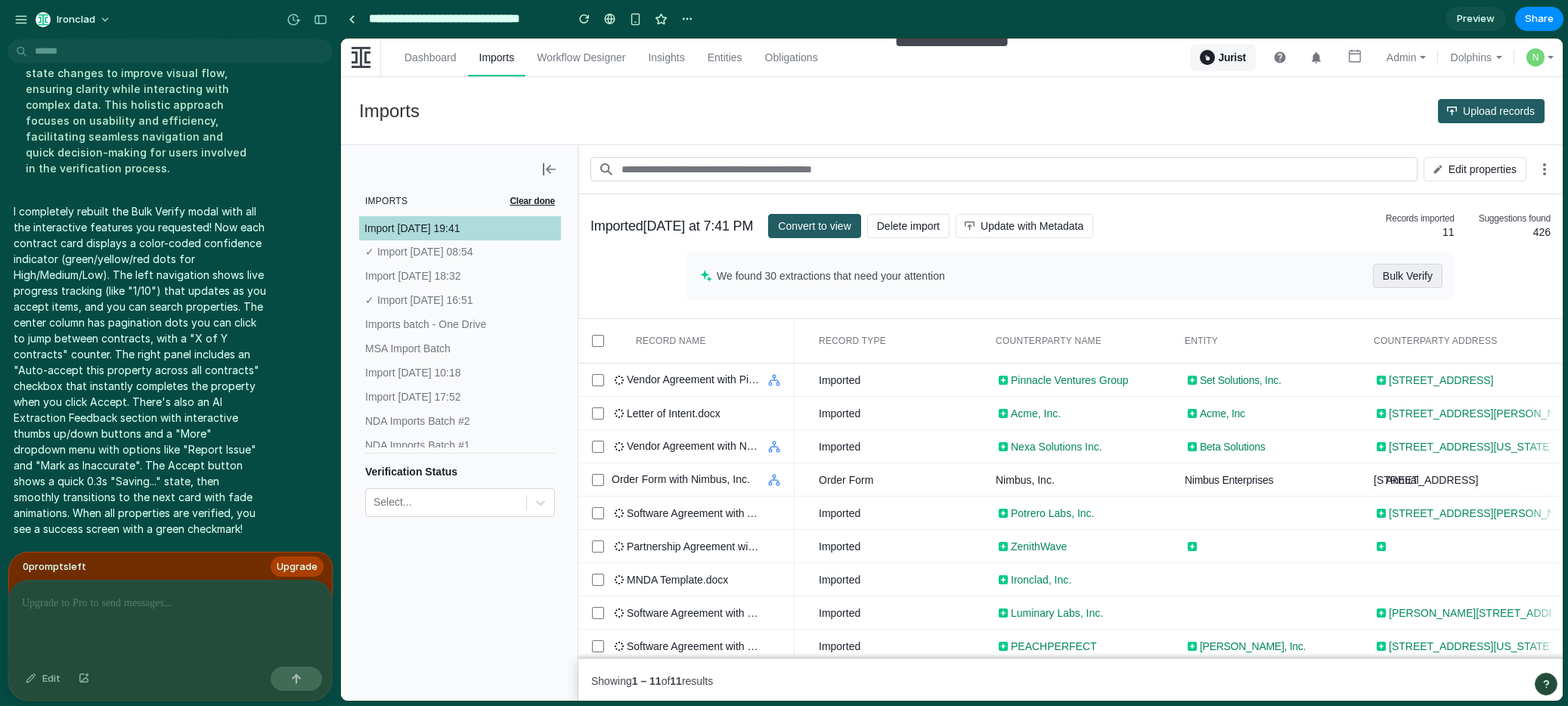
click at [1397, 281] on span "Bulk Verify" at bounding box center [1408, 276] width 50 height 24
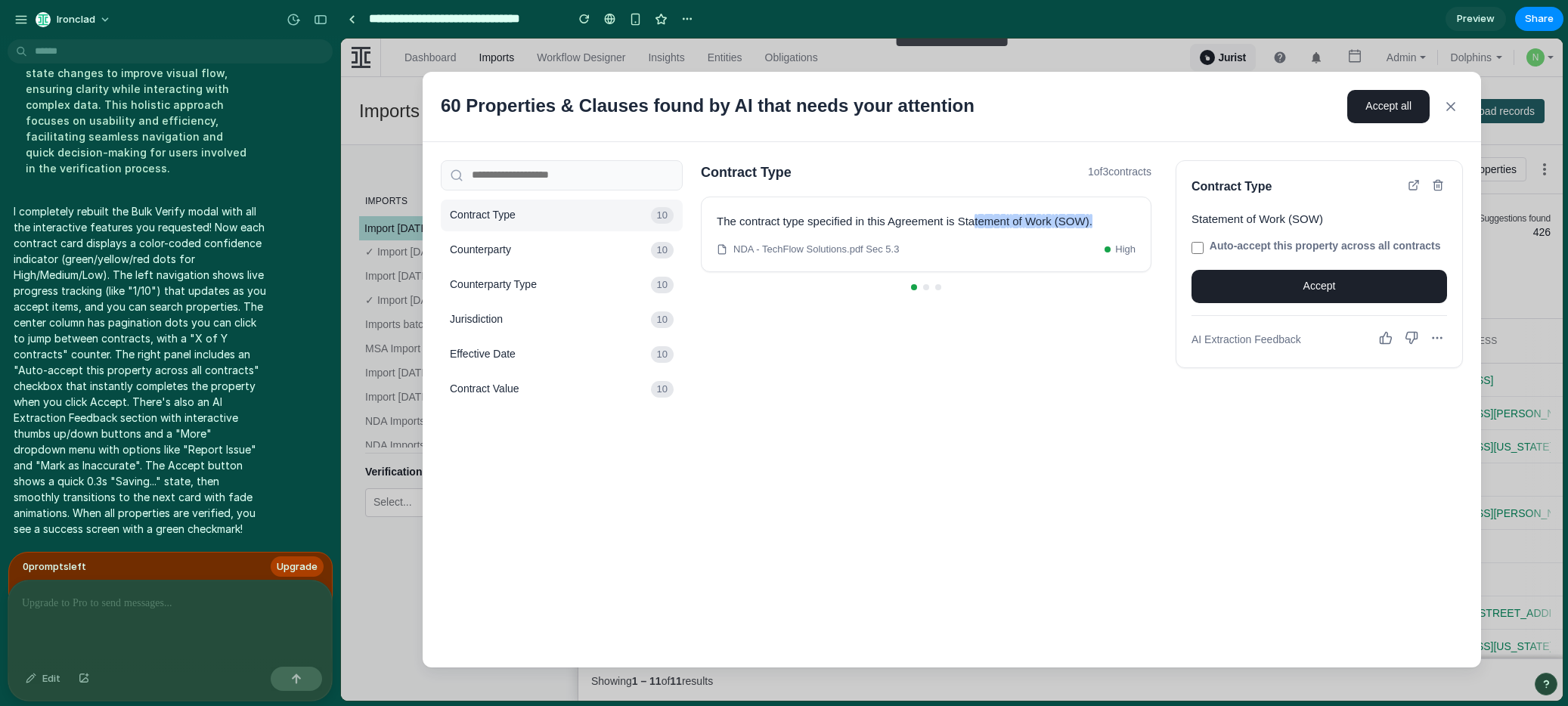
click at [1452, 105] on icon at bounding box center [1451, 106] width 7 height 7
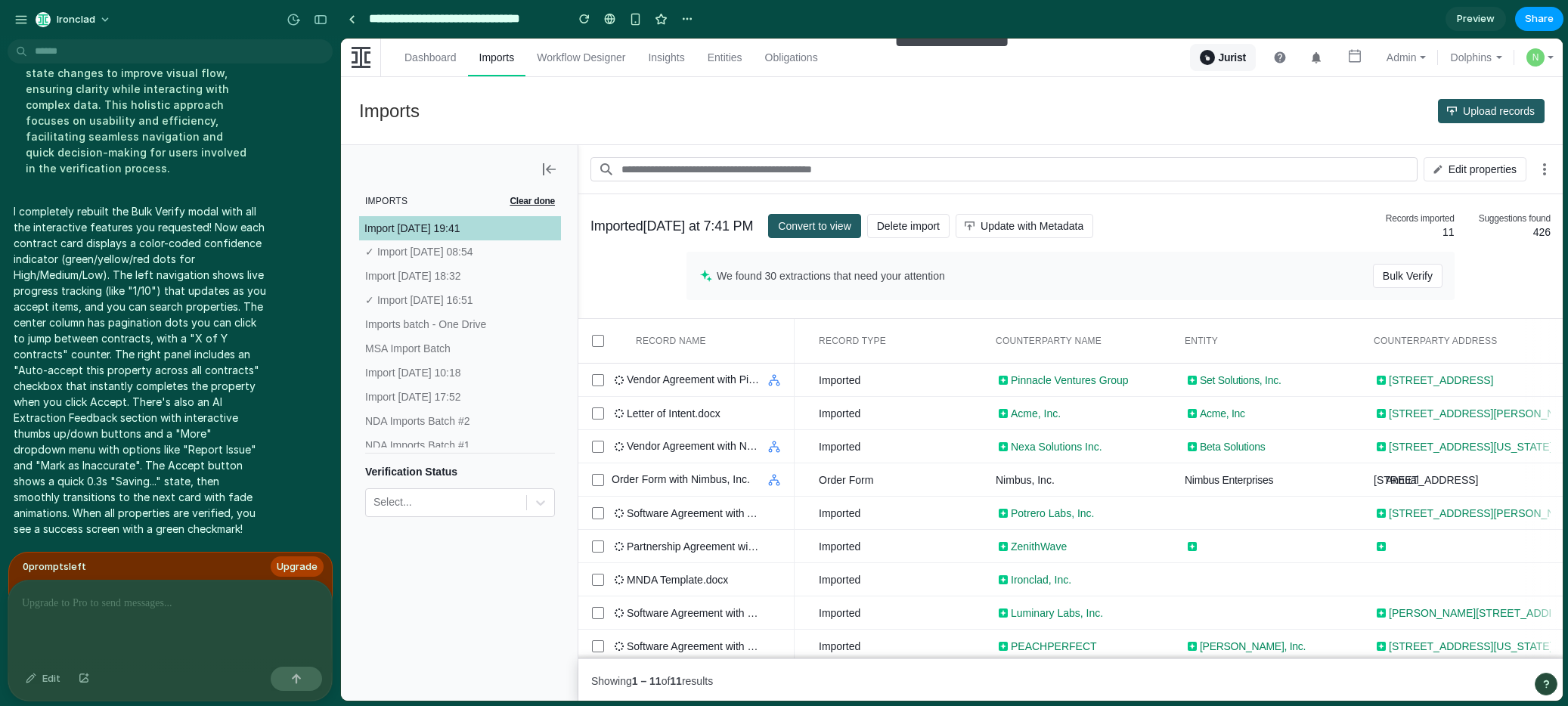
click at [1535, 19] on span "Share" at bounding box center [1539, 19] width 29 height 15
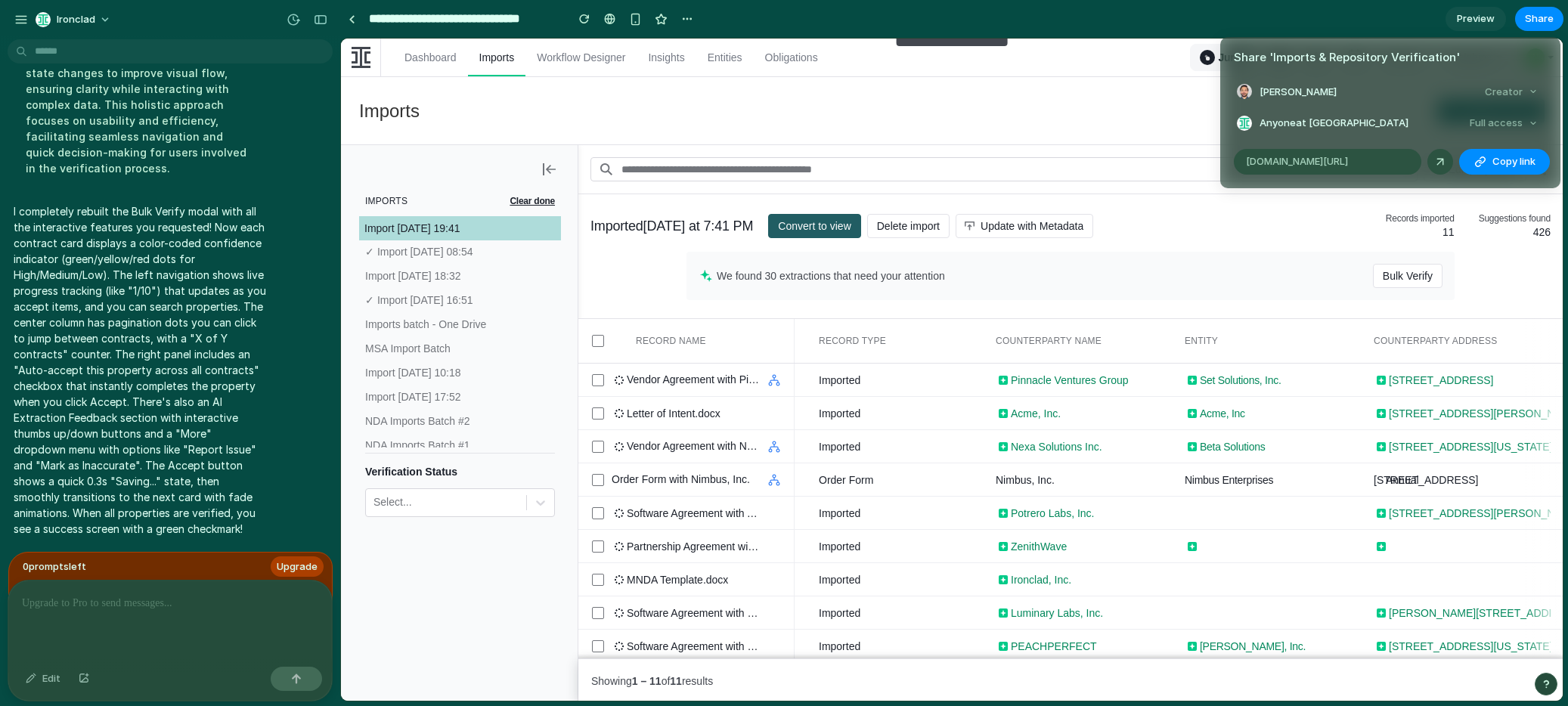
click at [1522, 121] on div "Full access" at bounding box center [1504, 123] width 81 height 21
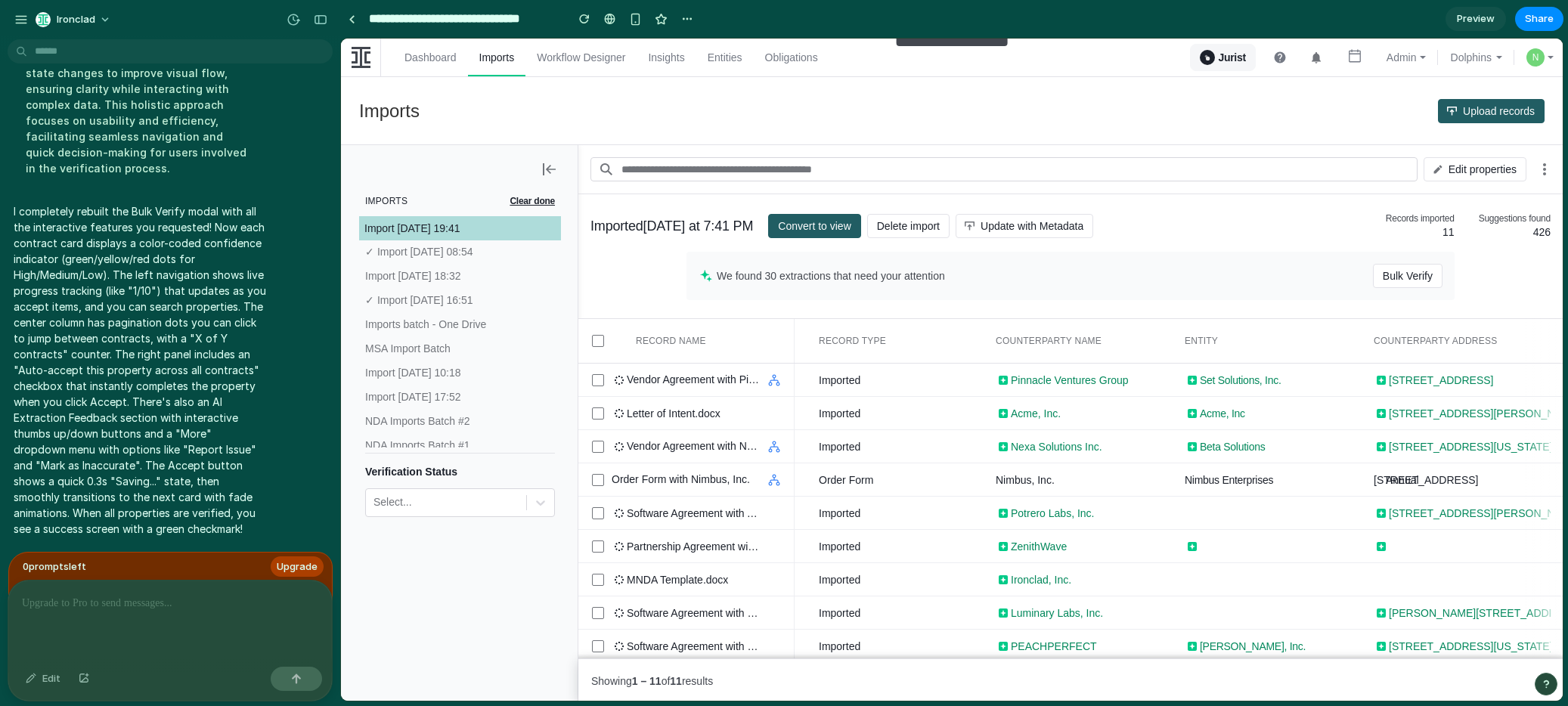
click at [1409, 31] on div "Share ' Imports & Repository Verification ' [PERSON_NAME] Creator Anyone at Iro…" at bounding box center [784, 353] width 1568 height 706
click at [1463, 23] on span "Preview" at bounding box center [1475, 19] width 38 height 15
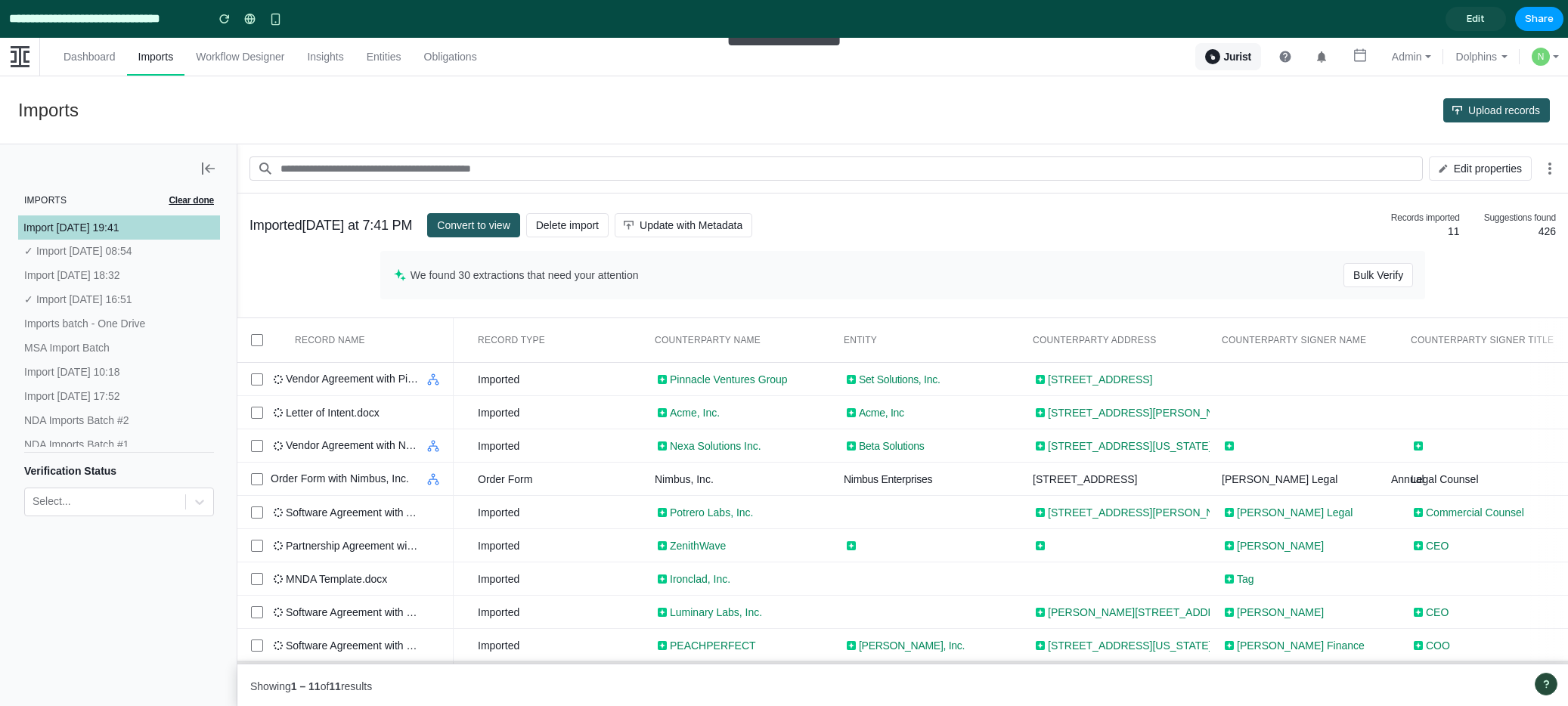
click at [1538, 29] on button "Share" at bounding box center [1539, 19] width 48 height 24
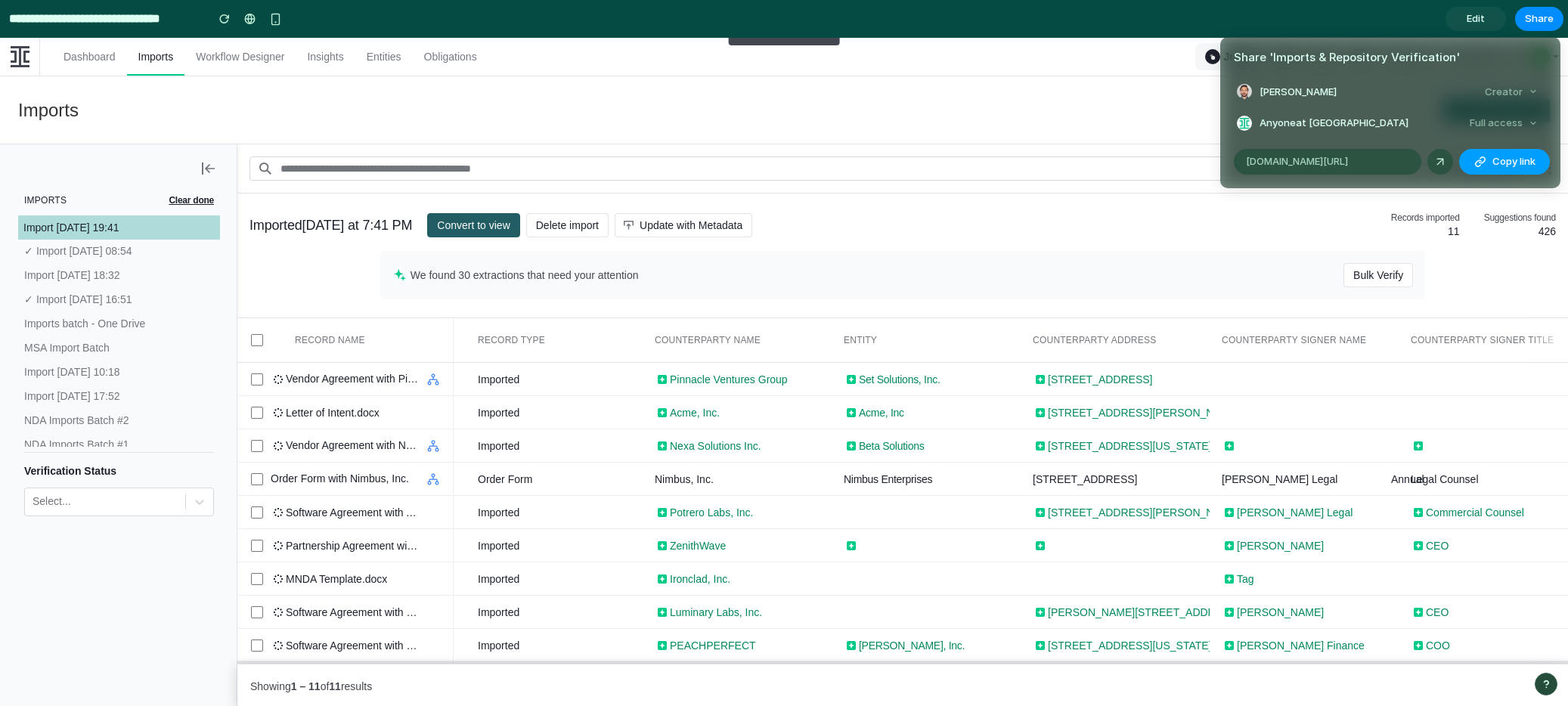
click at [1489, 157] on button "Copy link" at bounding box center [1505, 162] width 91 height 26
click at [1075, 97] on div "Share ' Imports & Repository Verification ' [PERSON_NAME] Creator Anyone at Iro…" at bounding box center [784, 353] width 1568 height 706
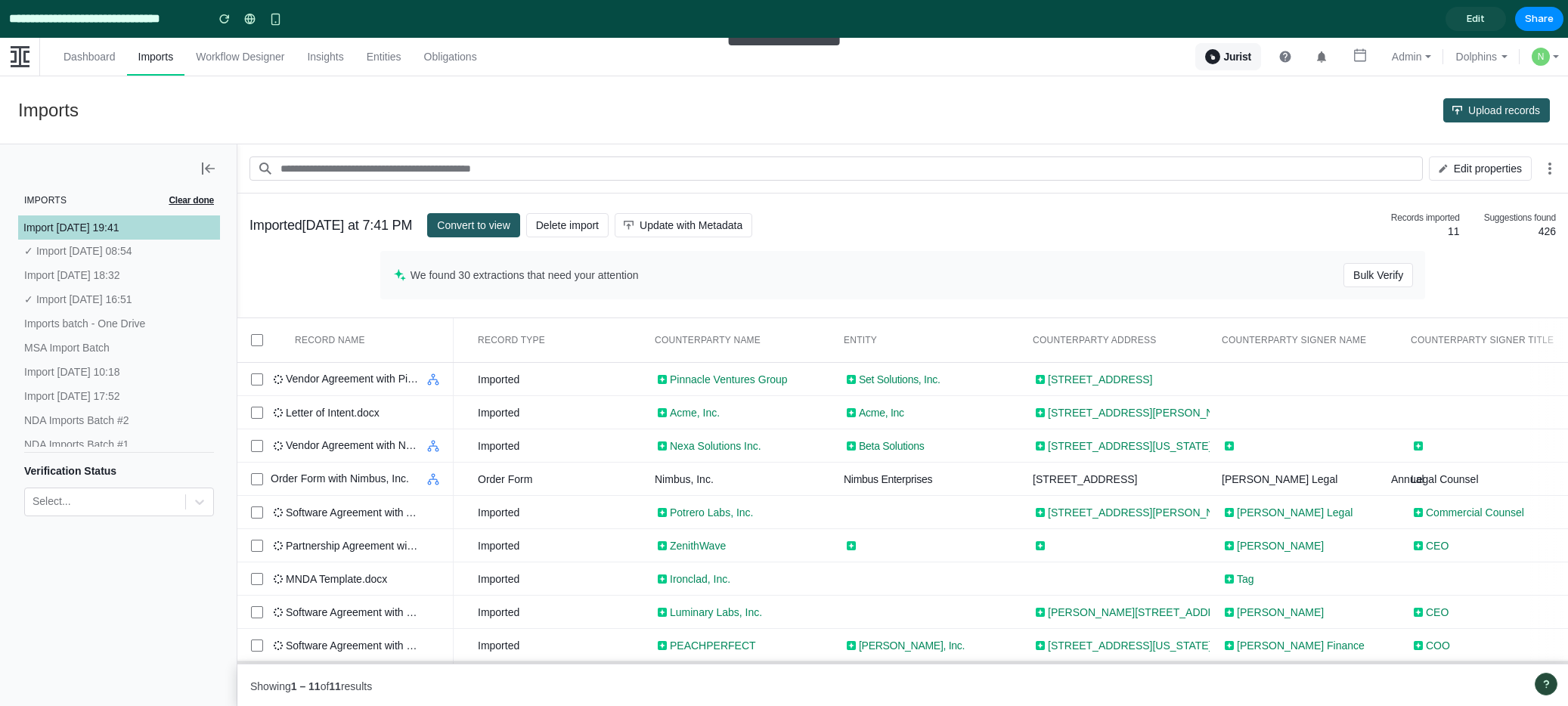
click at [1481, 23] on span "Edit" at bounding box center [1476, 19] width 19 height 15
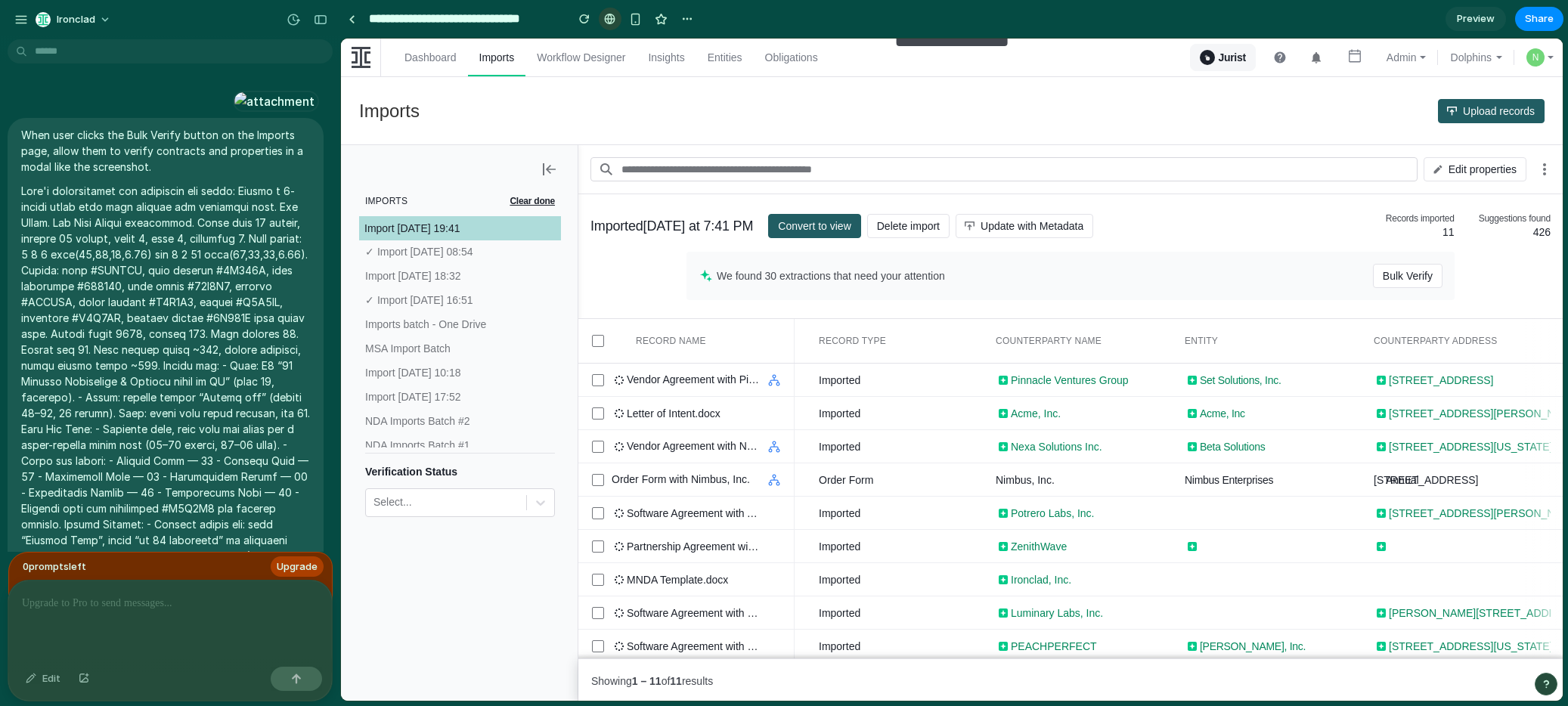
scroll to position [4554, 0]
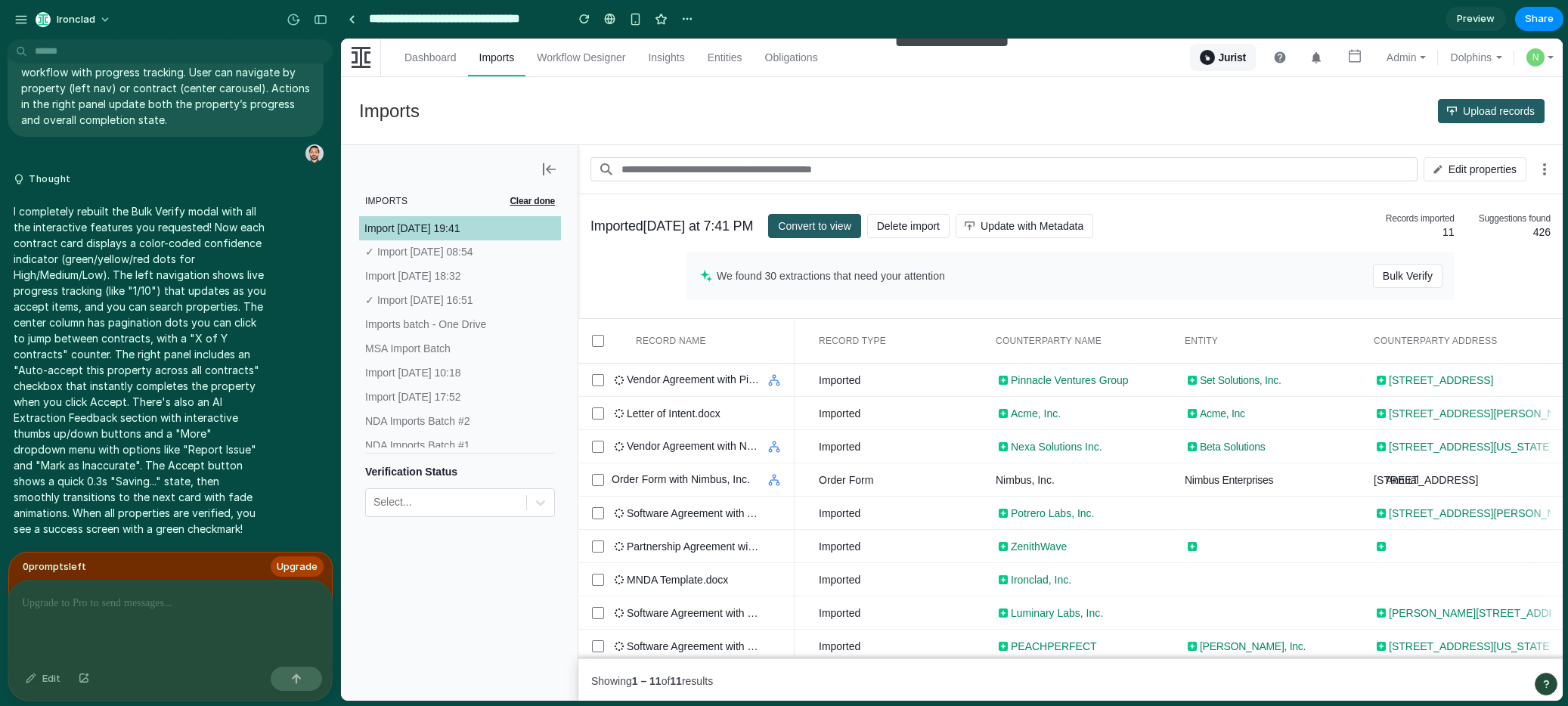
click at [154, 597] on p at bounding box center [170, 603] width 296 height 19
click at [88, 601] on p at bounding box center [170, 603] width 296 height 19
click at [97, 639] on div at bounding box center [170, 620] width 324 height 81
